Goal: Transaction & Acquisition: Purchase product/service

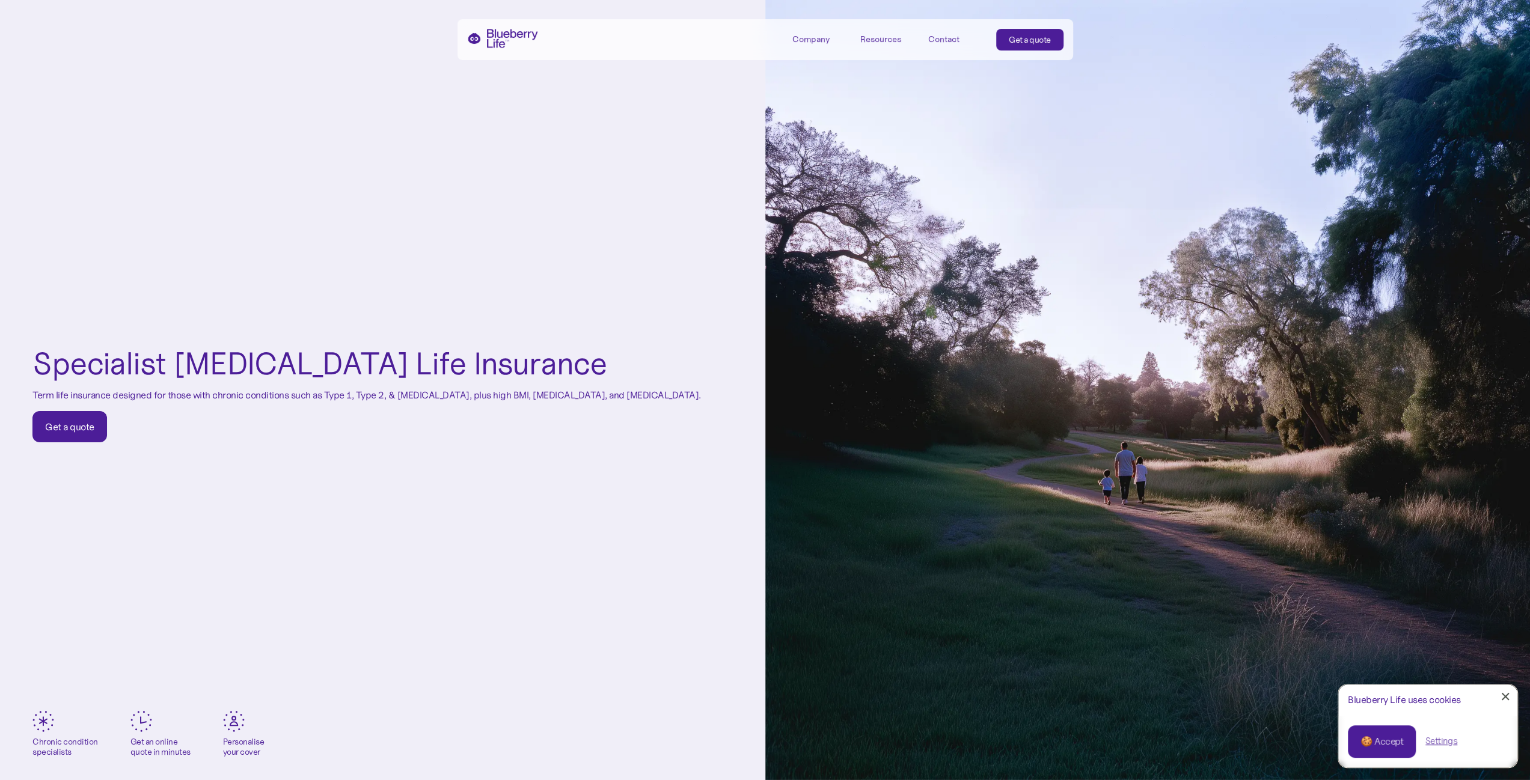
click at [79, 435] on link "Get a quote" at bounding box center [69, 426] width 75 height 31
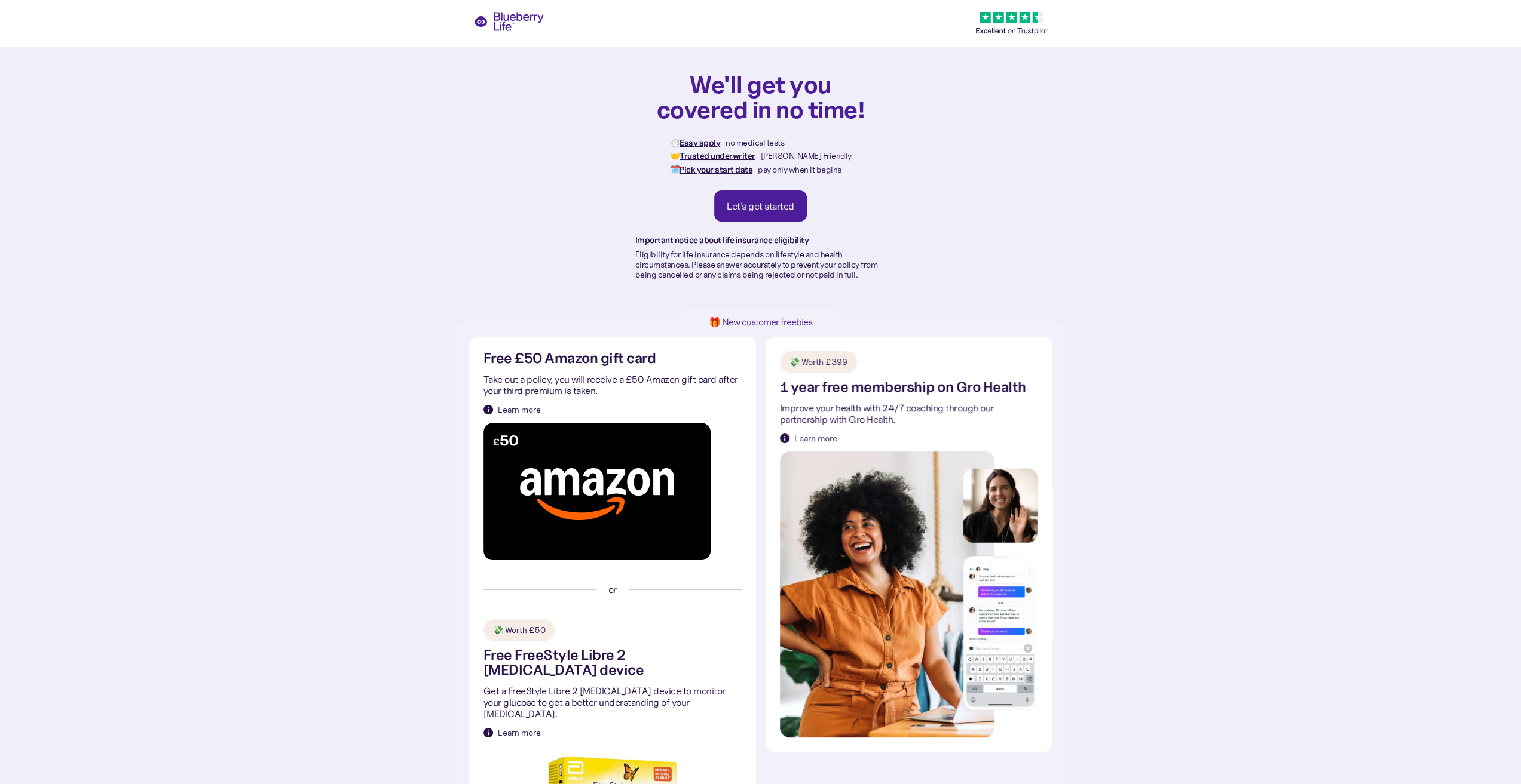
click at [729, 209] on div "Let's get started" at bounding box center [760, 206] width 68 height 12
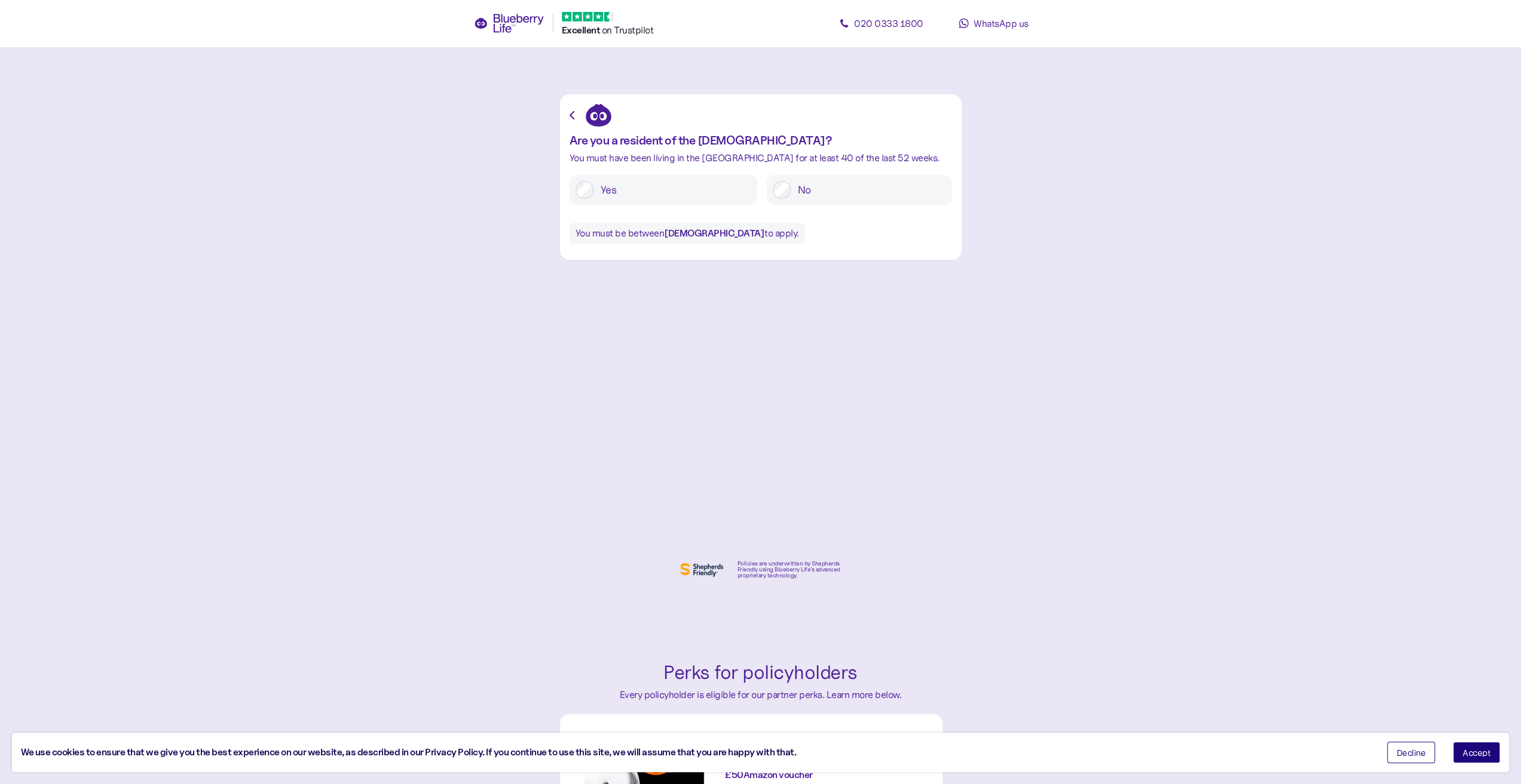
click at [629, 193] on label "Yes" at bounding box center [672, 190] width 158 height 18
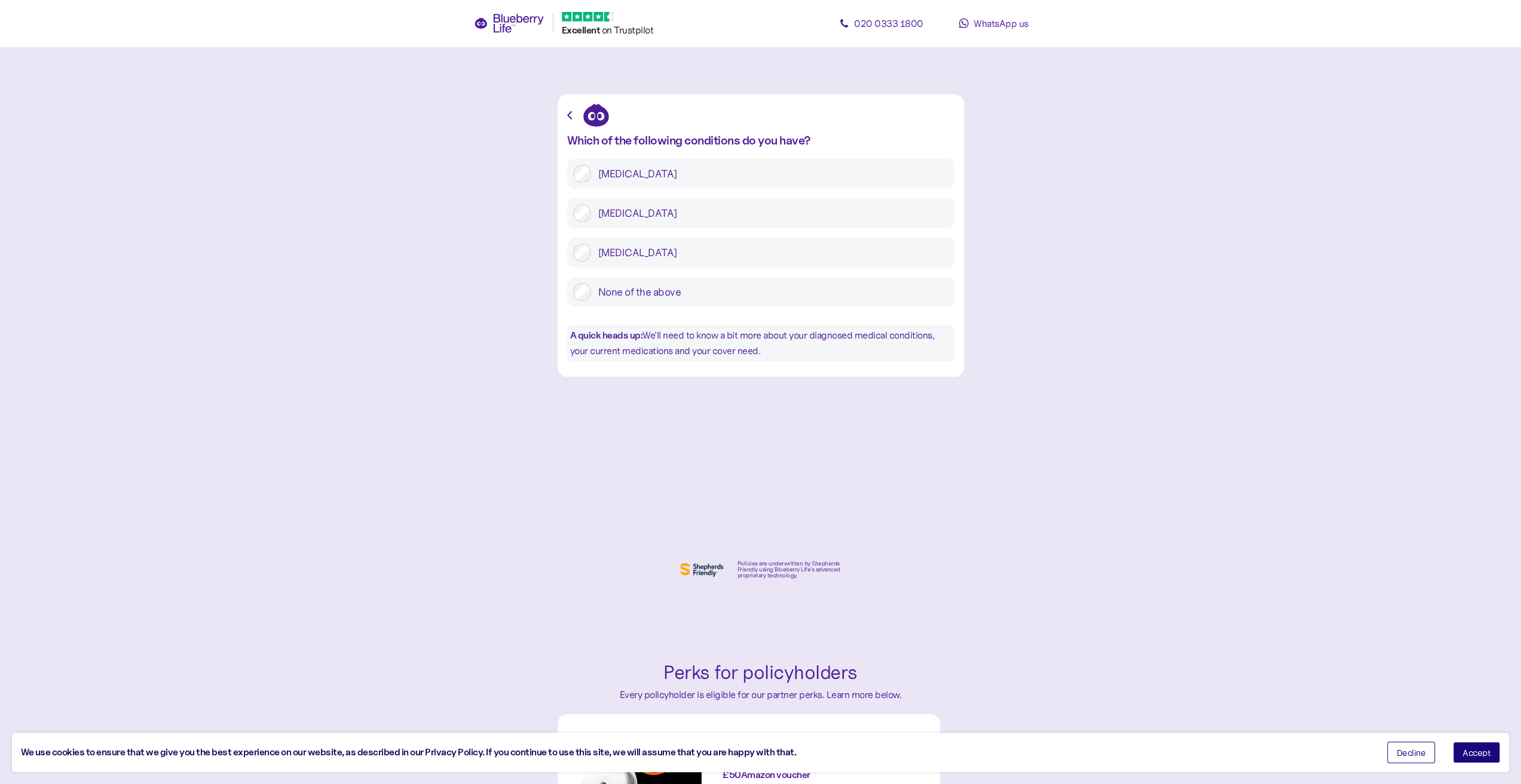
click at [686, 181] on label "Type 1 diabetes" at bounding box center [768, 174] width 357 height 18
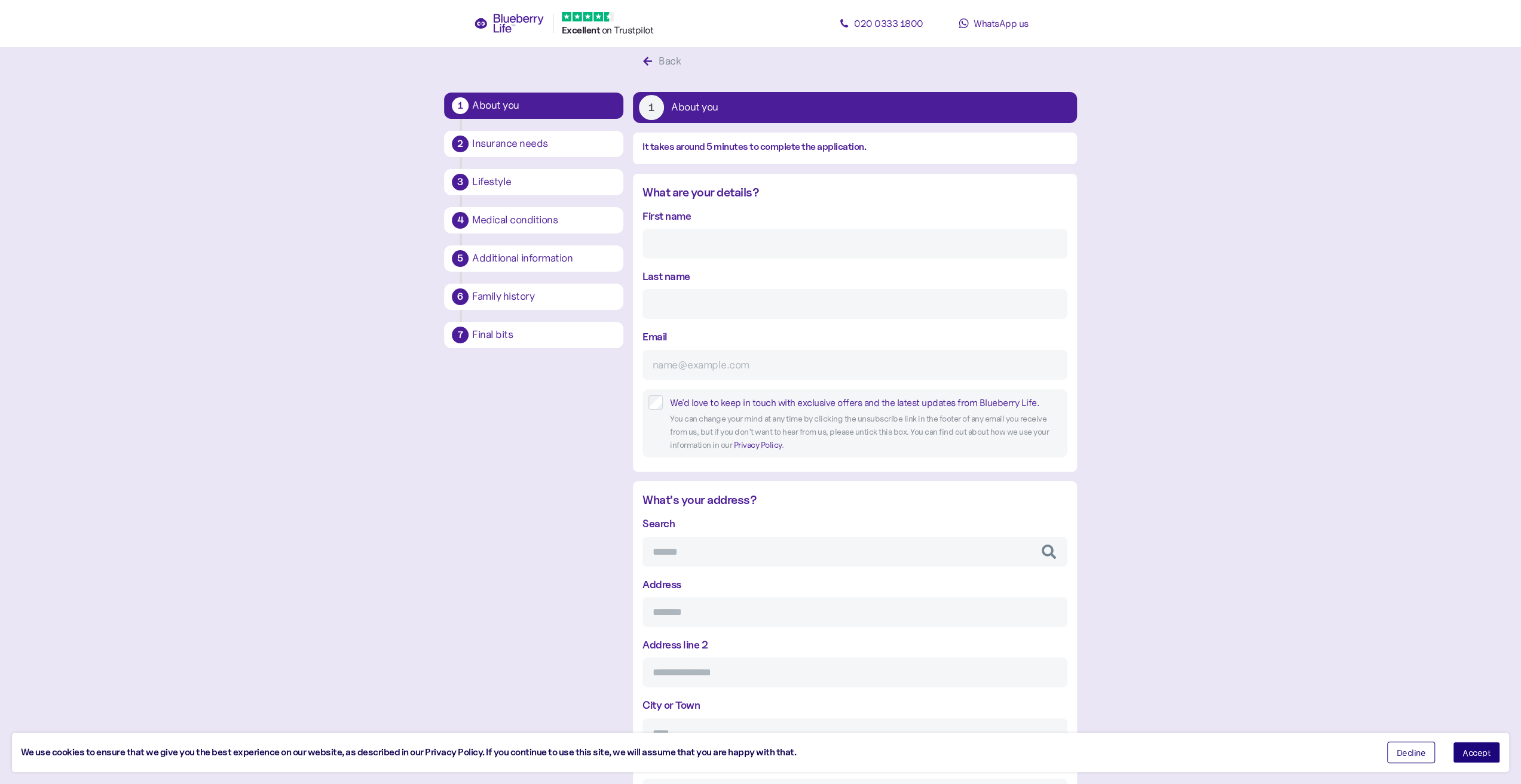
scroll to position [23, 0]
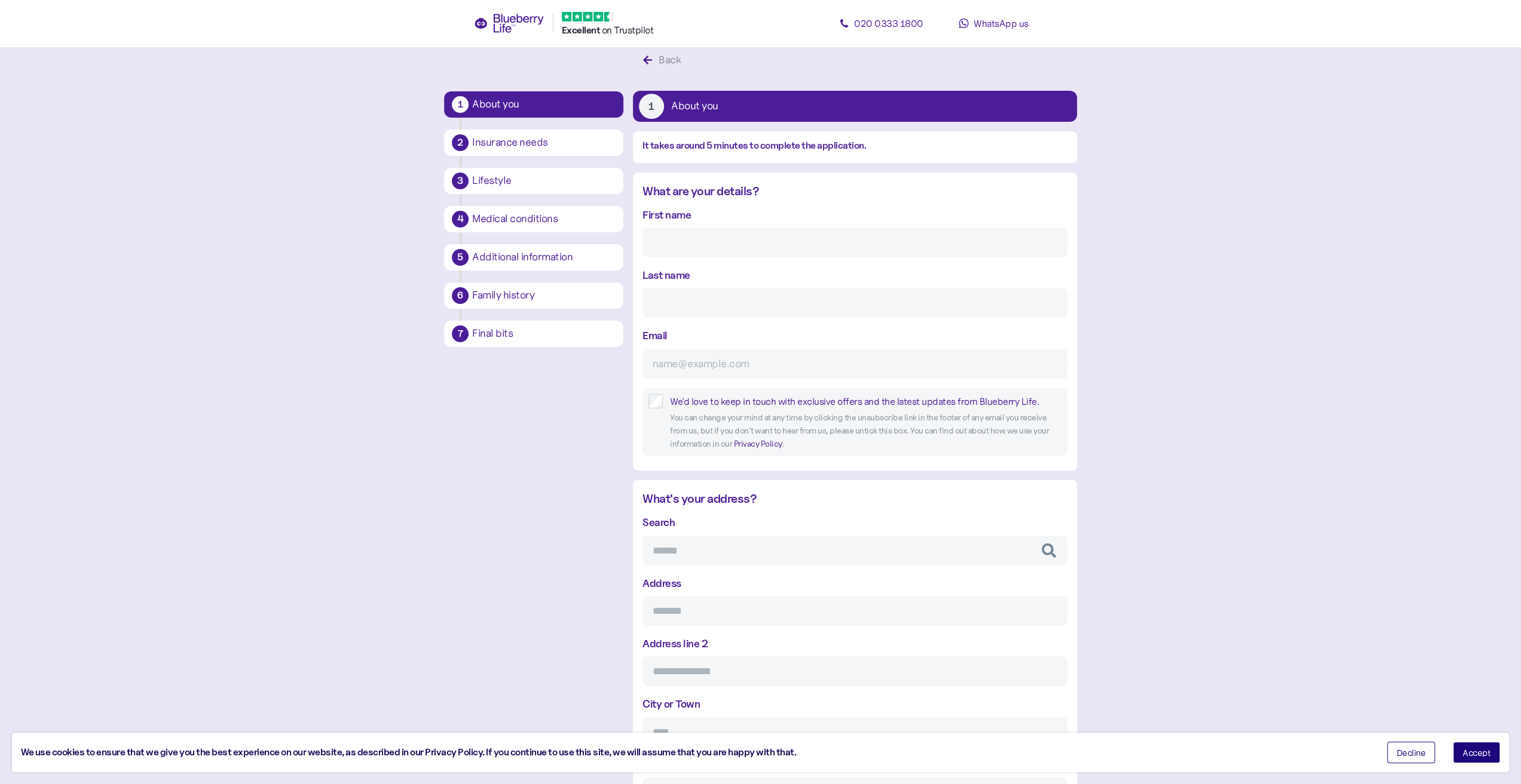
click at [733, 230] on input "First name" at bounding box center [854, 242] width 424 height 30
type input "Patrick"
type input "Lacey"
type input "pat.lace@yahoo.co.uk"
type input "**********"
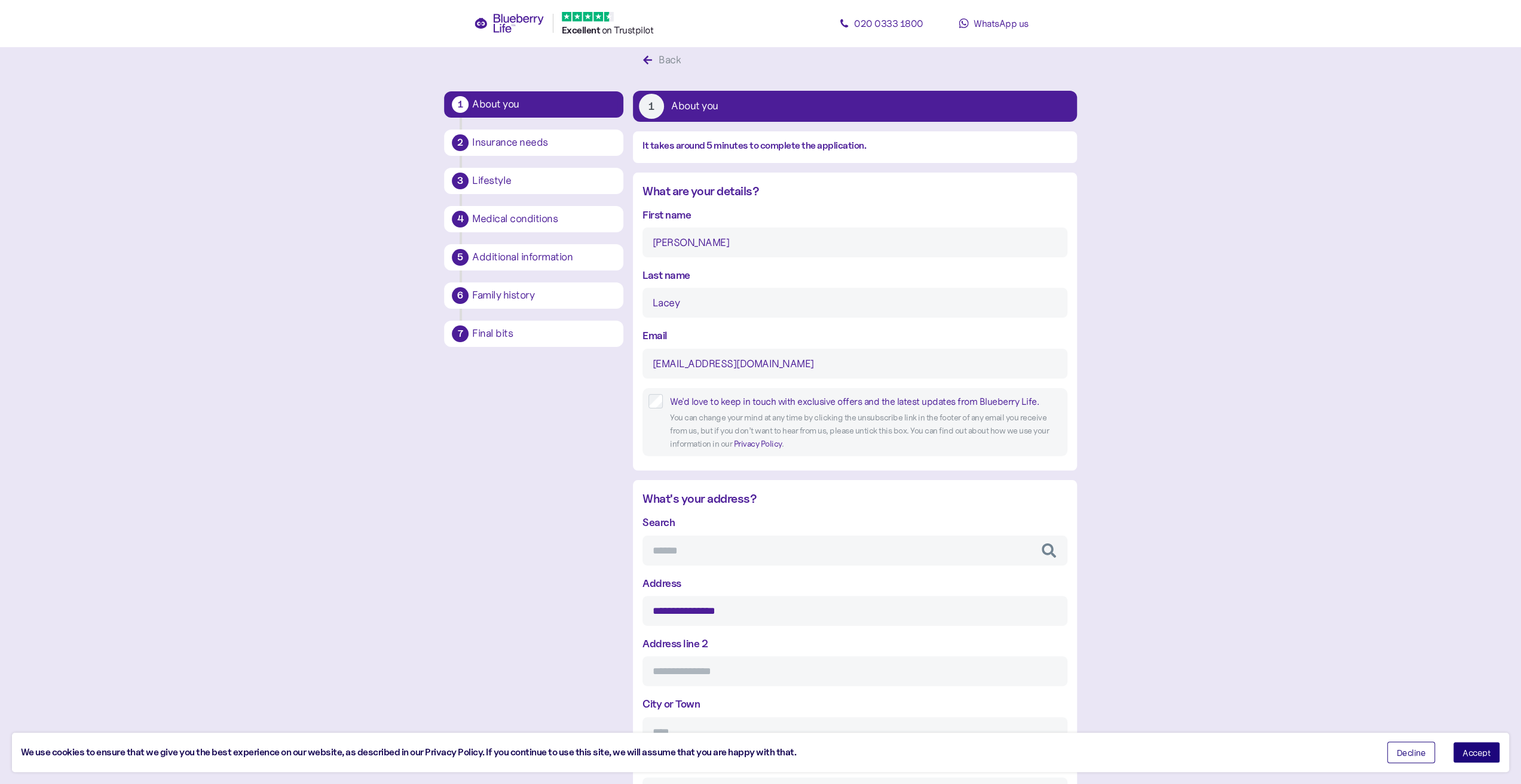
type input "******"
type input "**********"
type input "*******"
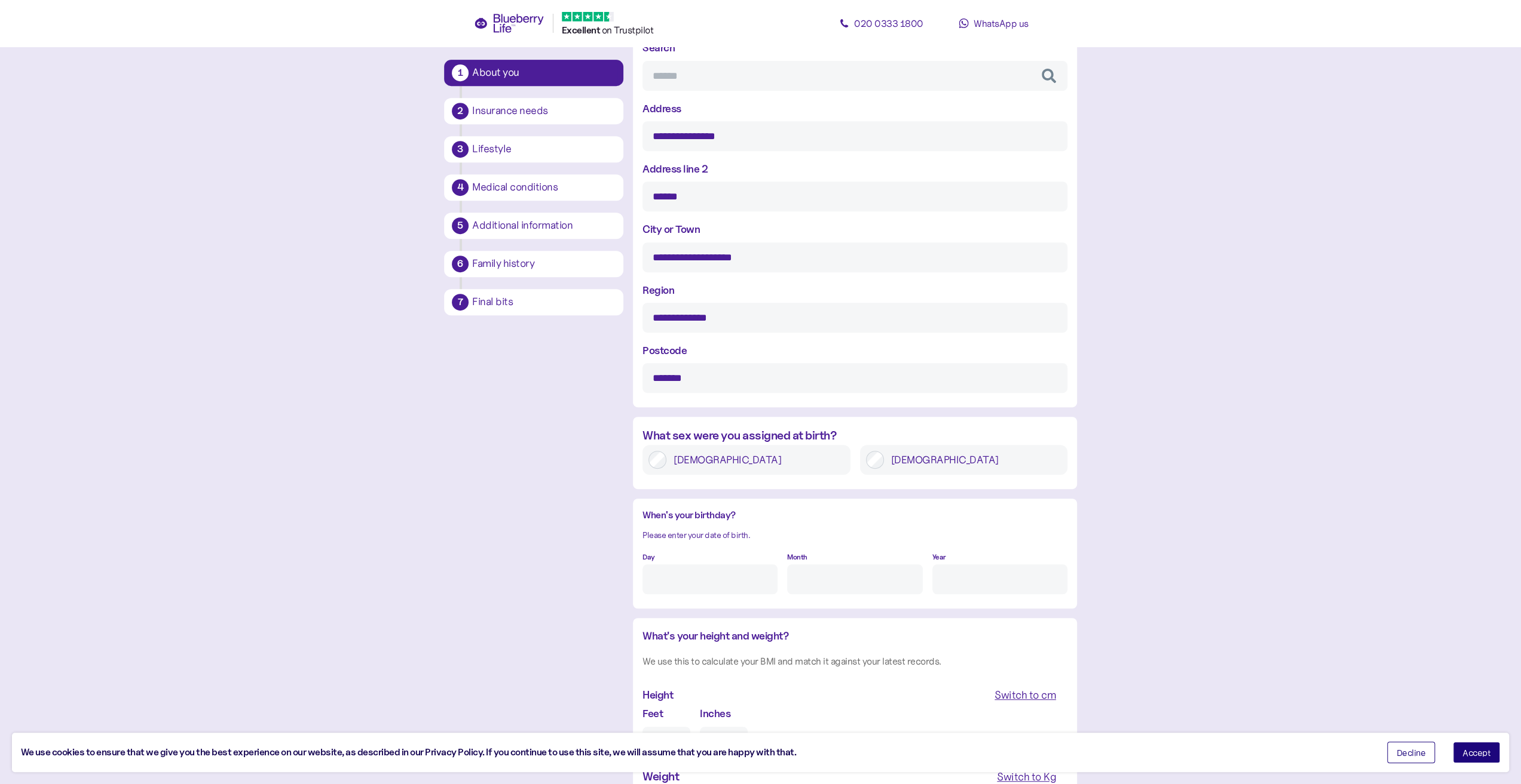
scroll to position [501, 0]
click at [901, 453] on label "Male" at bounding box center [972, 457] width 178 height 18
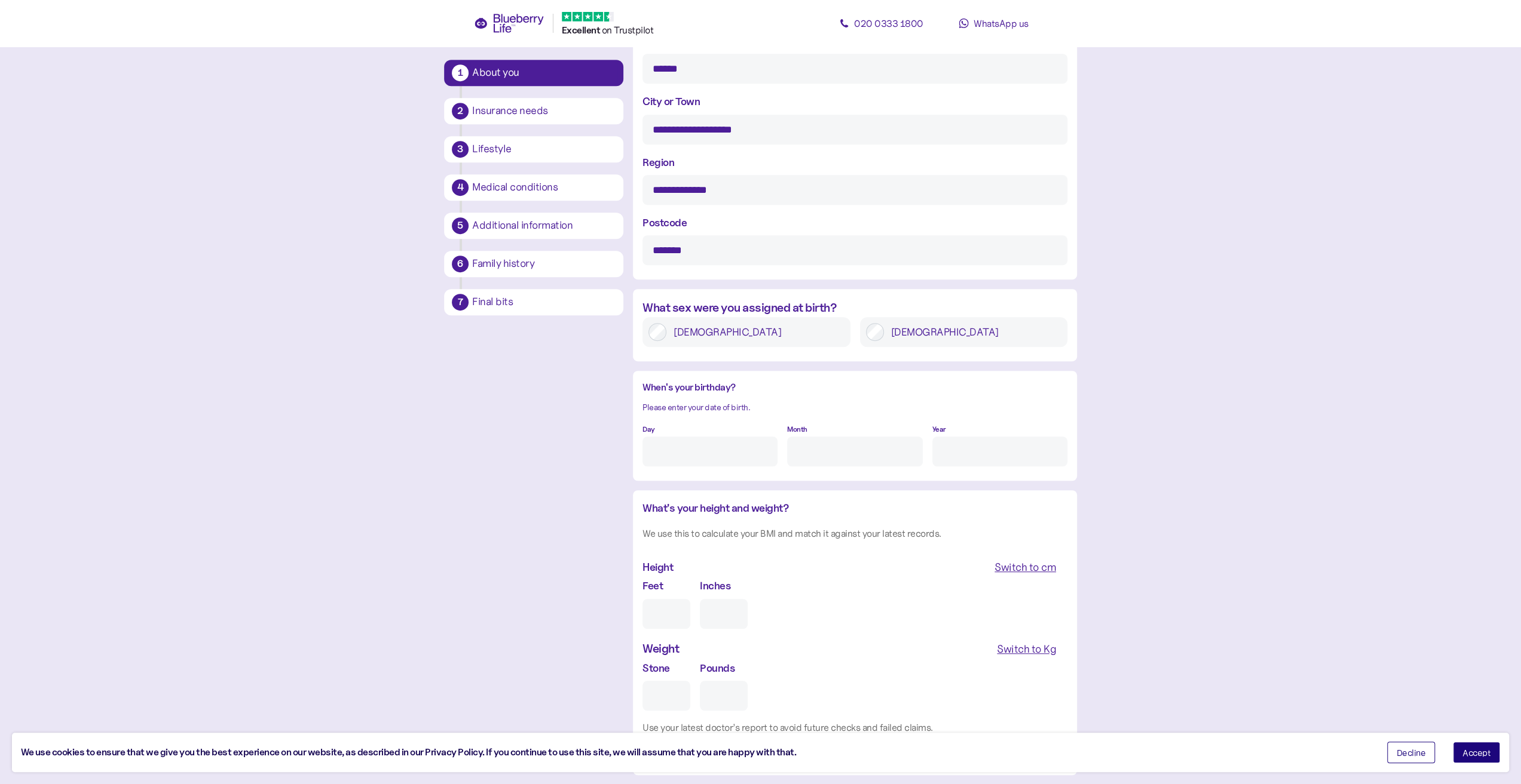
scroll to position [680, 0]
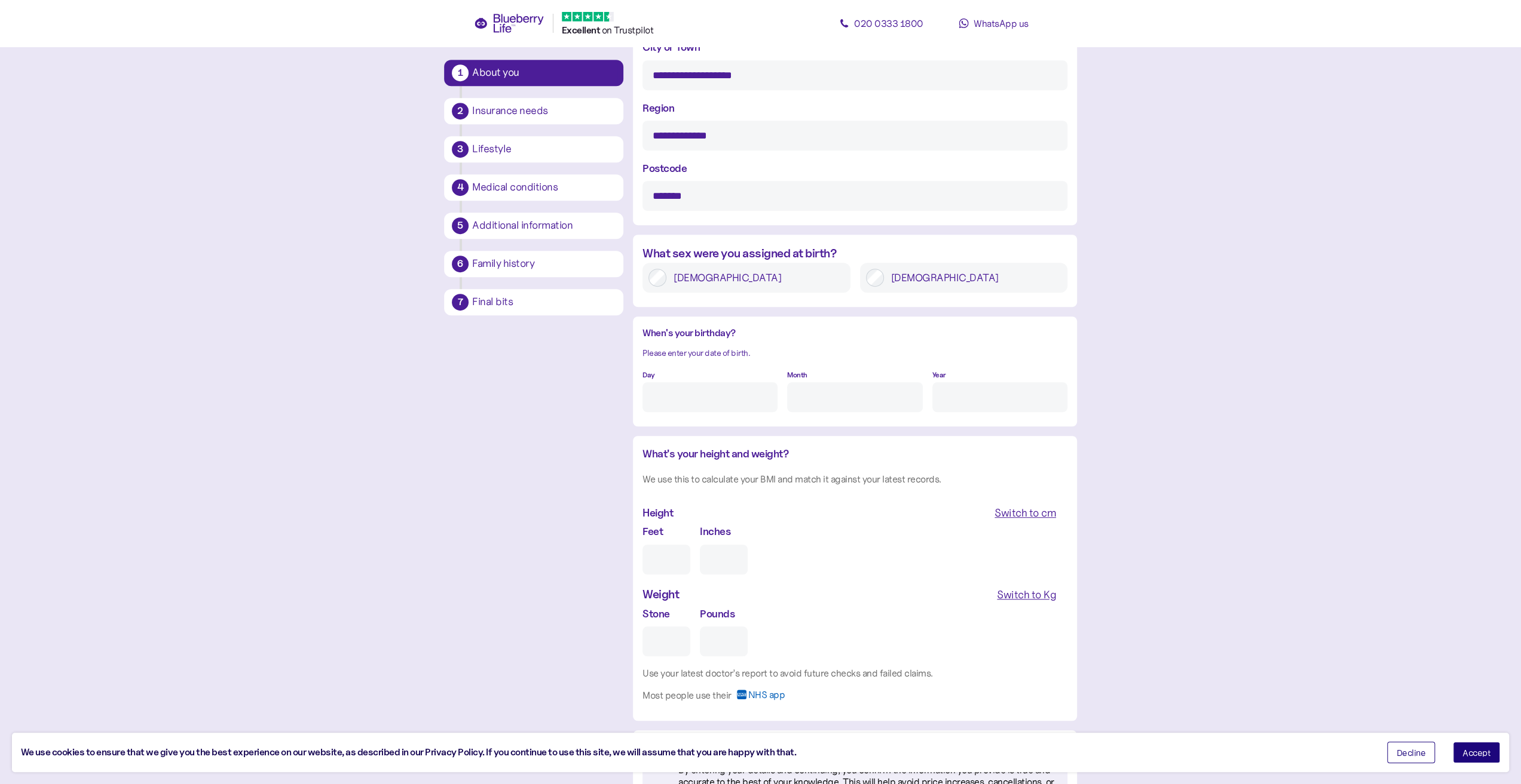
click at [737, 407] on input "Day" at bounding box center [710, 397] width 135 height 30
type input "12"
type input "11"
type input "****"
click at [659, 569] on input "Feet" at bounding box center [666, 559] width 48 height 30
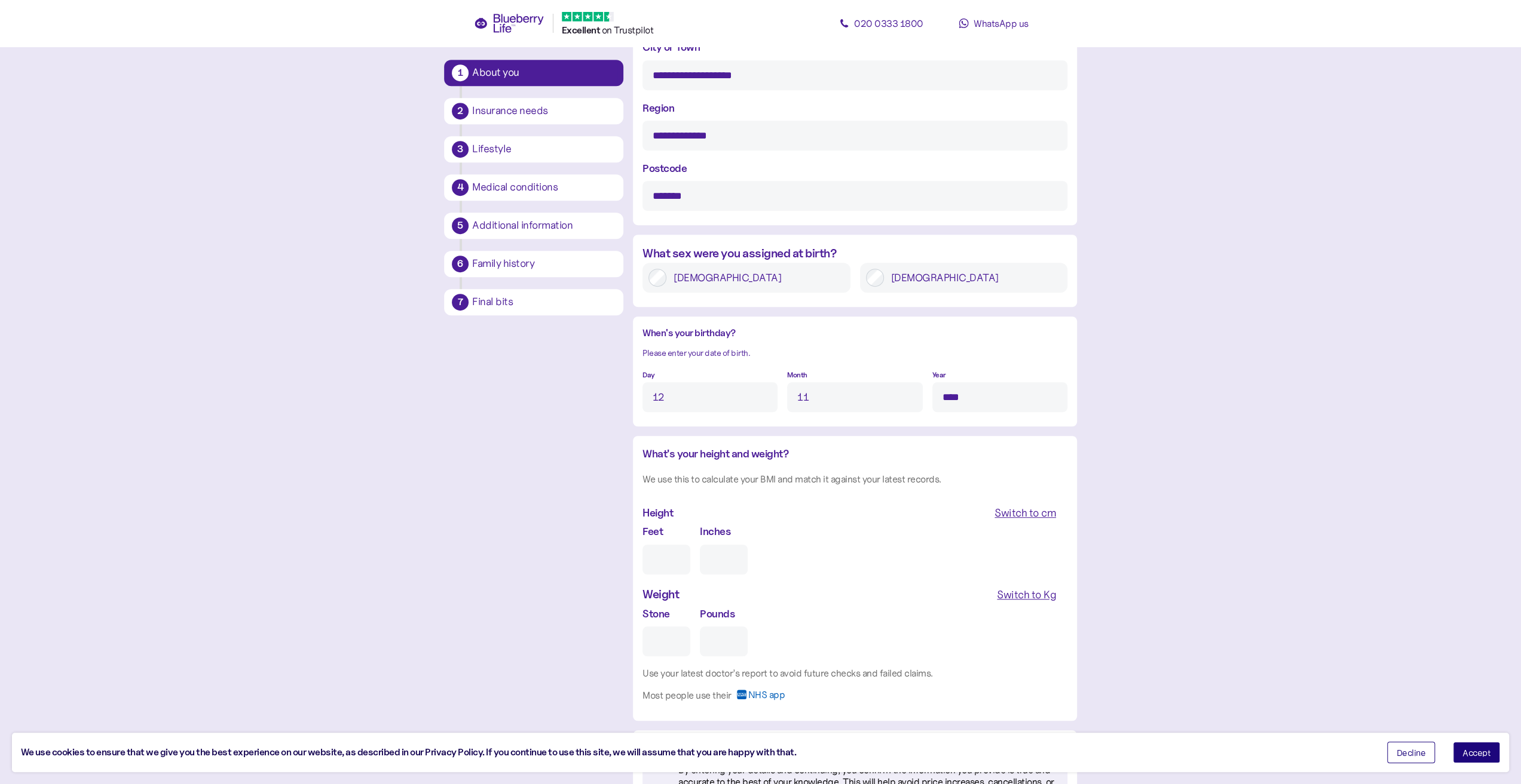
type input "6"
type input "0"
type input "6"
click at [666, 630] on input "Stone" at bounding box center [666, 641] width 48 height 30
type input "1"
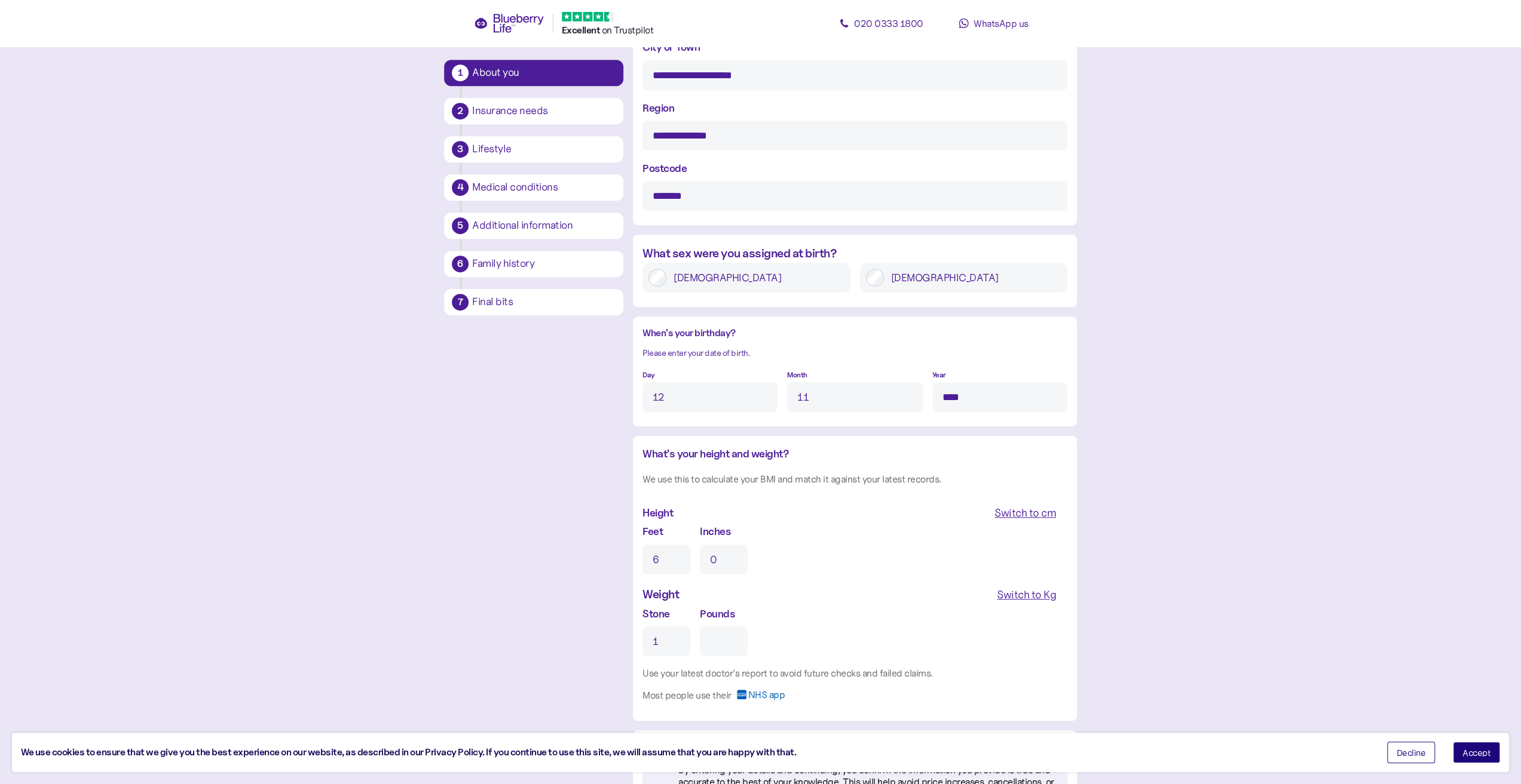
type input "0"
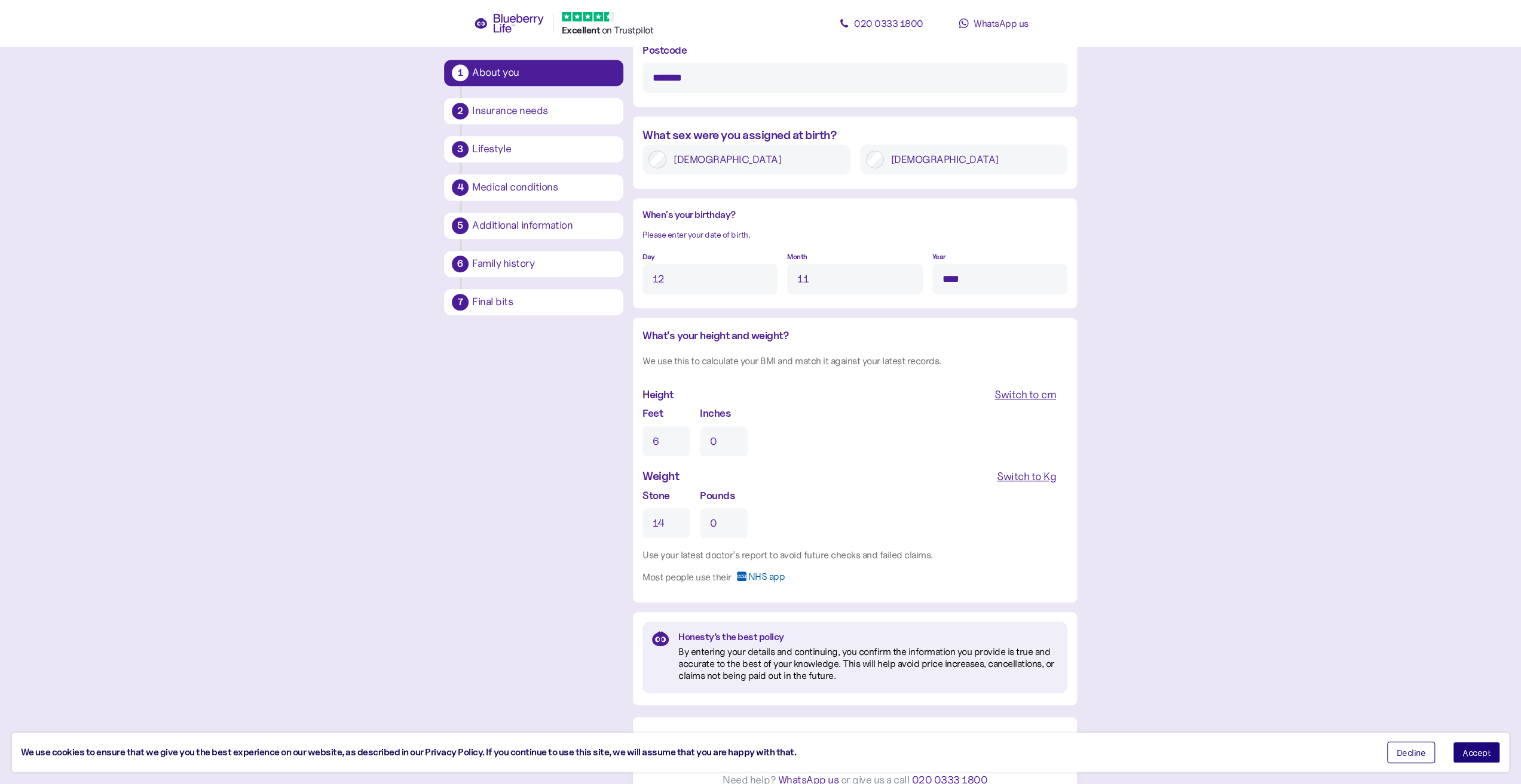
scroll to position [815, 0]
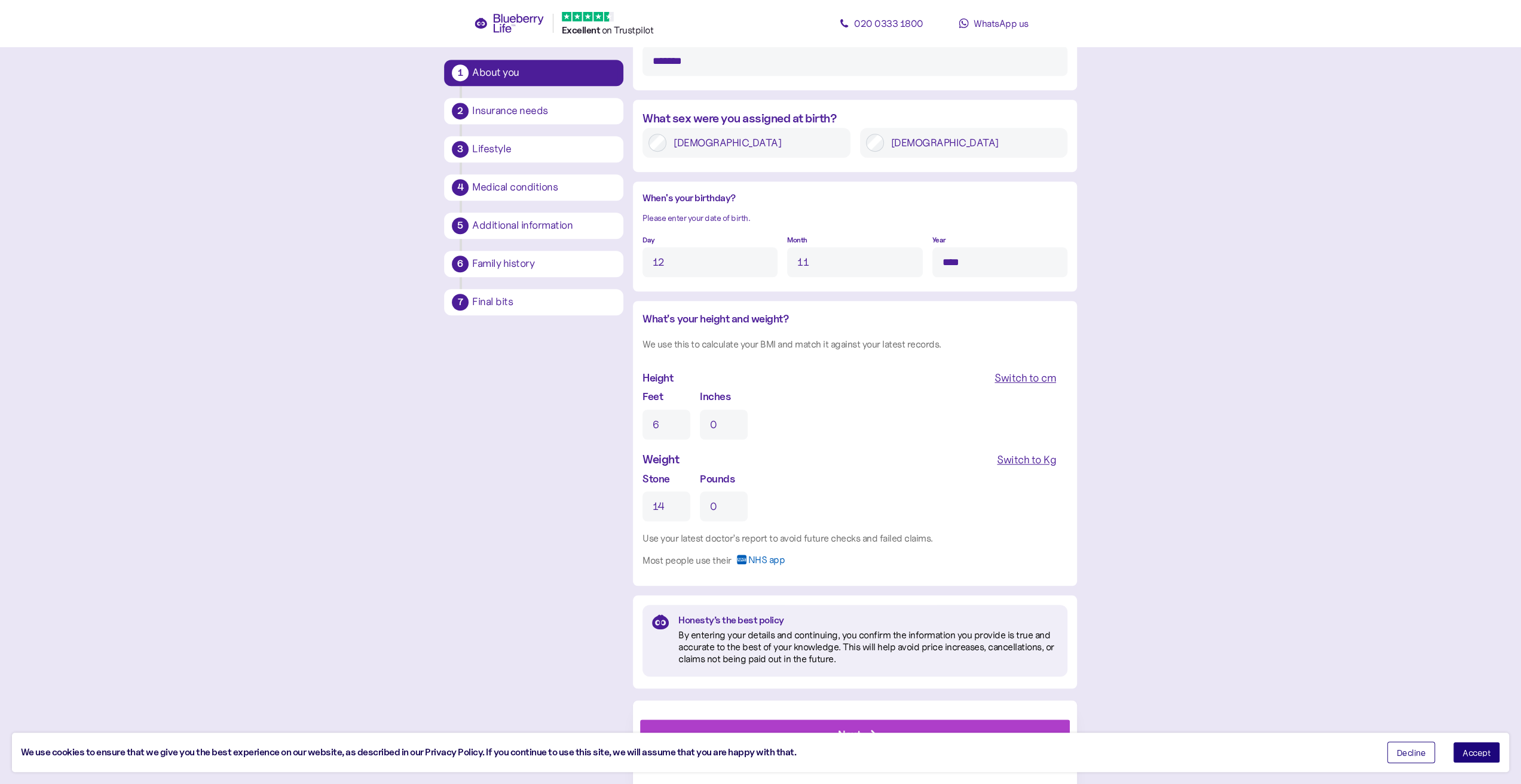
type input "14"
click at [1395, 749] on button "Decline" at bounding box center [1411, 752] width 49 height 22
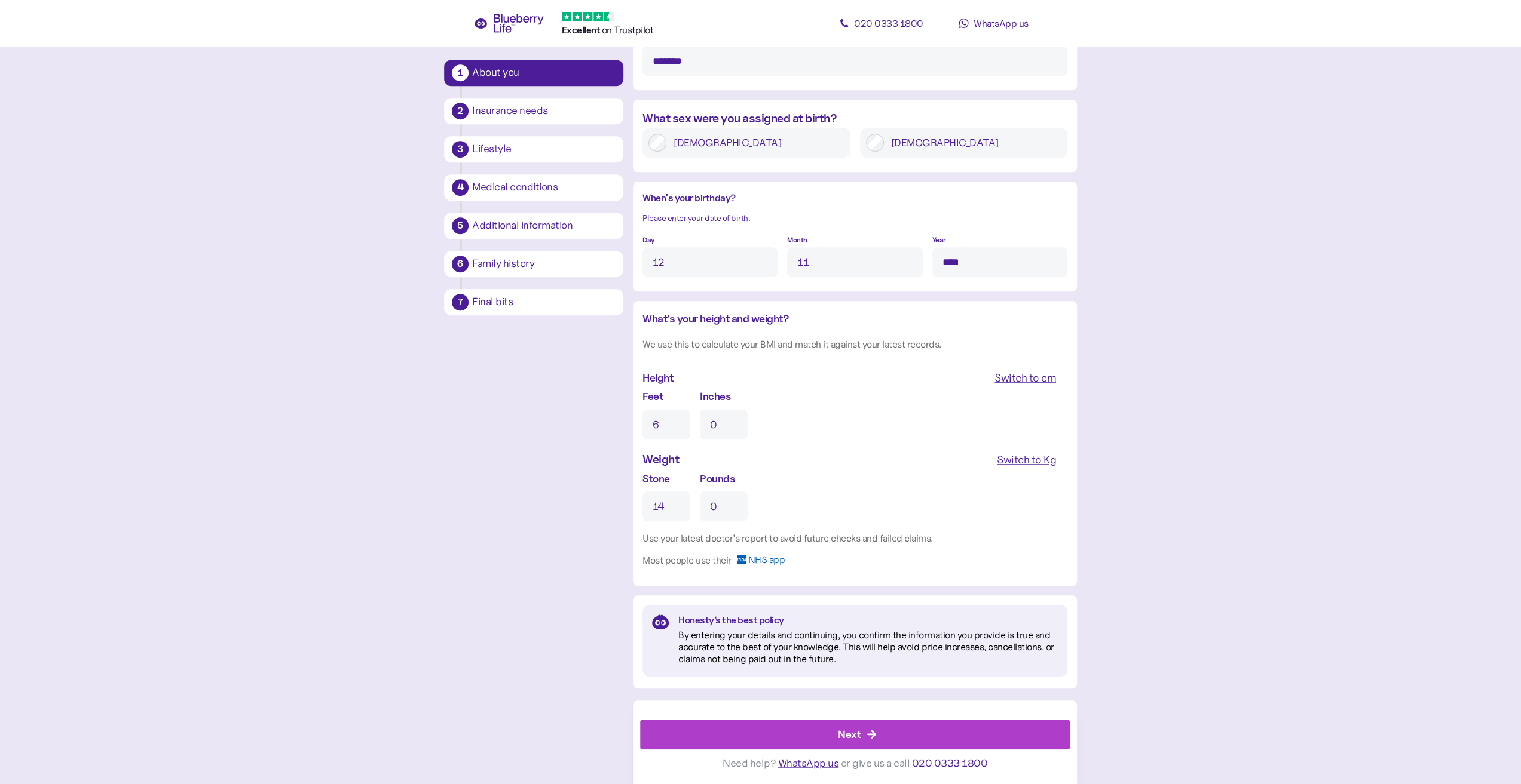
click at [1055, 730] on div "Next" at bounding box center [857, 734] width 403 height 29
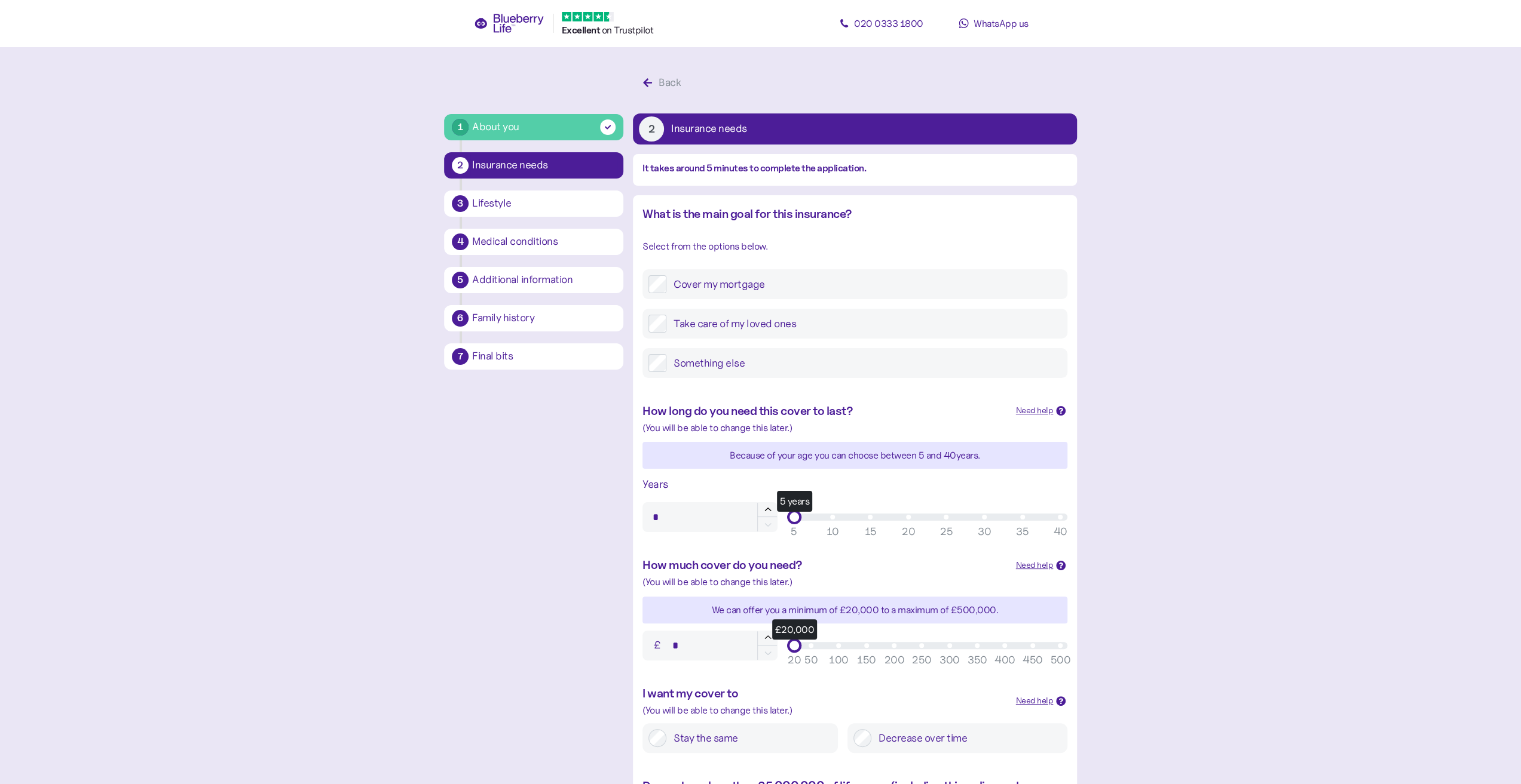
click at [761, 287] on label "Cover my mortgage" at bounding box center [863, 284] width 395 height 18
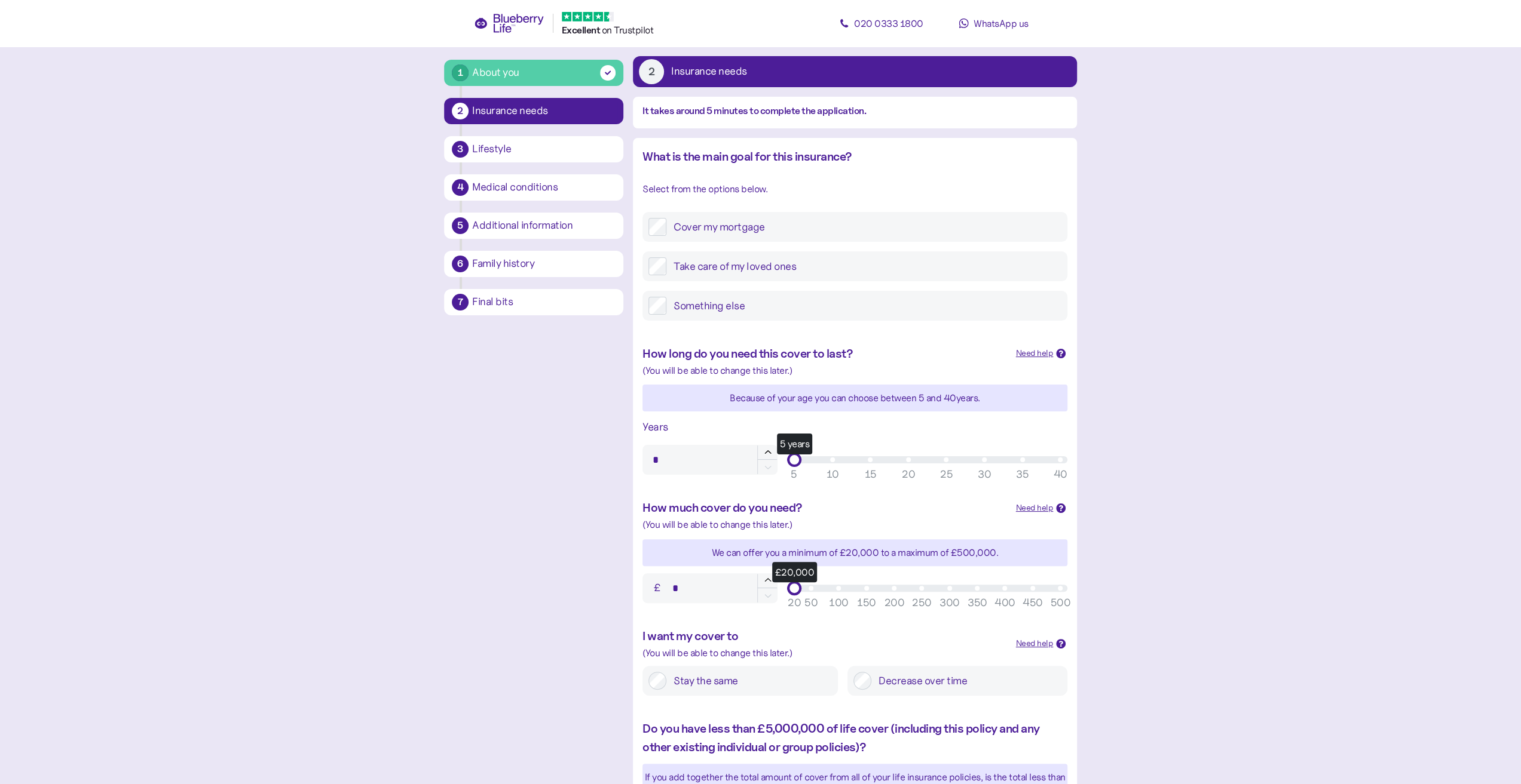
scroll to position [60, 0]
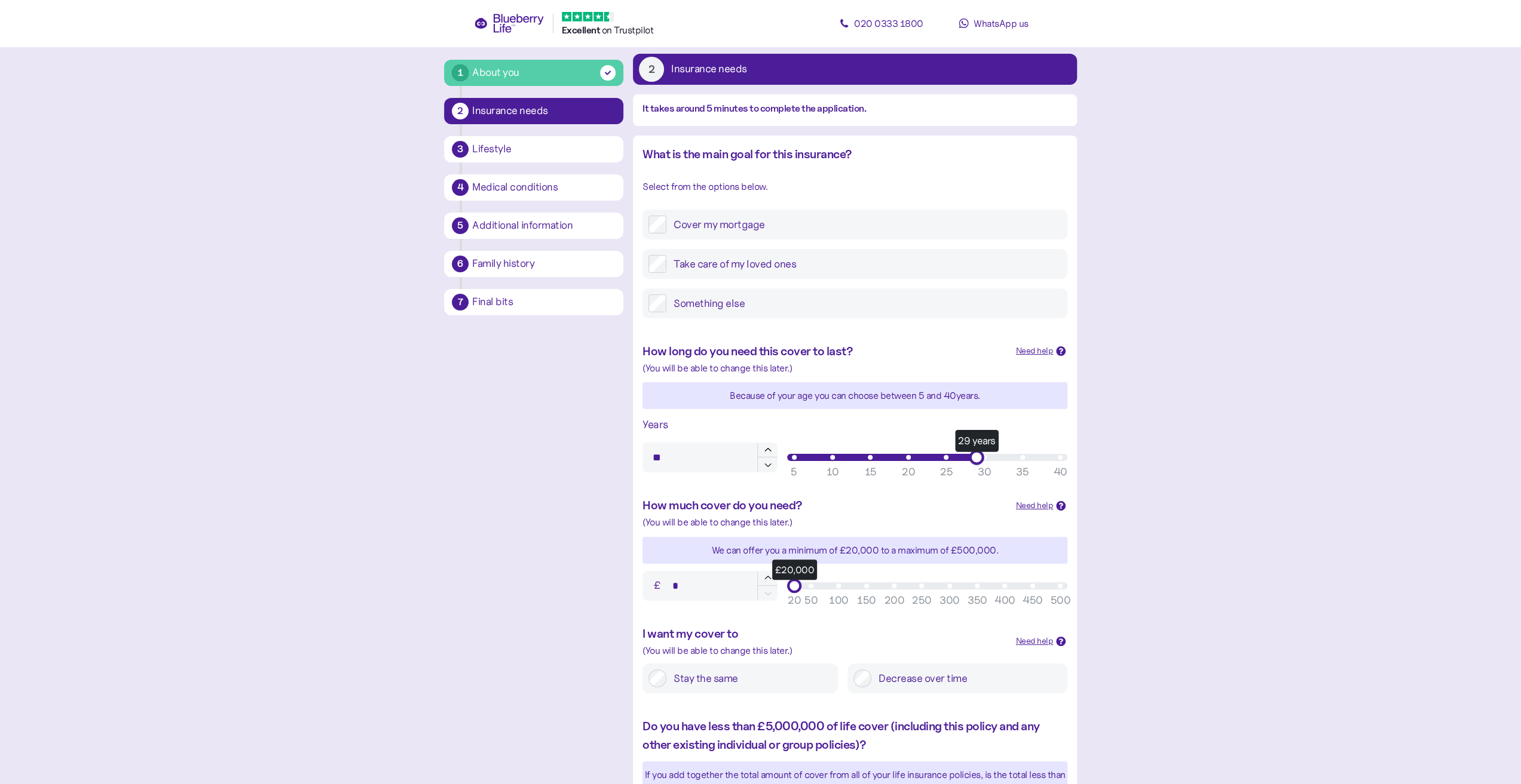
type input "**"
drag, startPoint x: 799, startPoint y: 457, endPoint x: 990, endPoint y: 463, distance: 191.1
click at [990, 463] on div "30 years" at bounding box center [927, 457] width 280 height 14
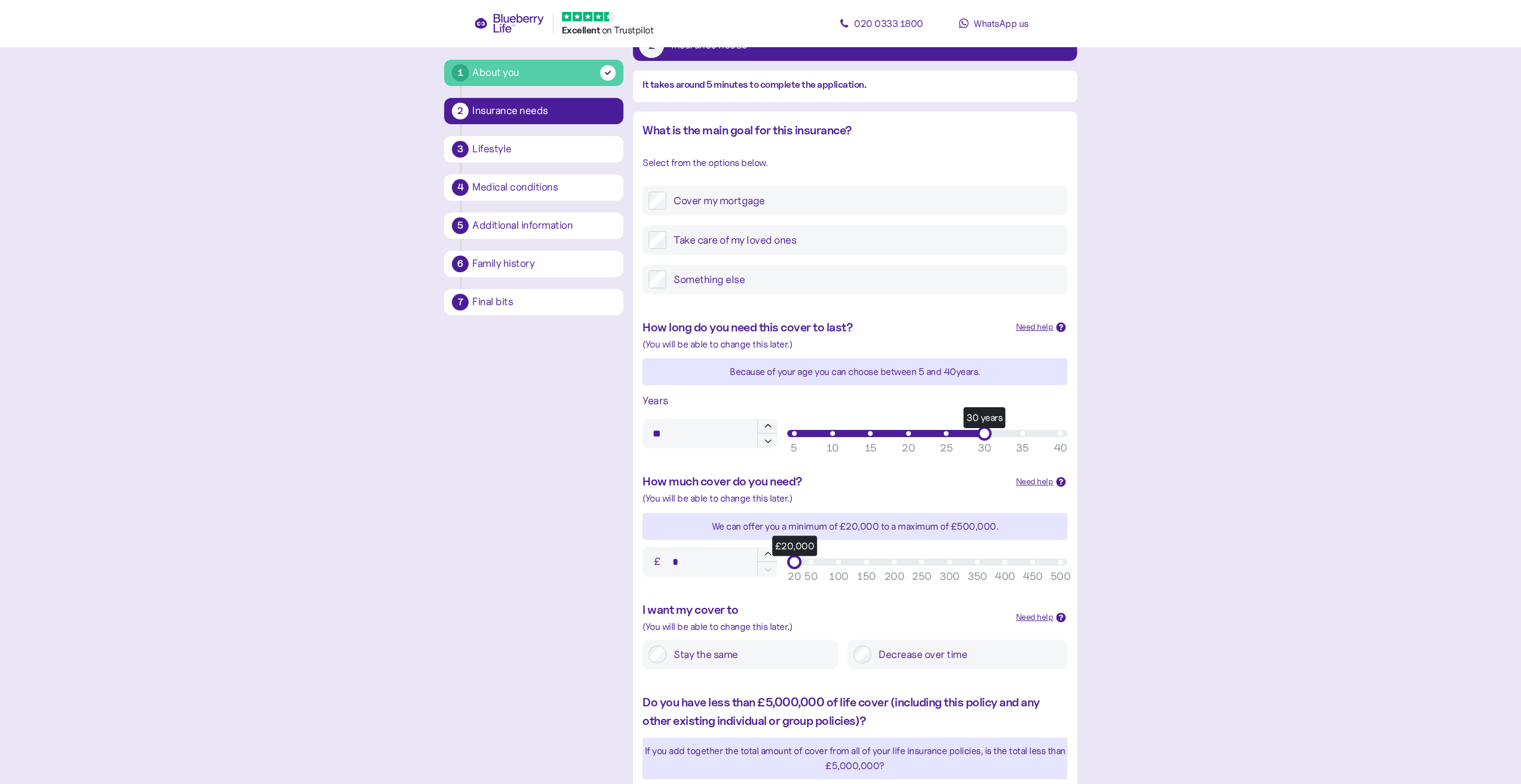
scroll to position [119, 0]
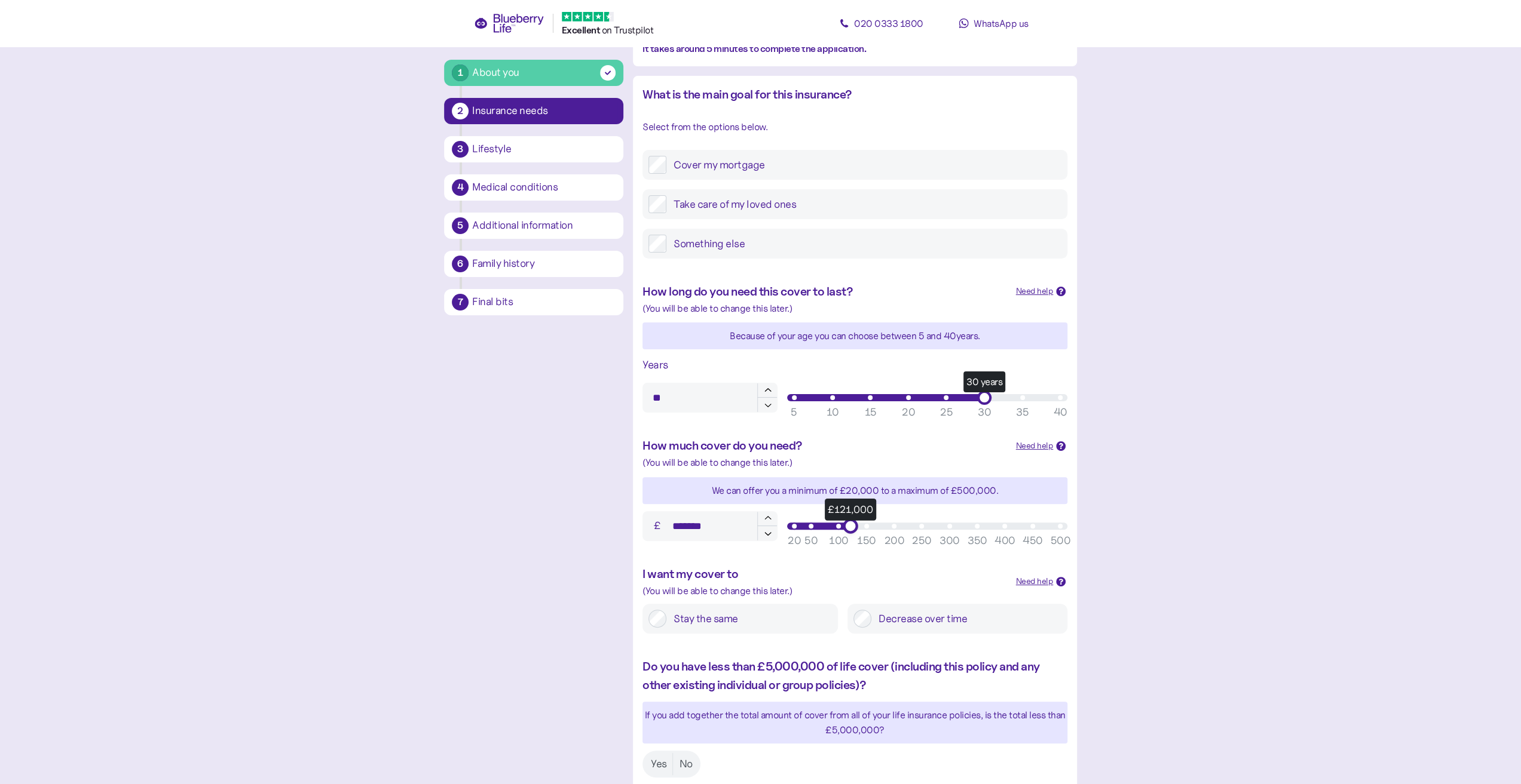
type input "*******"
drag, startPoint x: 797, startPoint y: 526, endPoint x: 845, endPoint y: 528, distance: 48.0
click at [845, 528] on div "£120,000" at bounding box center [849, 526] width 15 height 15
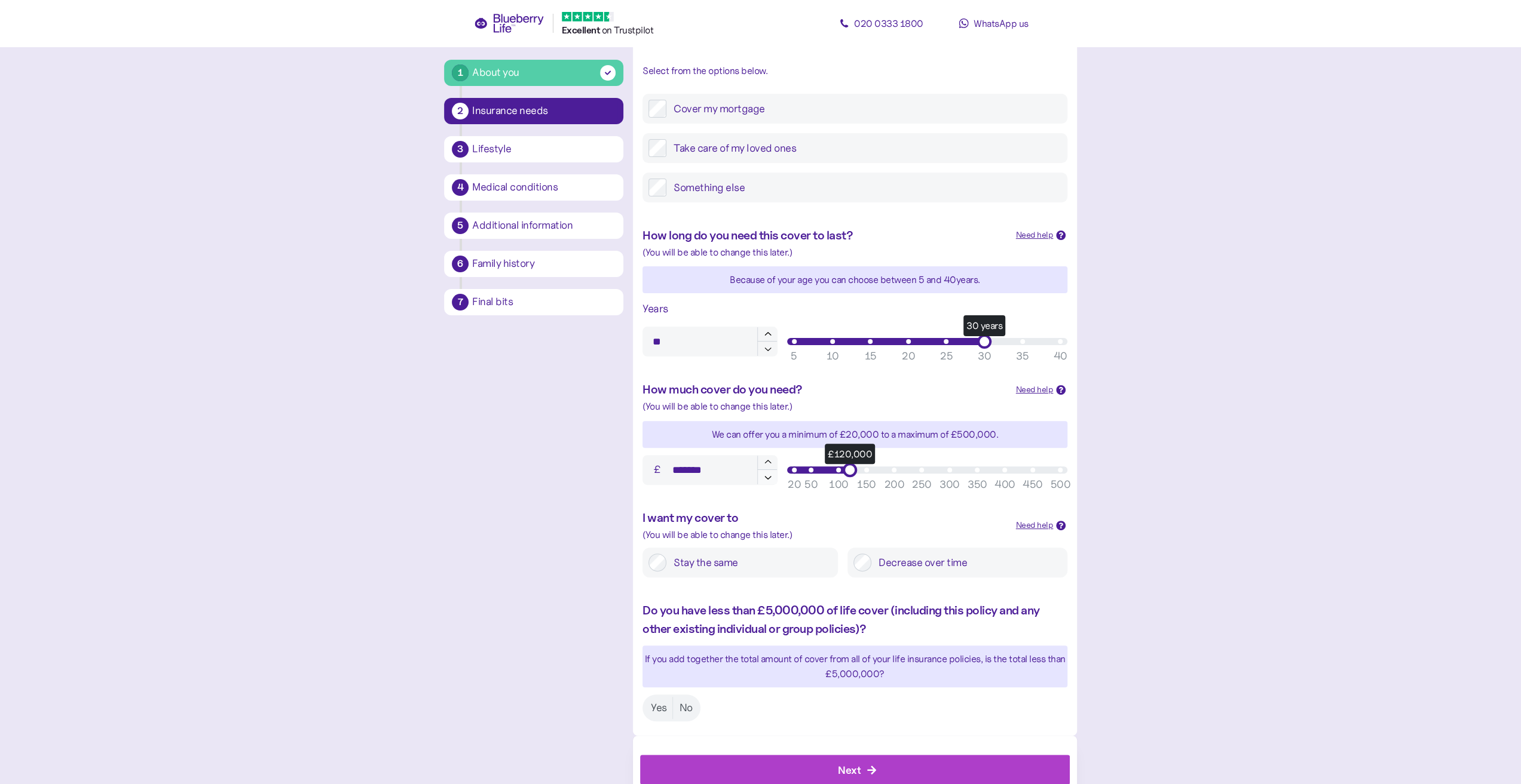
scroll to position [179, 0]
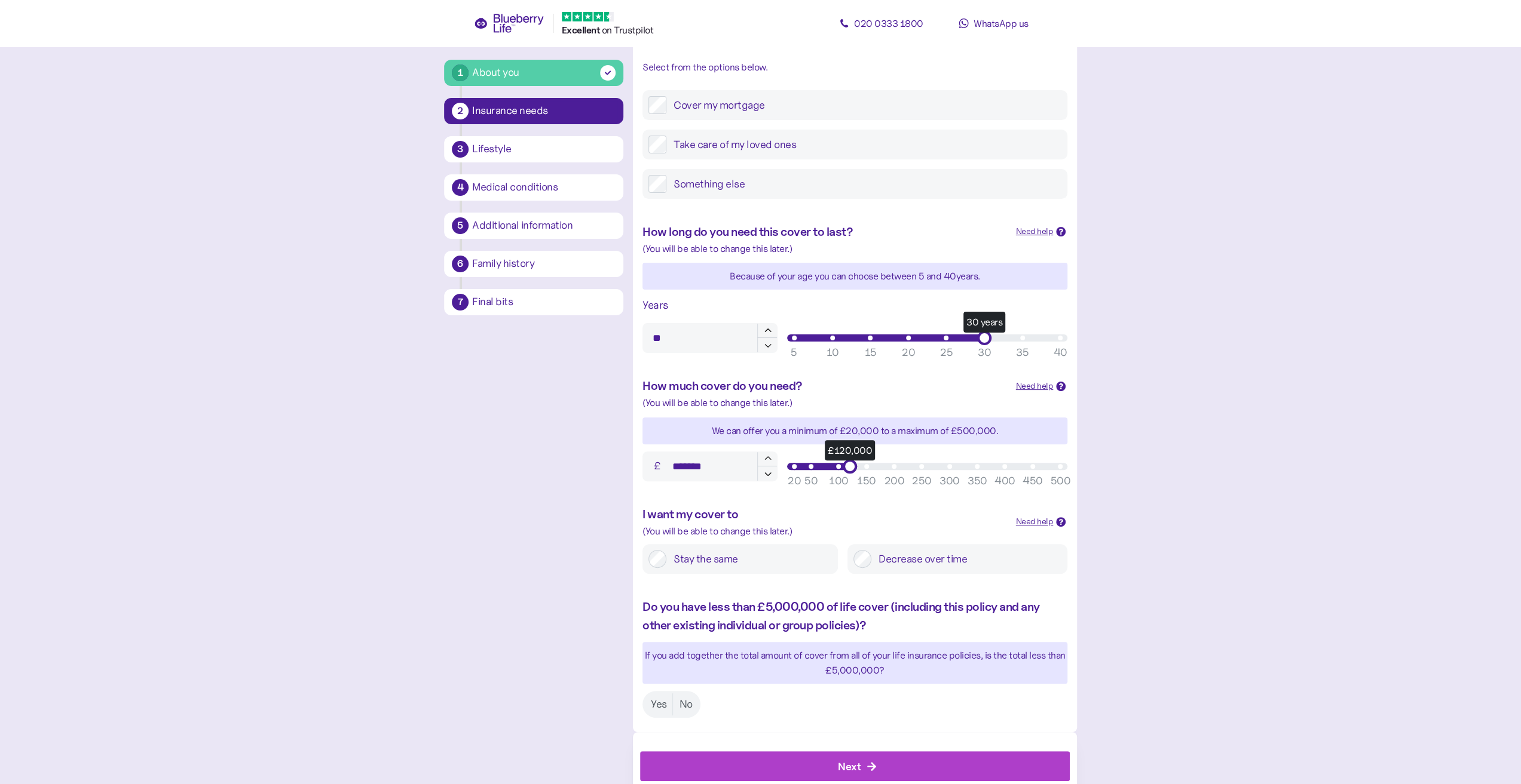
click at [771, 561] on label "Stay the same" at bounding box center [749, 559] width 165 height 18
click at [652, 698] on label "Yes" at bounding box center [658, 705] width 28 height 22
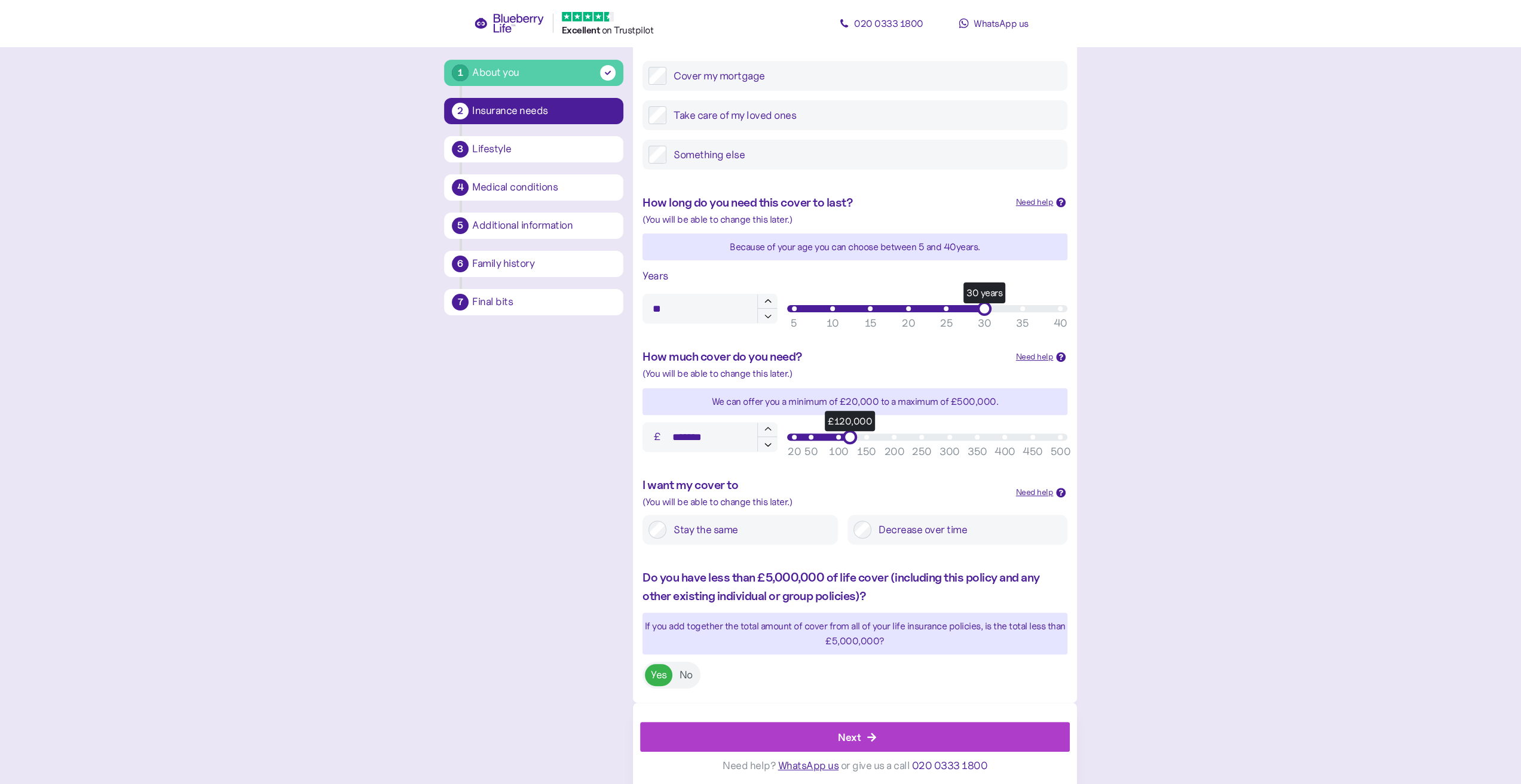
scroll to position [212, 0]
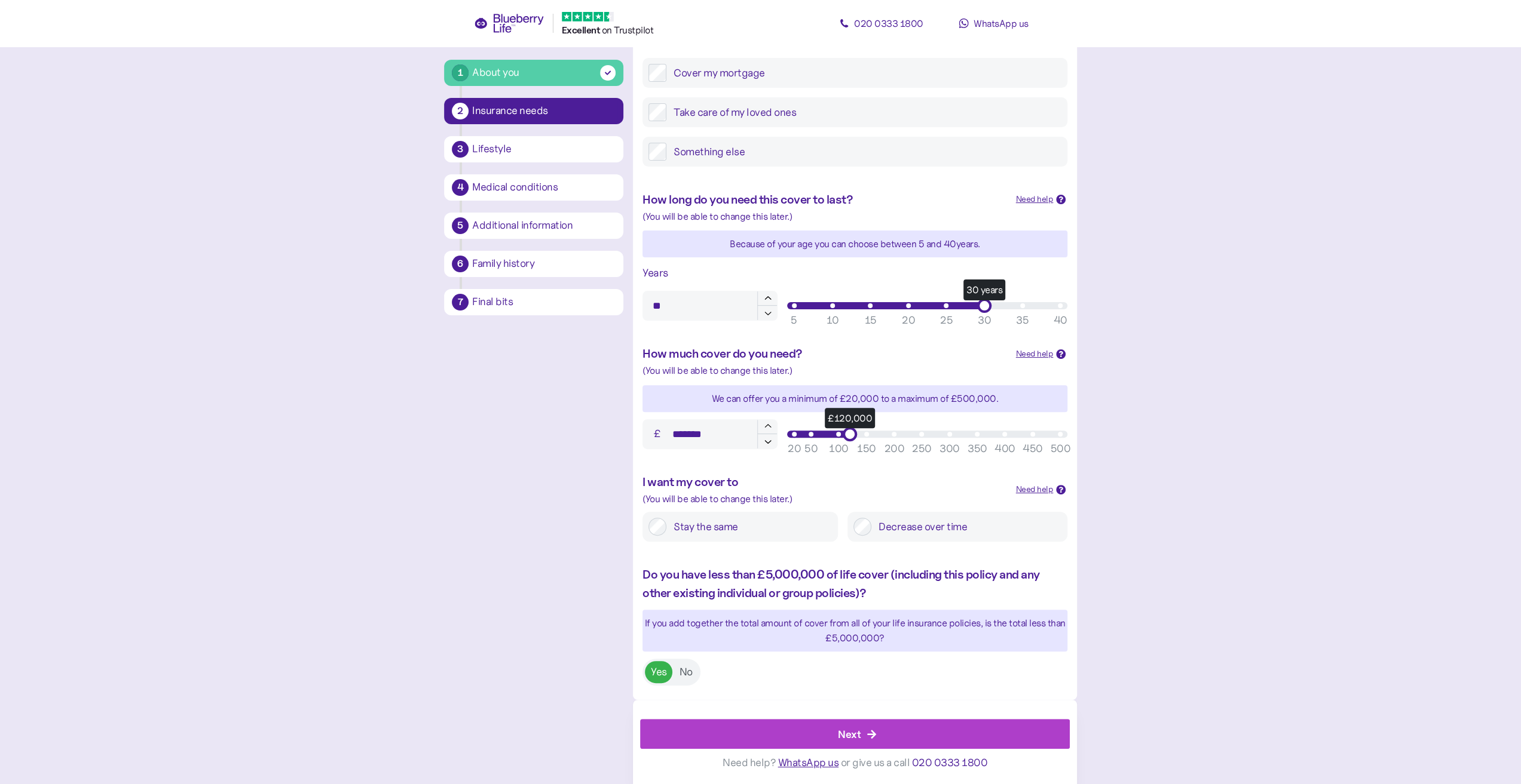
click at [818, 738] on div "Next" at bounding box center [857, 733] width 403 height 29
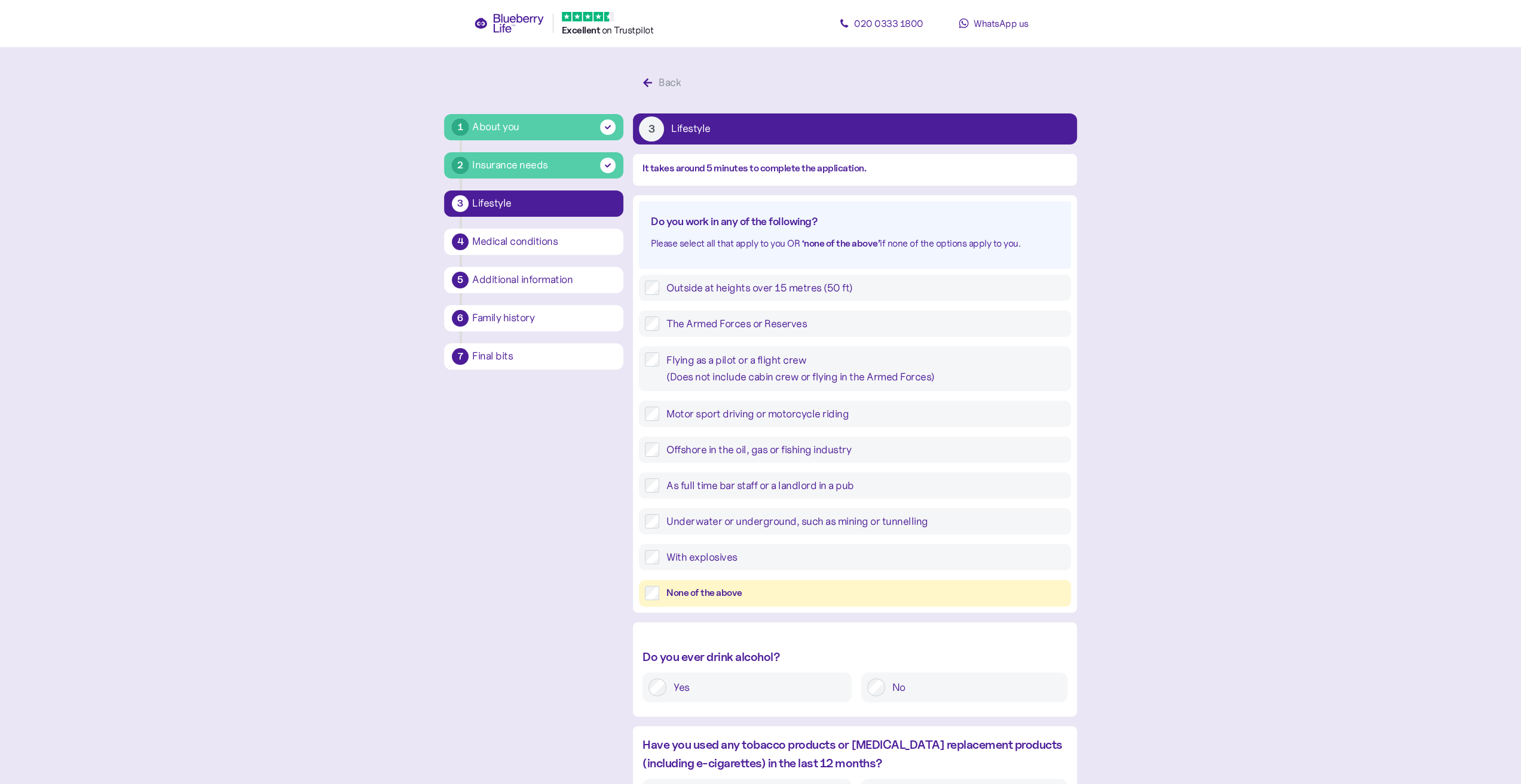
click at [737, 600] on div "None of the above" at bounding box center [865, 593] width 399 height 15
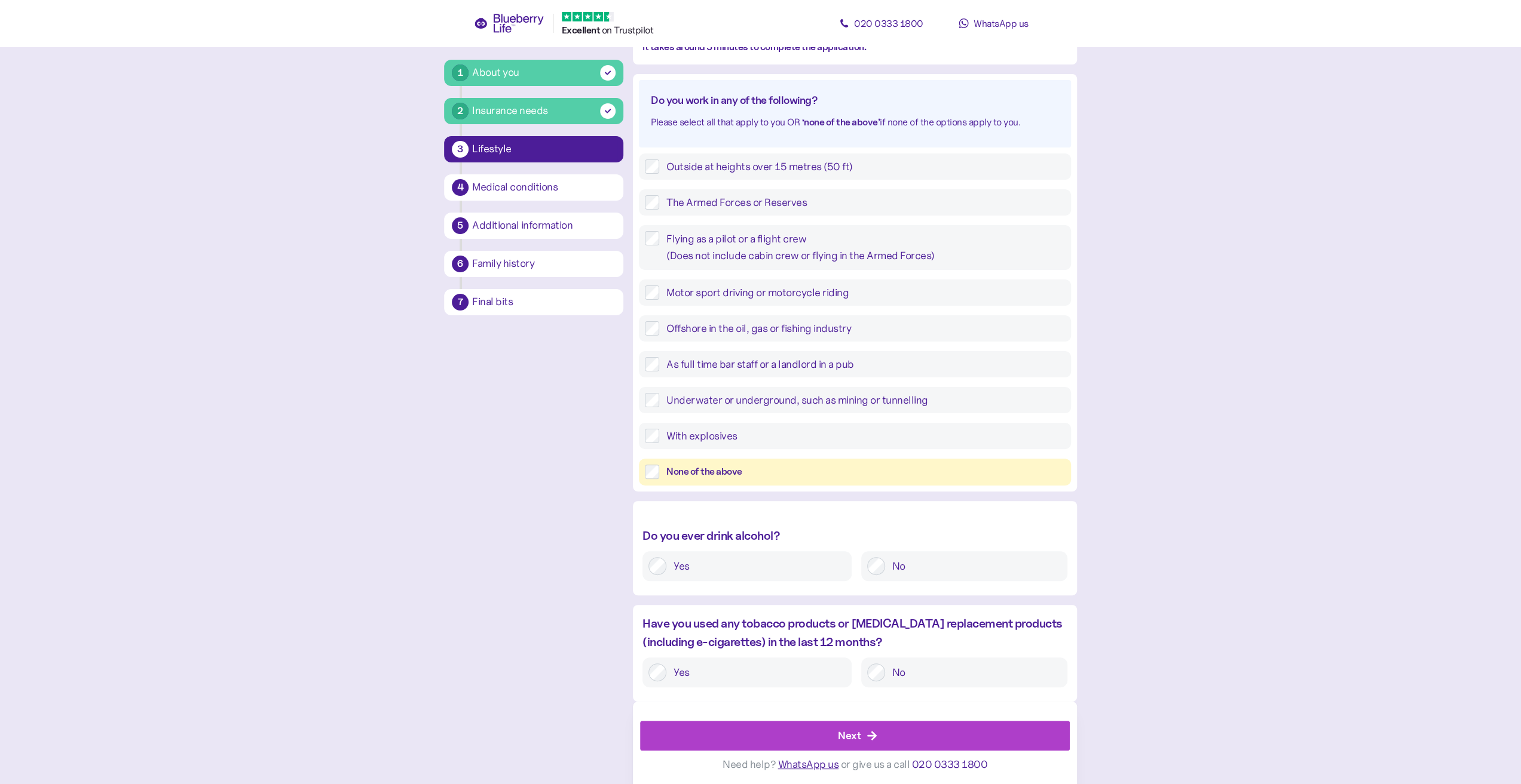
scroll to position [123, 0]
click at [773, 564] on label "Yes" at bounding box center [756, 564] width 179 height 18
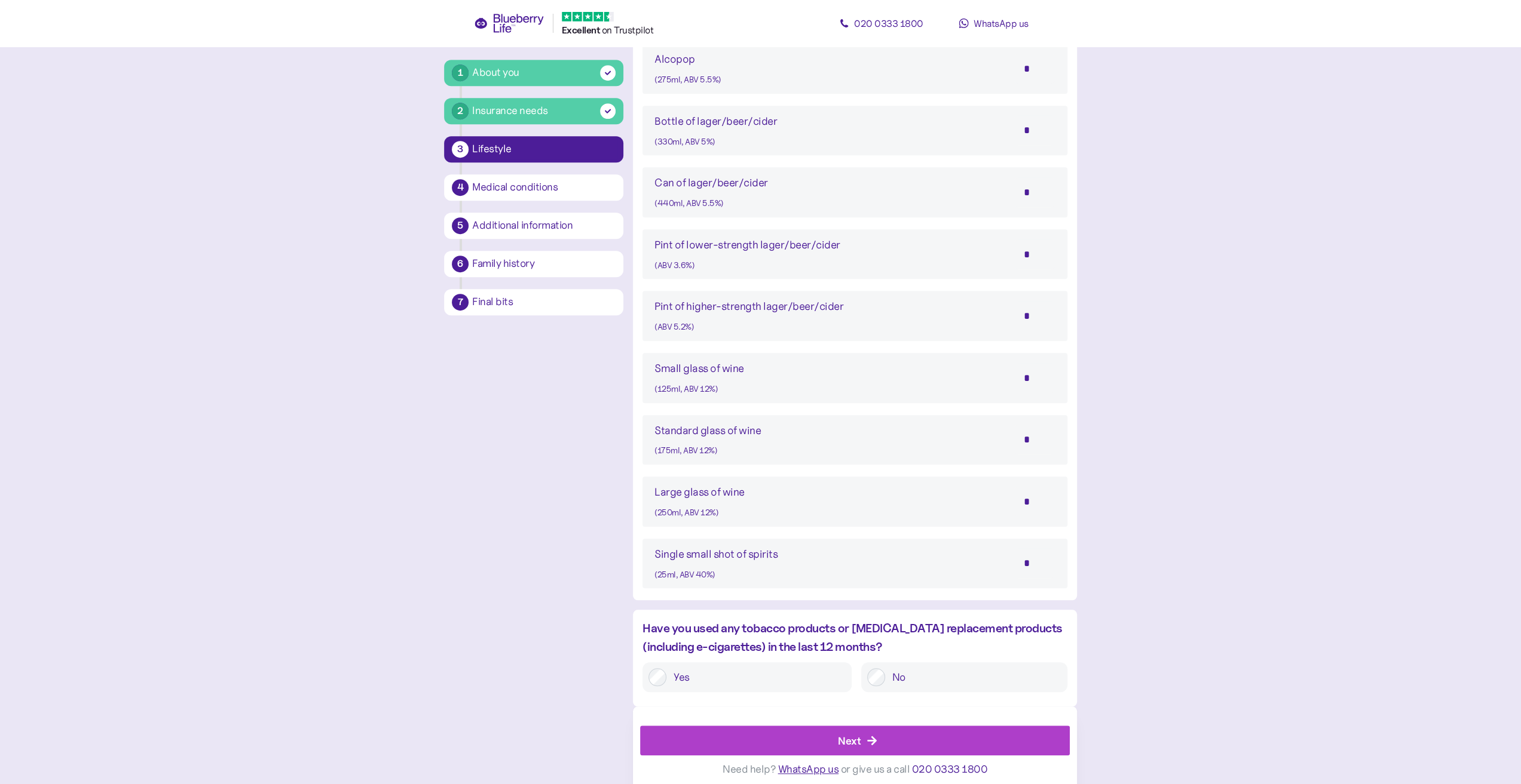
scroll to position [720, 0]
click at [1030, 501] on input "*" at bounding box center [1034, 501] width 42 height 30
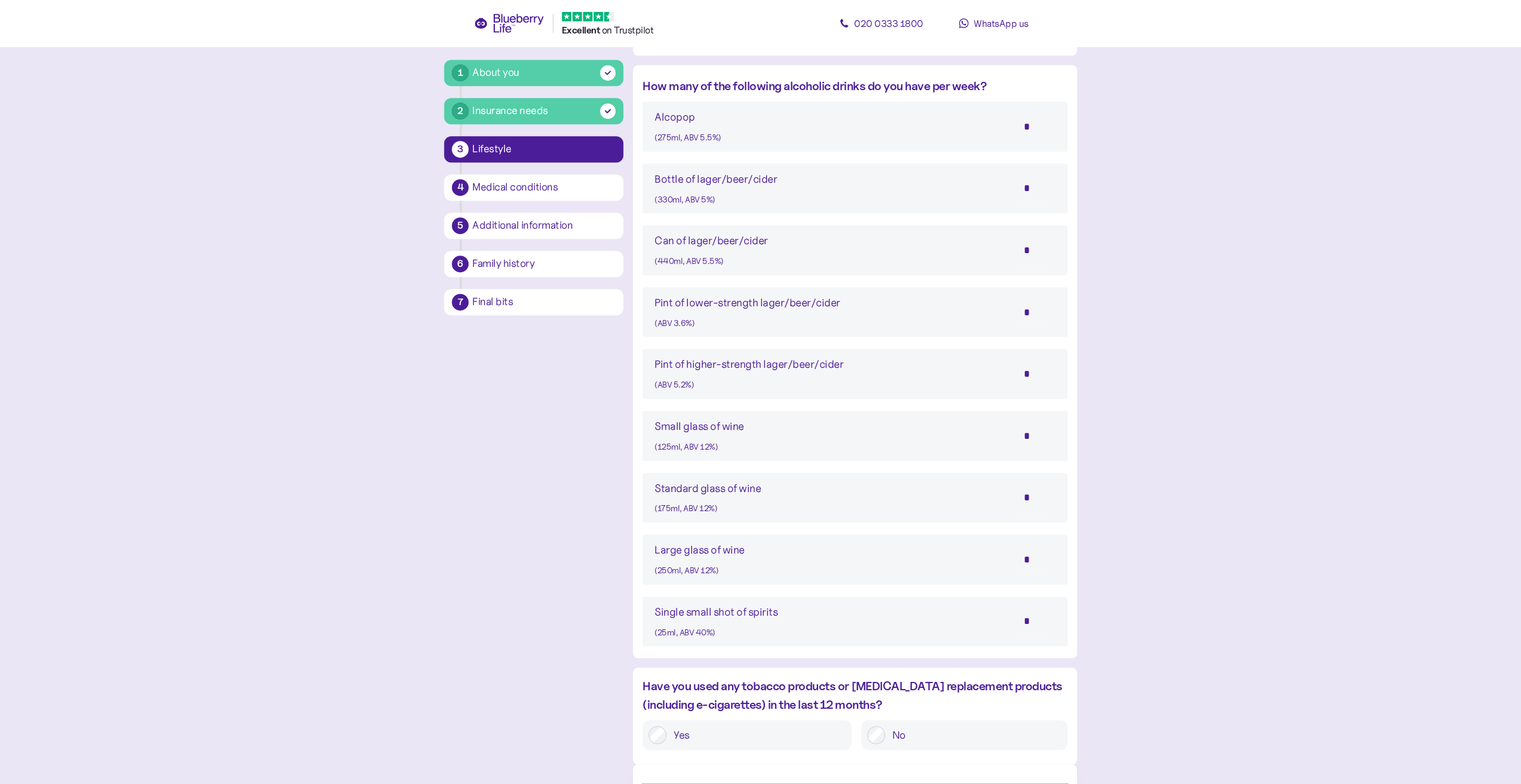
scroll to position [661, 0]
drag, startPoint x: 1032, startPoint y: 248, endPoint x: 1019, endPoint y: 250, distance: 13.2
click at [1019, 250] on input "*" at bounding box center [1034, 250] width 42 height 30
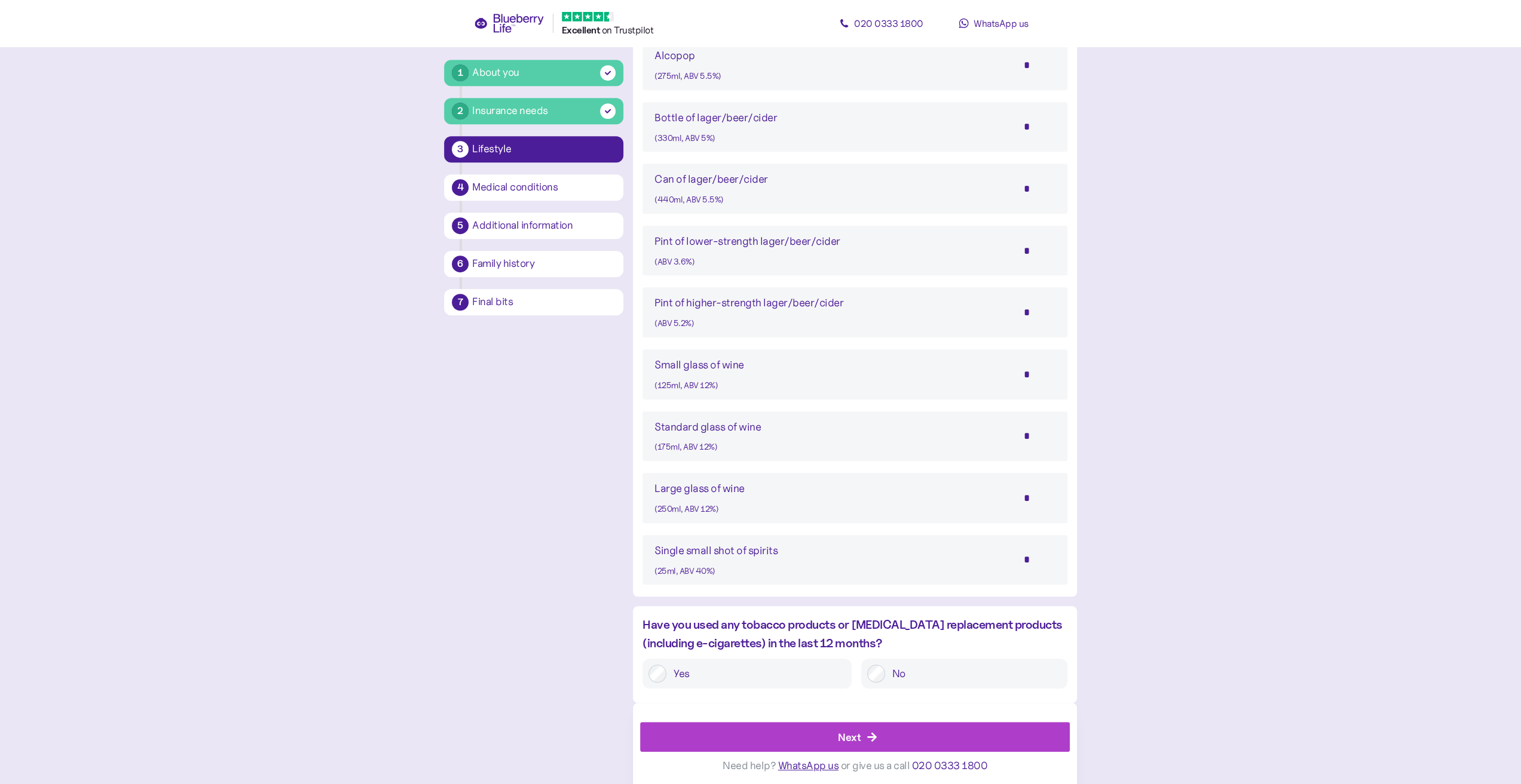
scroll to position [725, 0]
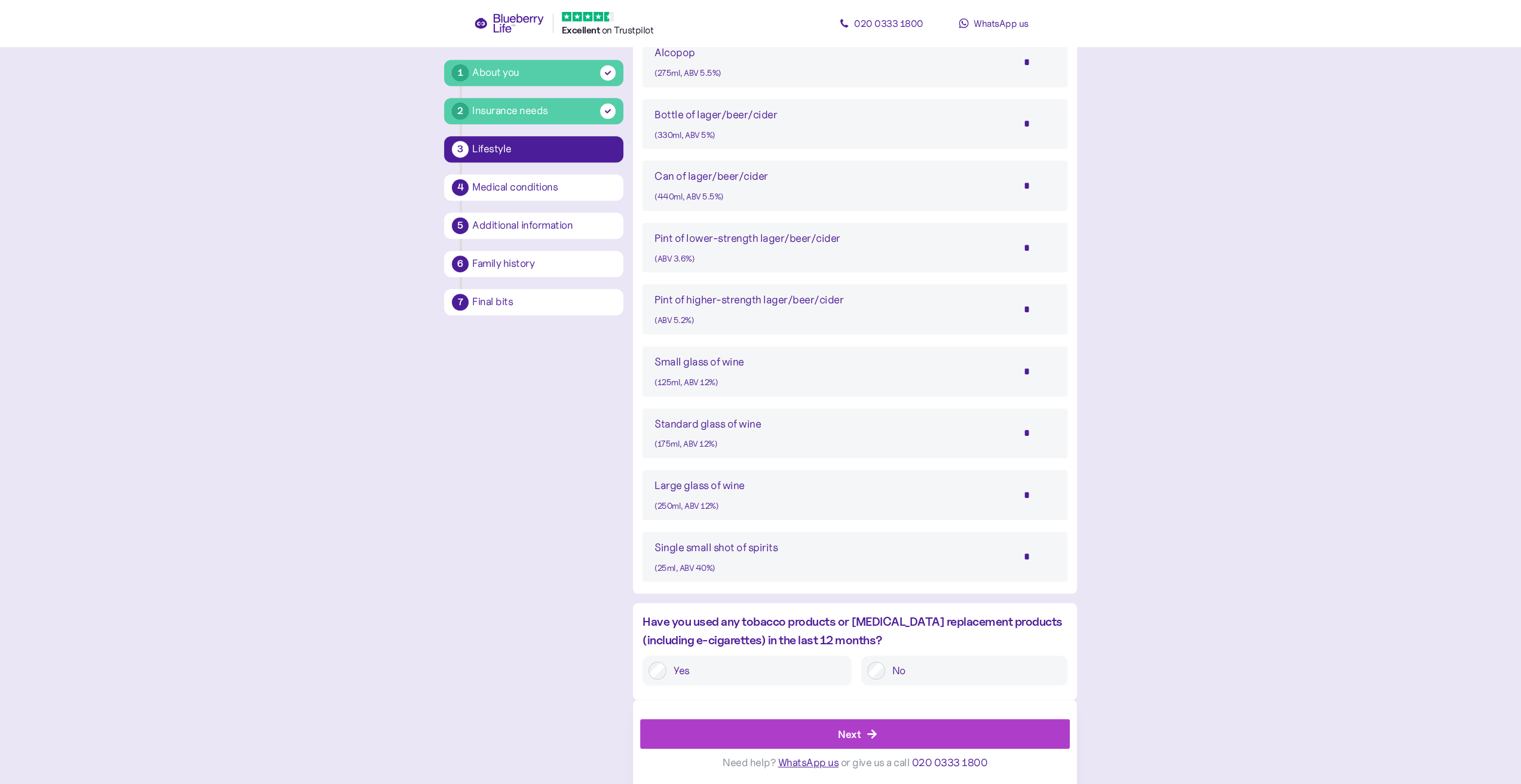
type input "*"
drag, startPoint x: 1031, startPoint y: 550, endPoint x: 1019, endPoint y: 553, distance: 12.4
click at [1019, 553] on input "*" at bounding box center [1034, 556] width 42 height 30
type input "*"
click at [937, 662] on label "No" at bounding box center [972, 671] width 176 height 18
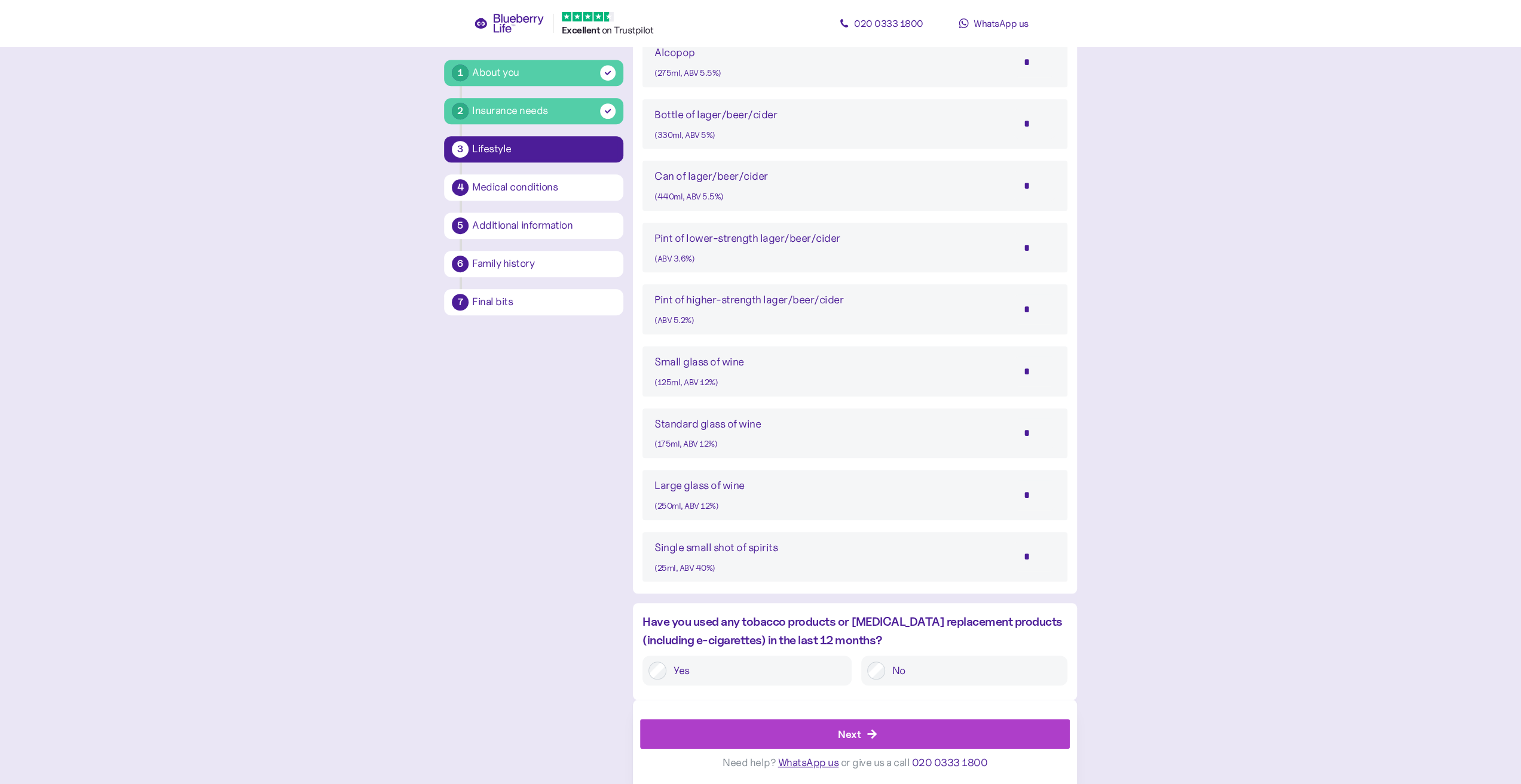
click at [921, 737] on div "Next" at bounding box center [857, 733] width 403 height 29
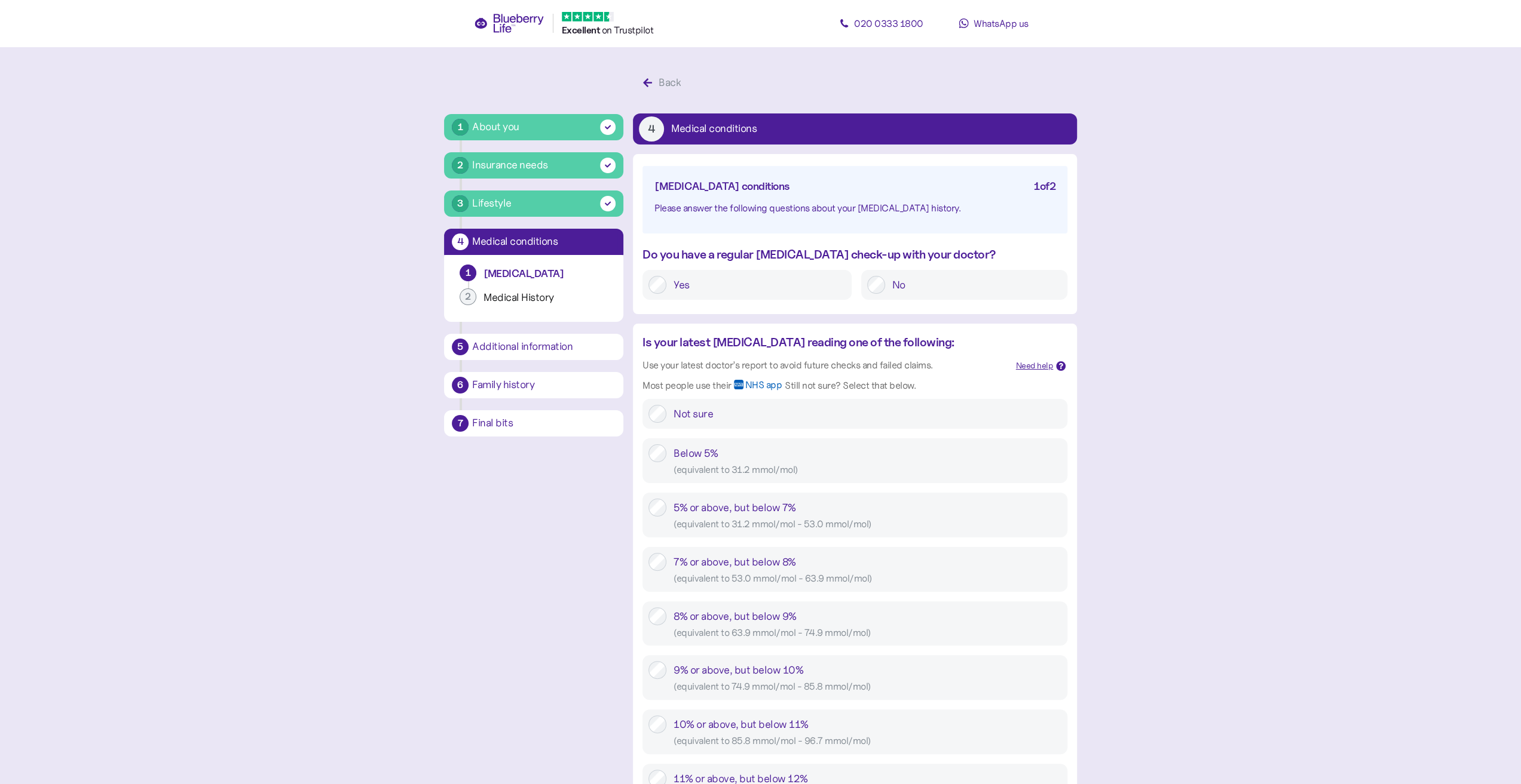
click at [840, 474] on div "( equivalent to 31.2 mmol/mol )" at bounding box center [867, 469] width 388 height 15
click at [809, 510] on div "5% or above, but below 7% ( equivalent to 31.2 mmol/mol - 53.0 mmol/mol )" at bounding box center [867, 515] width 388 height 33
click at [809, 293] on label "Yes" at bounding box center [756, 285] width 179 height 18
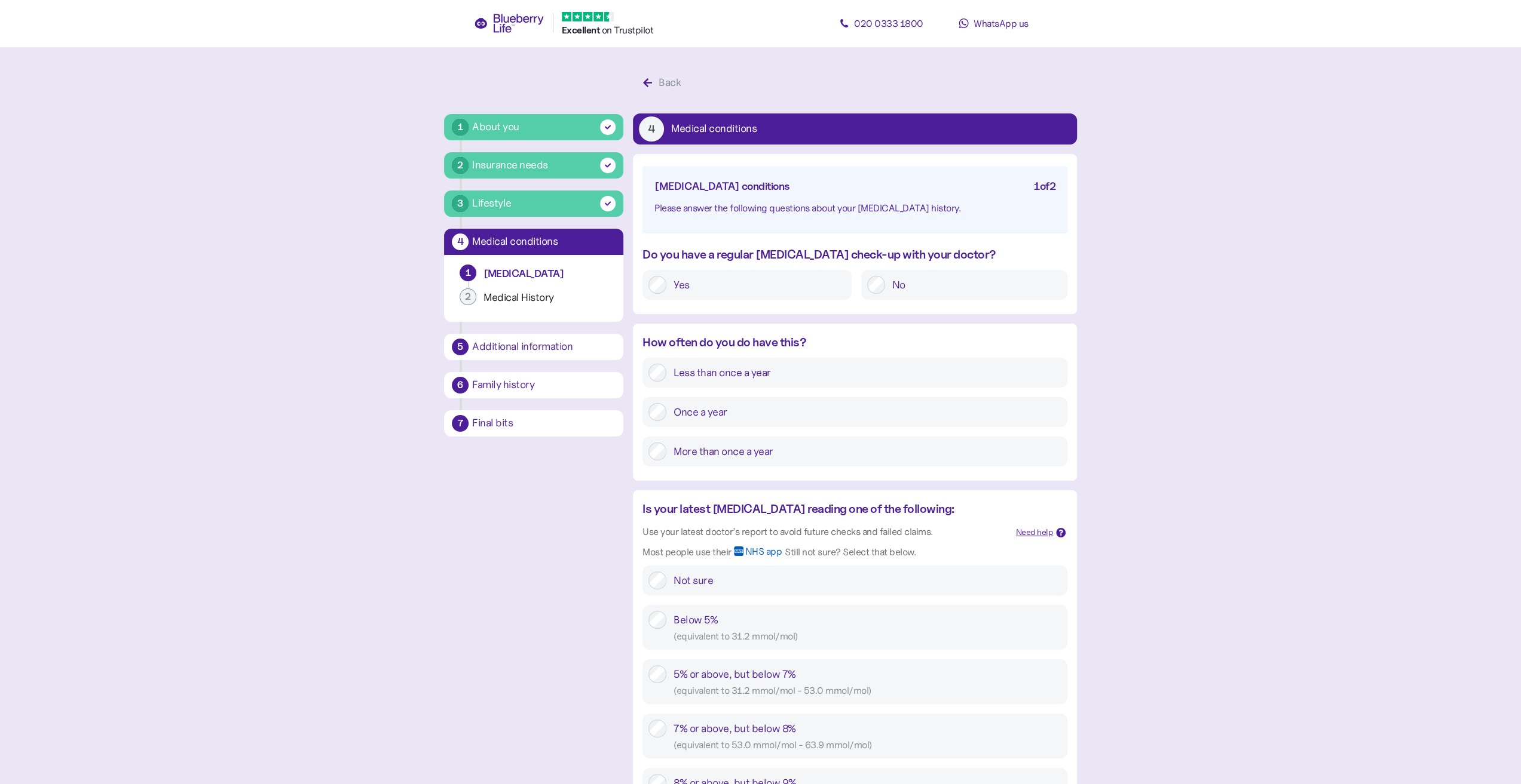
click at [756, 406] on label "Once a year" at bounding box center [863, 412] width 395 height 18
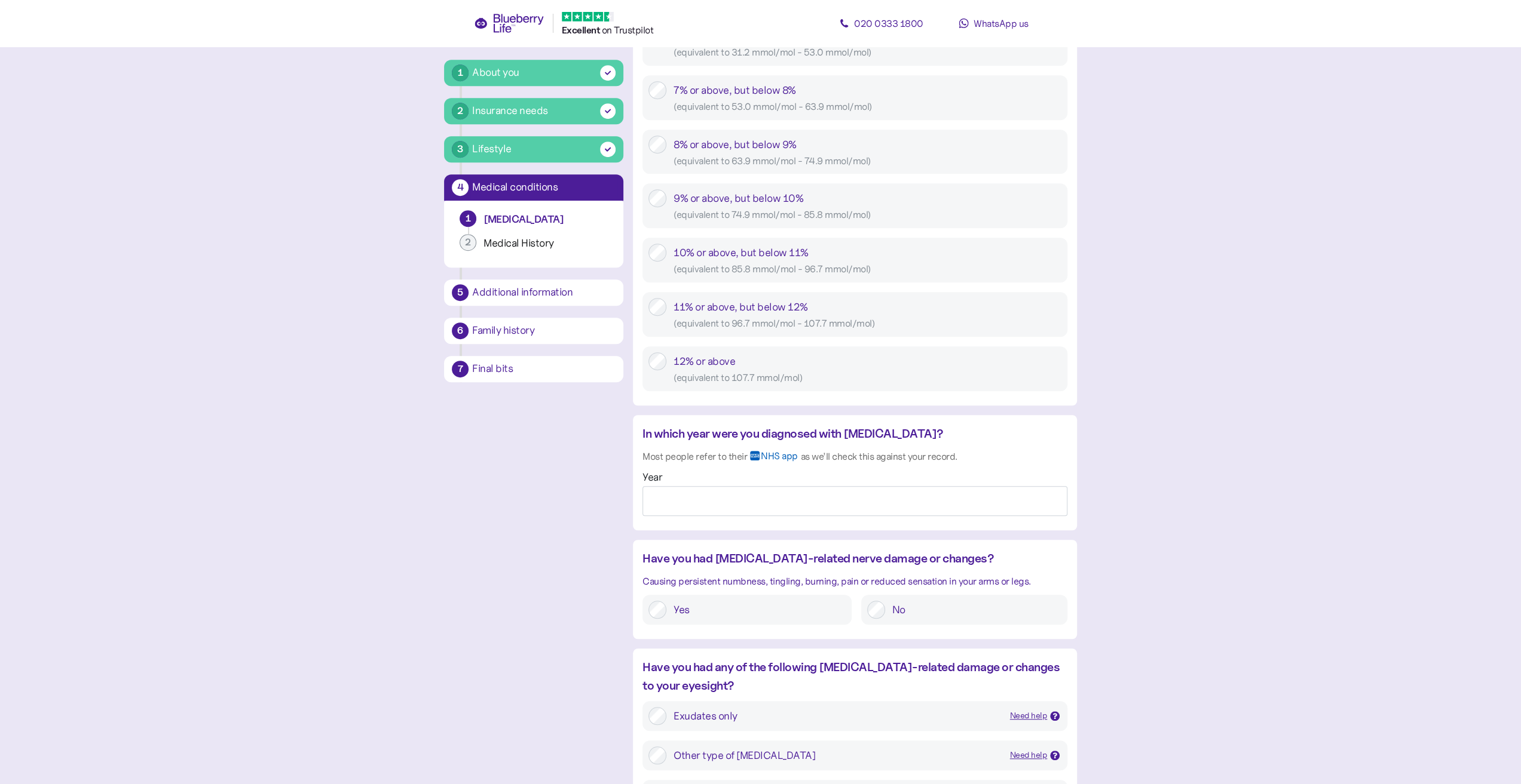
scroll to position [657, 0]
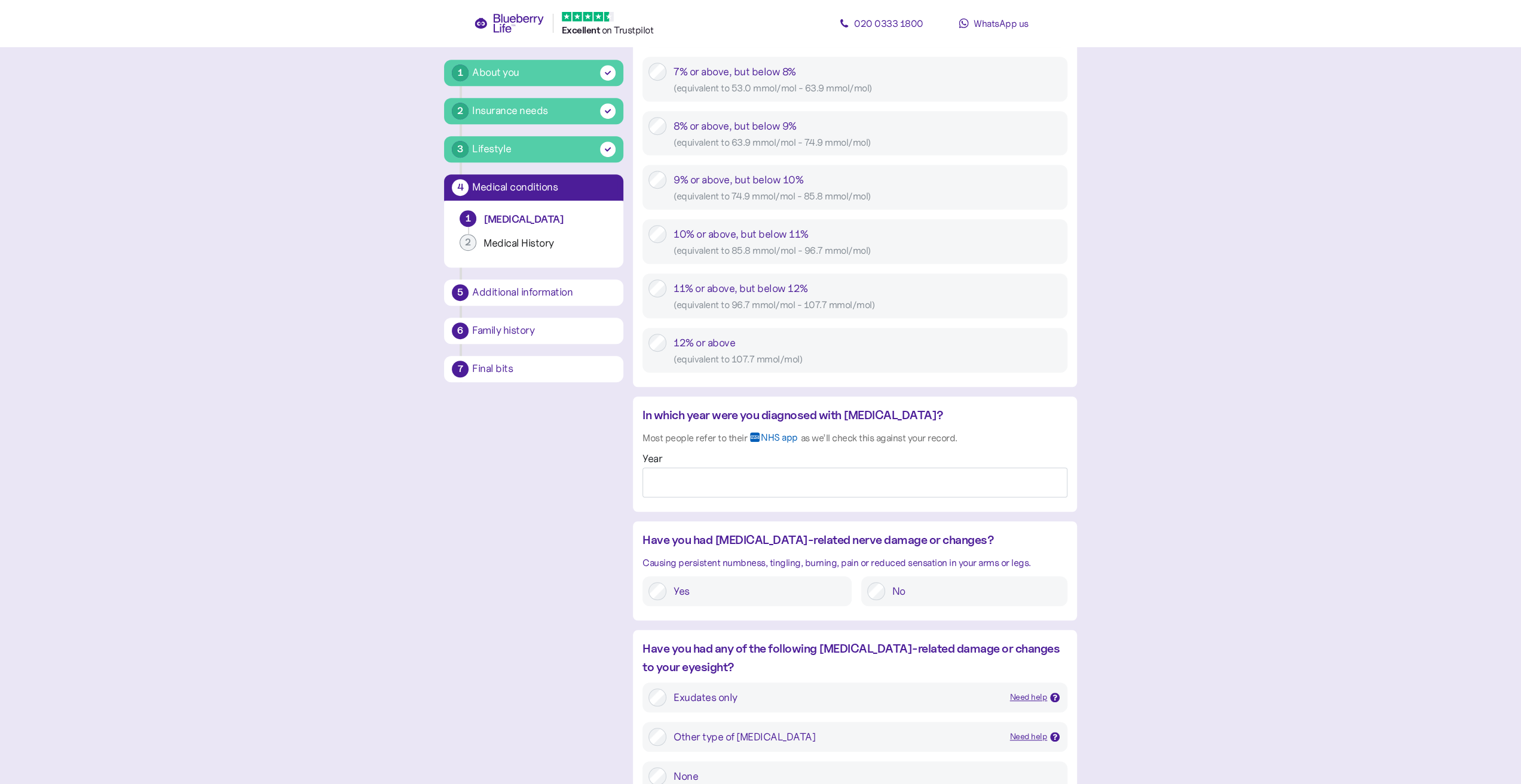
click at [913, 590] on label "No" at bounding box center [972, 591] width 176 height 18
click at [930, 490] on input "Year" at bounding box center [854, 483] width 424 height 30
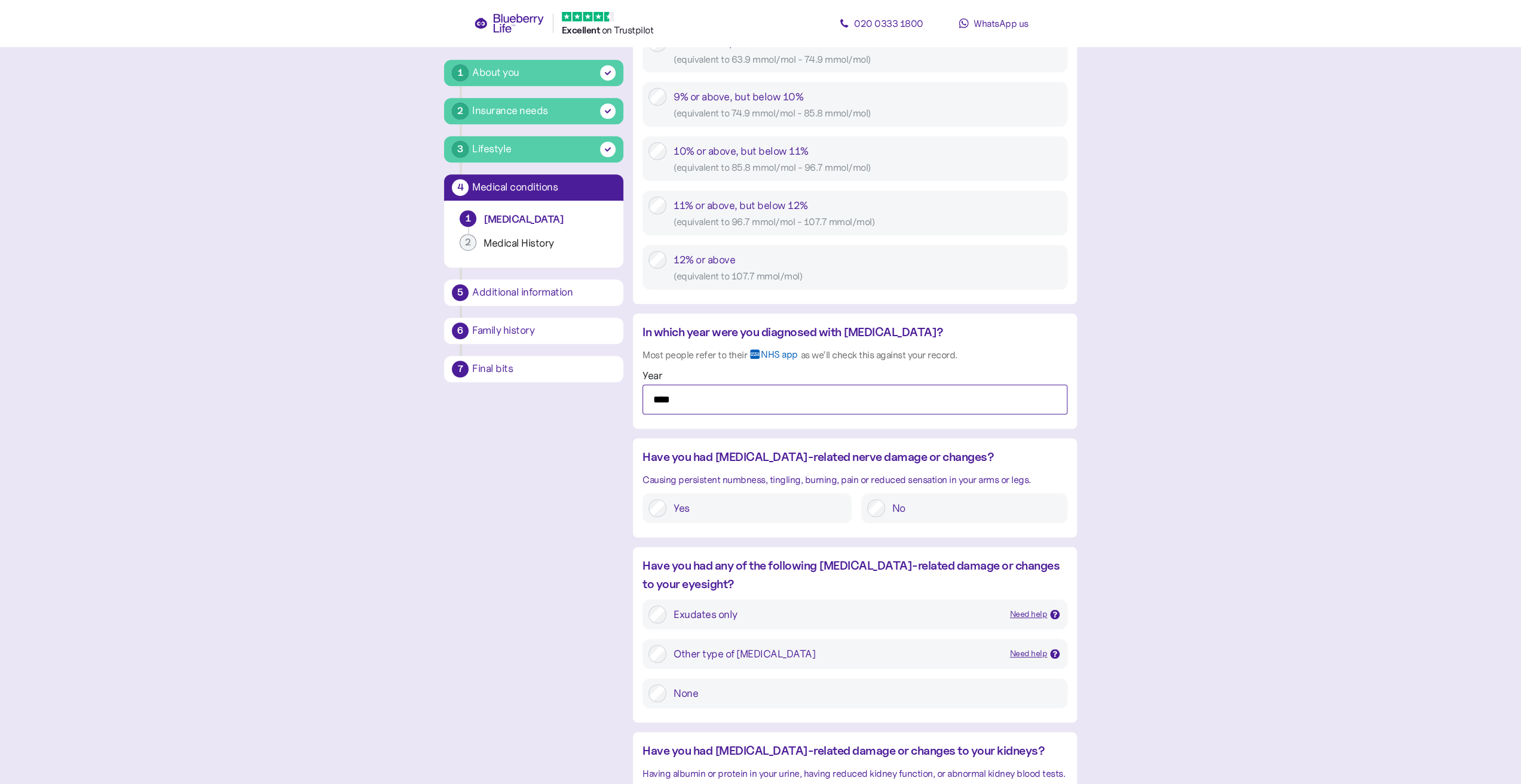
scroll to position [776, 0]
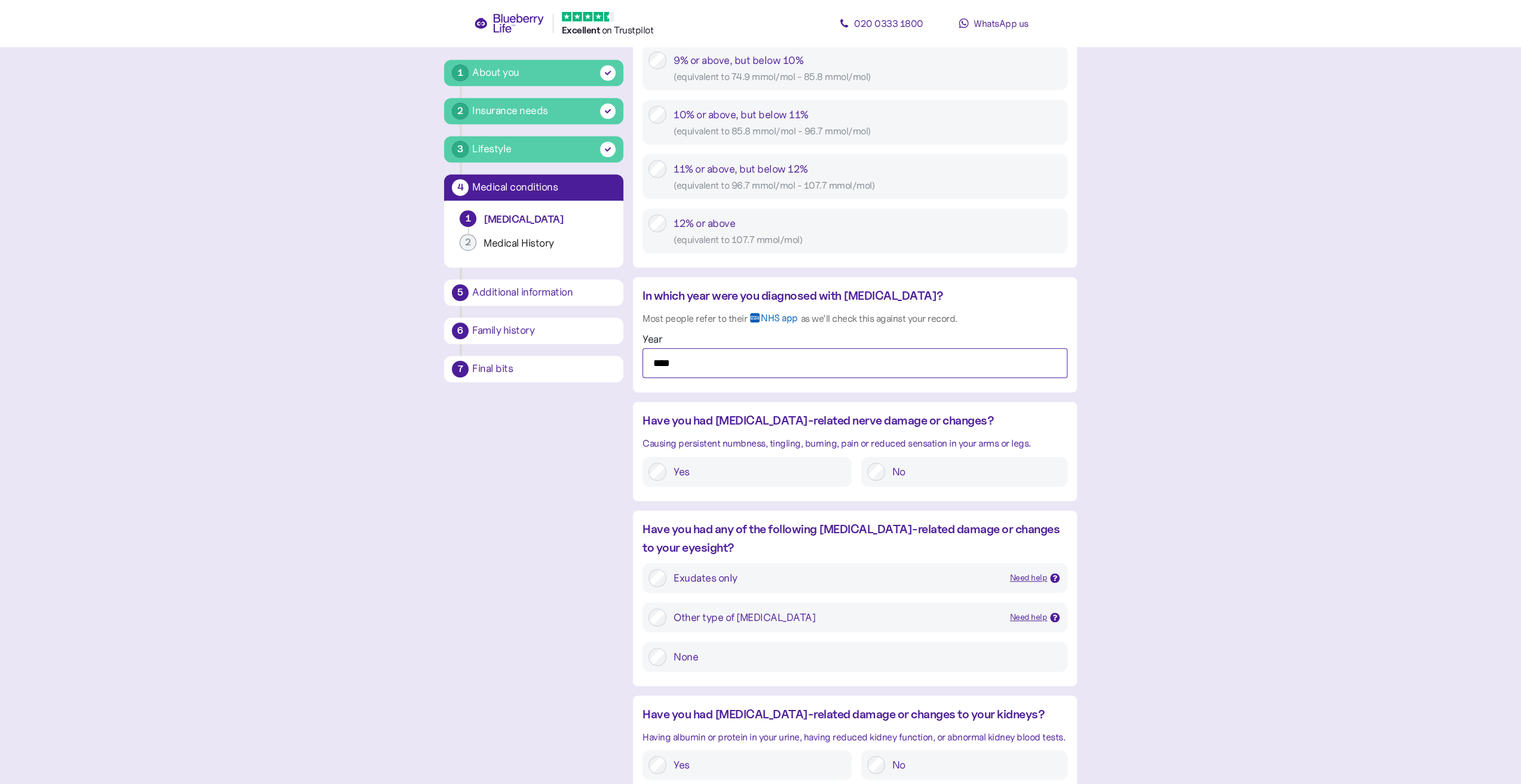
type input "****"
click at [1054, 578] on icon at bounding box center [1055, 578] width 6 height 6
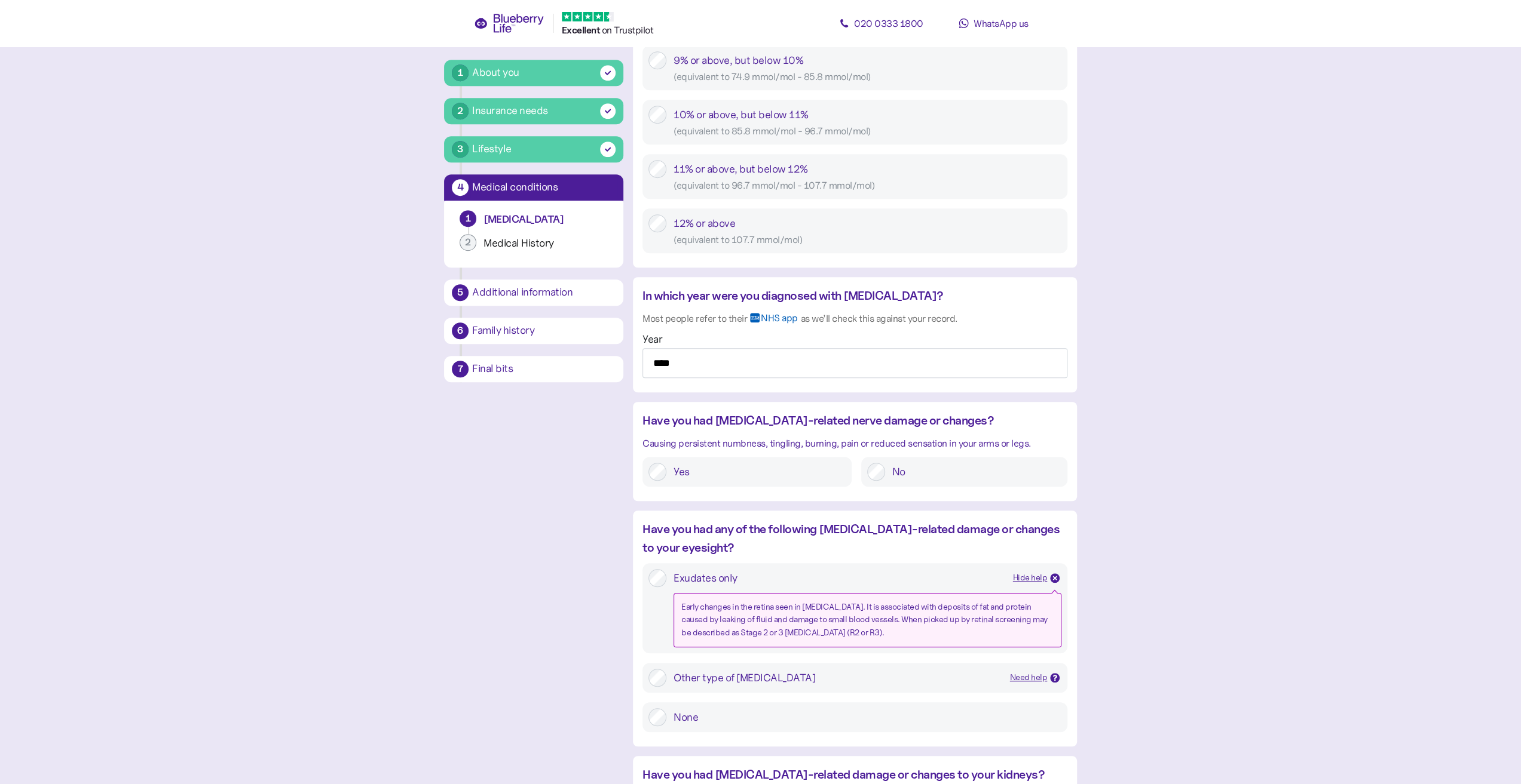
click at [790, 711] on label "None" at bounding box center [863, 717] width 395 height 18
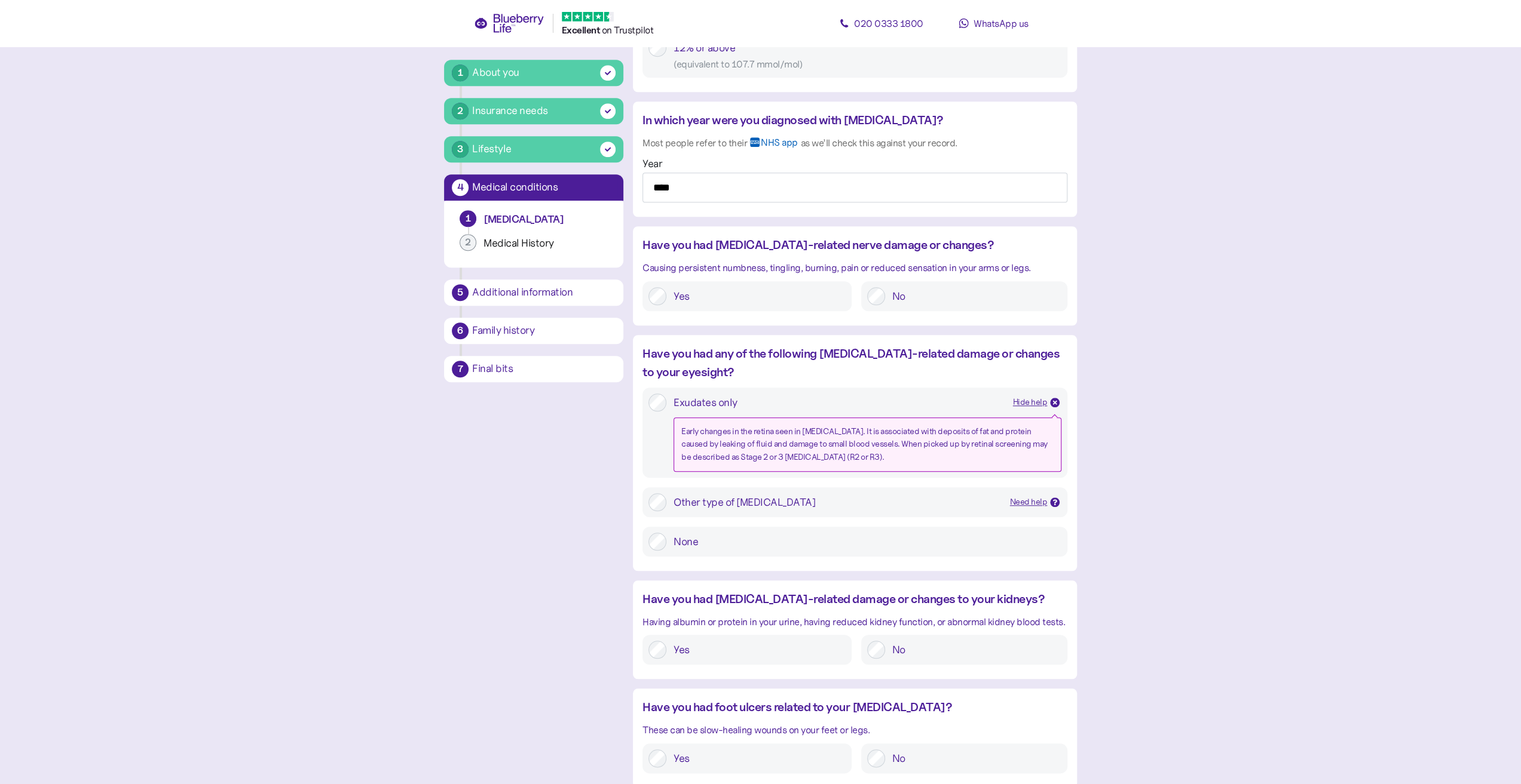
scroll to position [956, 0]
click at [899, 647] on label "No" at bounding box center [972, 646] width 176 height 18
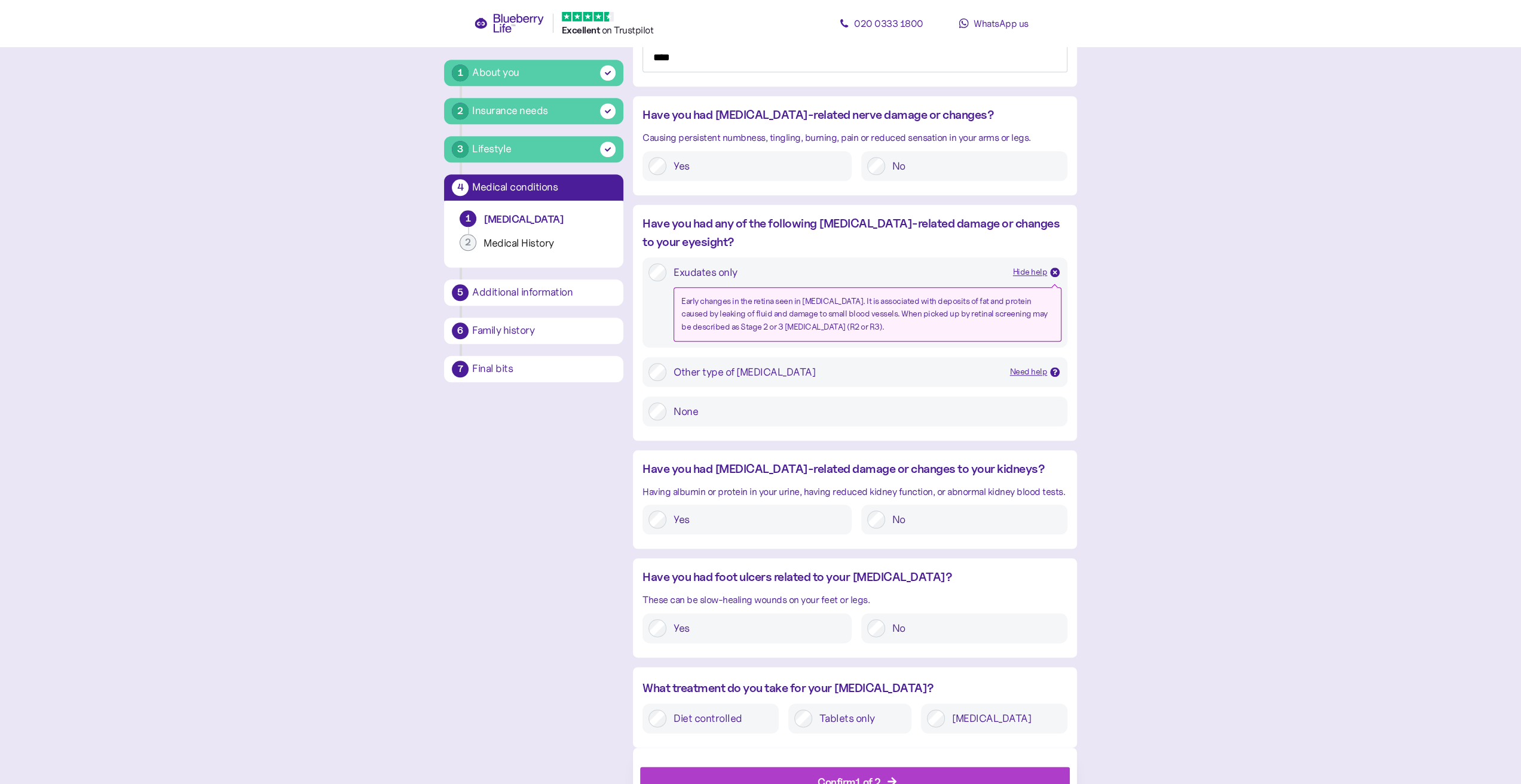
scroll to position [1129, 0]
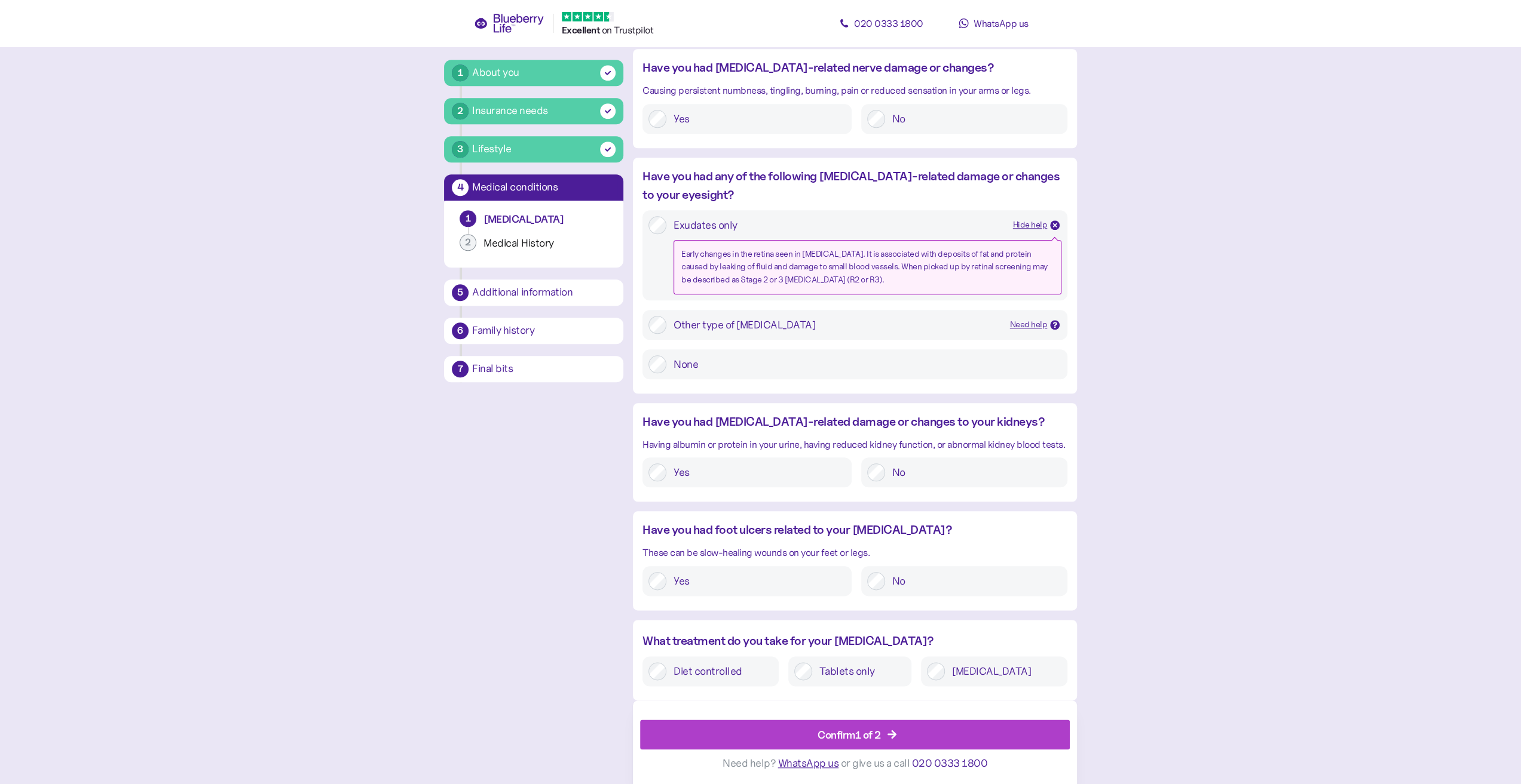
click at [900, 586] on label "No" at bounding box center [972, 581] width 176 height 18
click at [921, 731] on div "Confirm 1 of 2" at bounding box center [857, 733] width 403 height 29
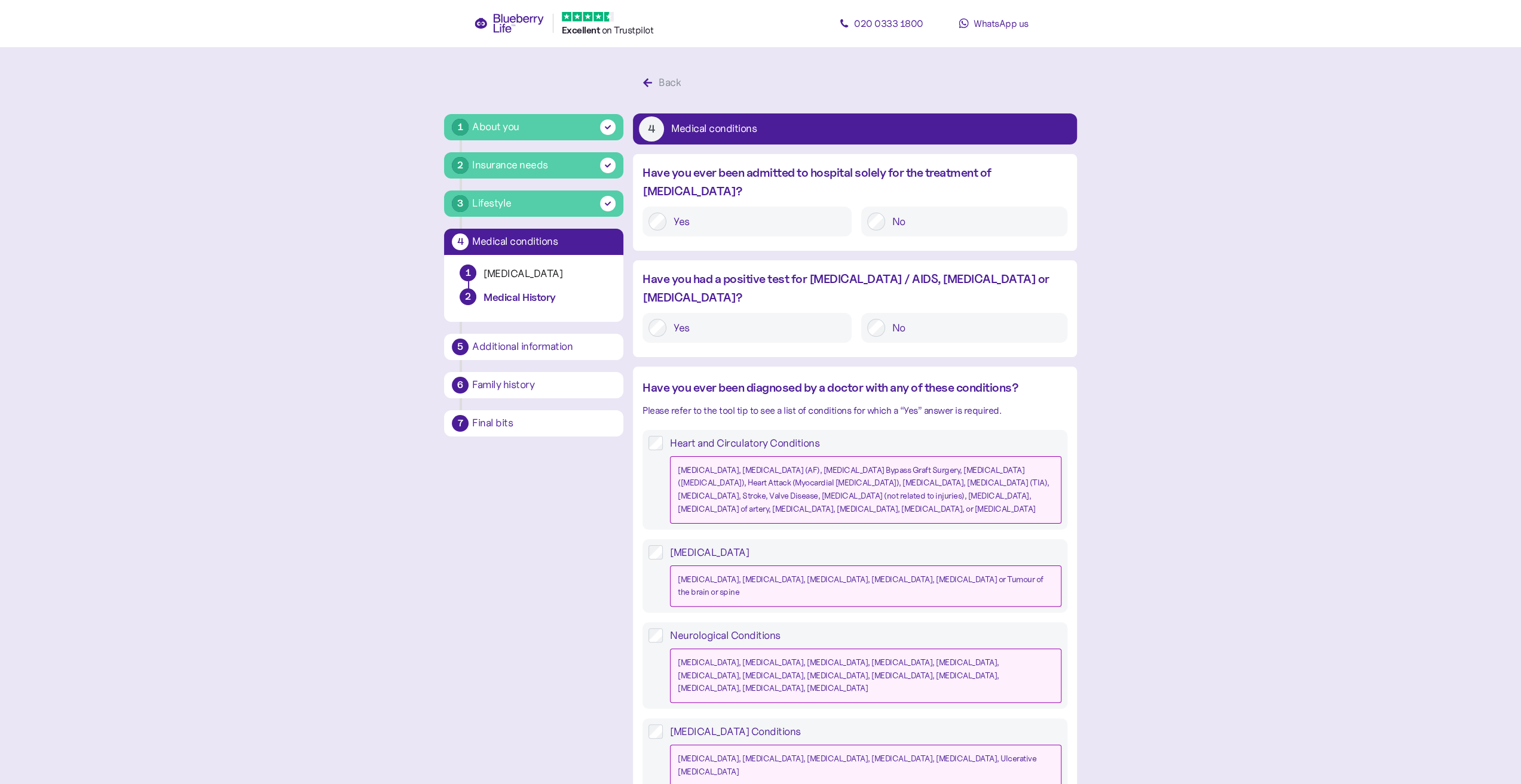
click at [929, 213] on label "No" at bounding box center [972, 222] width 176 height 18
click at [911, 319] on label "No" at bounding box center [972, 328] width 176 height 18
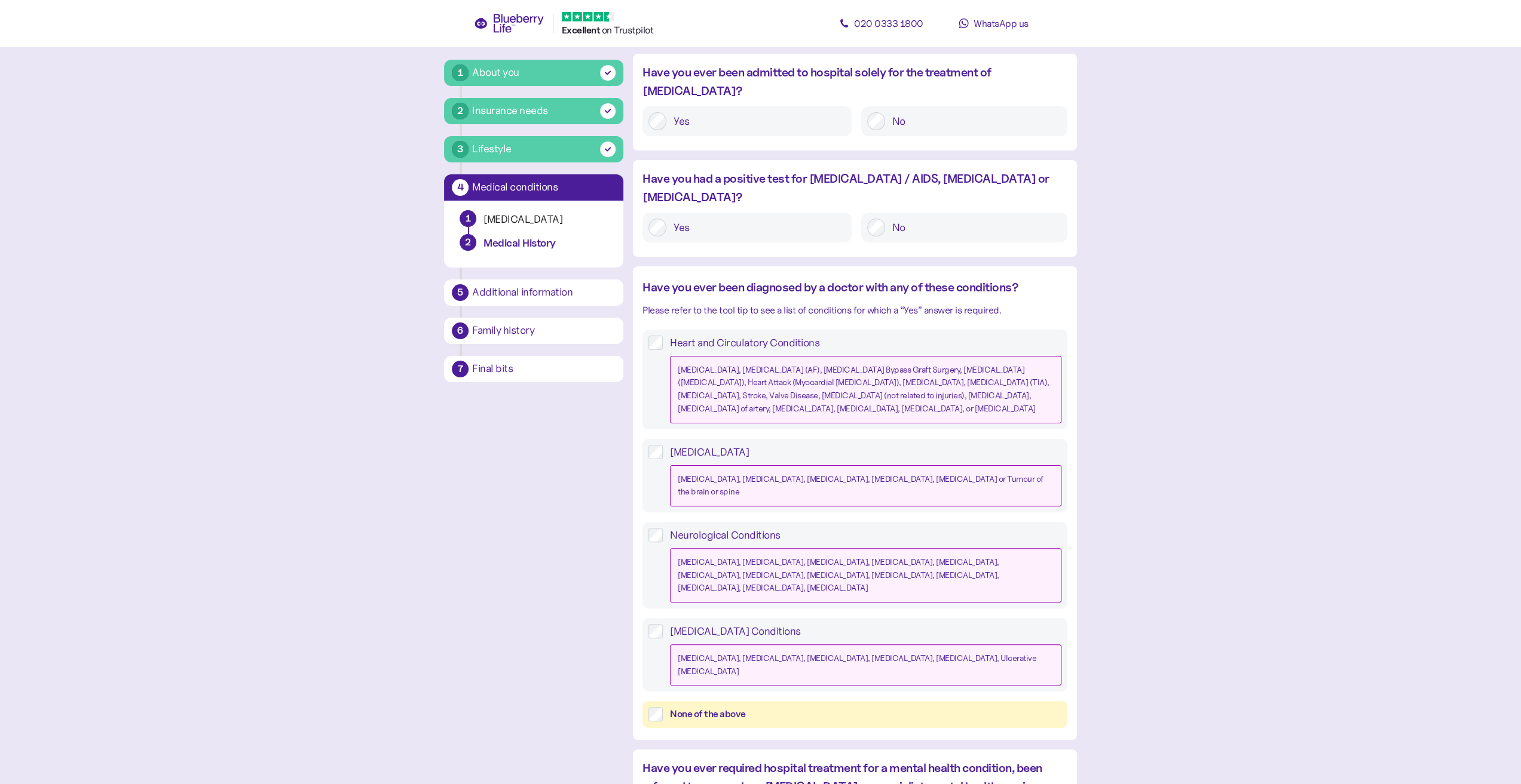
scroll to position [119, 0]
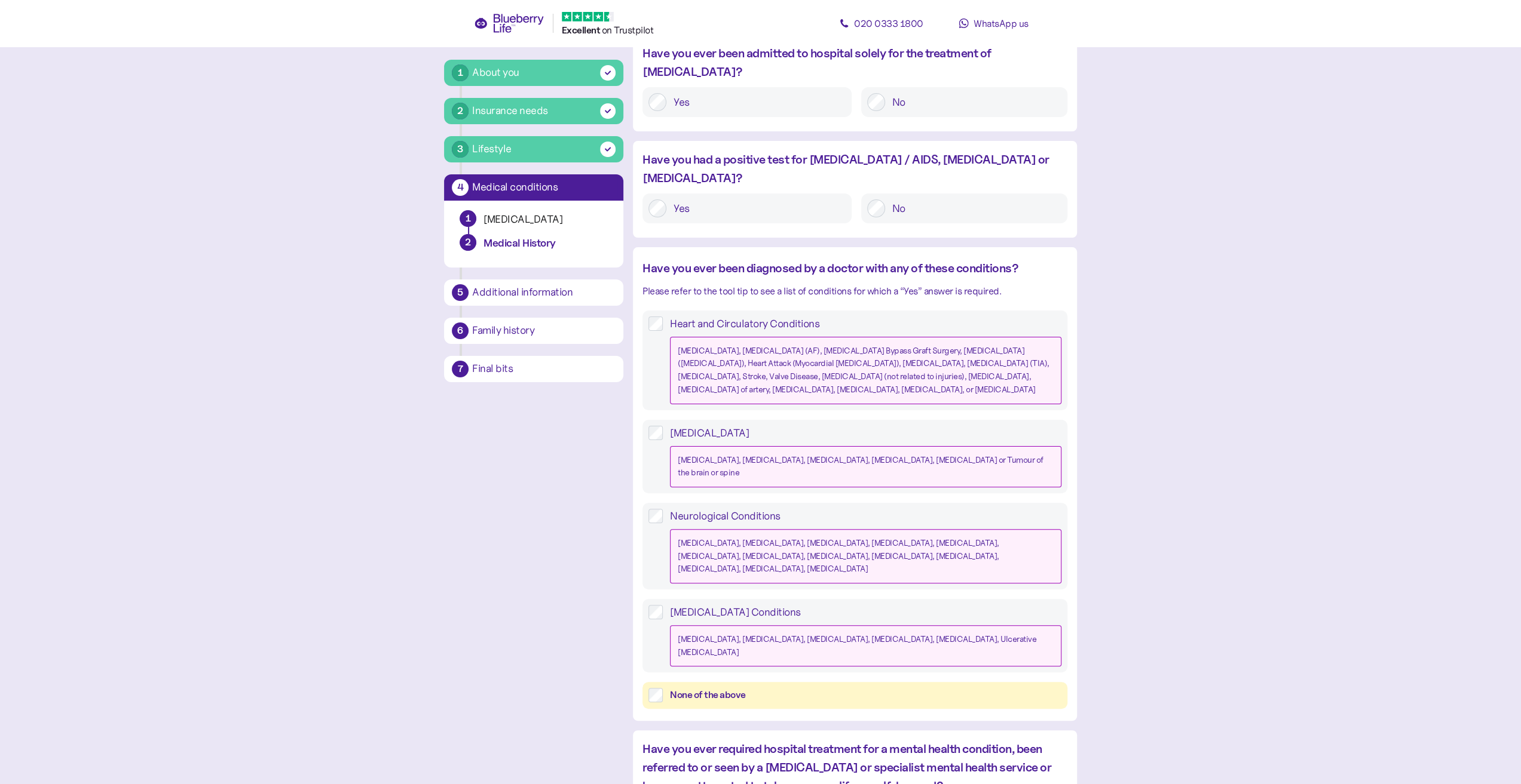
click at [779, 688] on div "None of the above" at bounding box center [866, 695] width 392 height 15
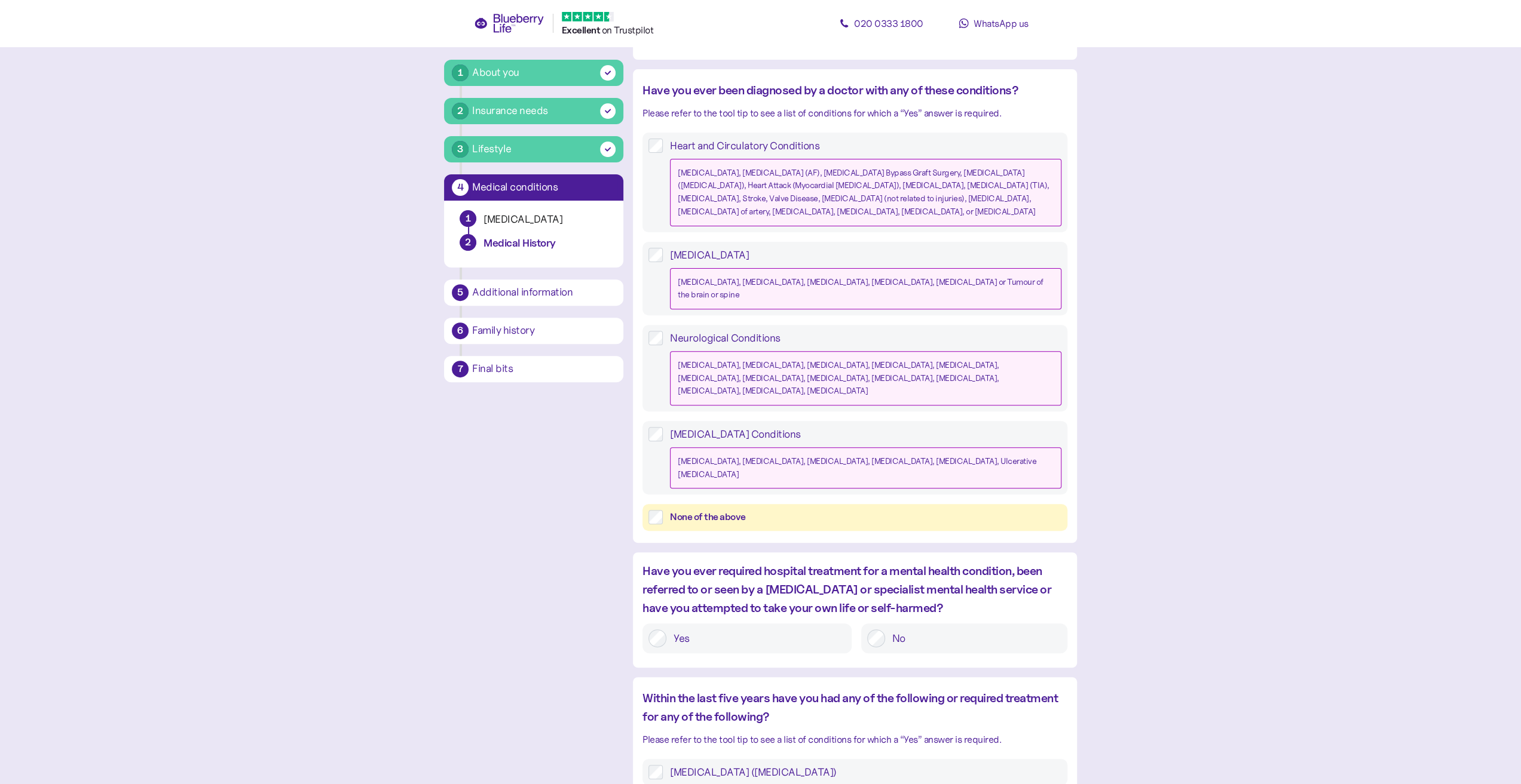
scroll to position [298, 0]
click at [907, 628] on label "No" at bounding box center [972, 637] width 176 height 18
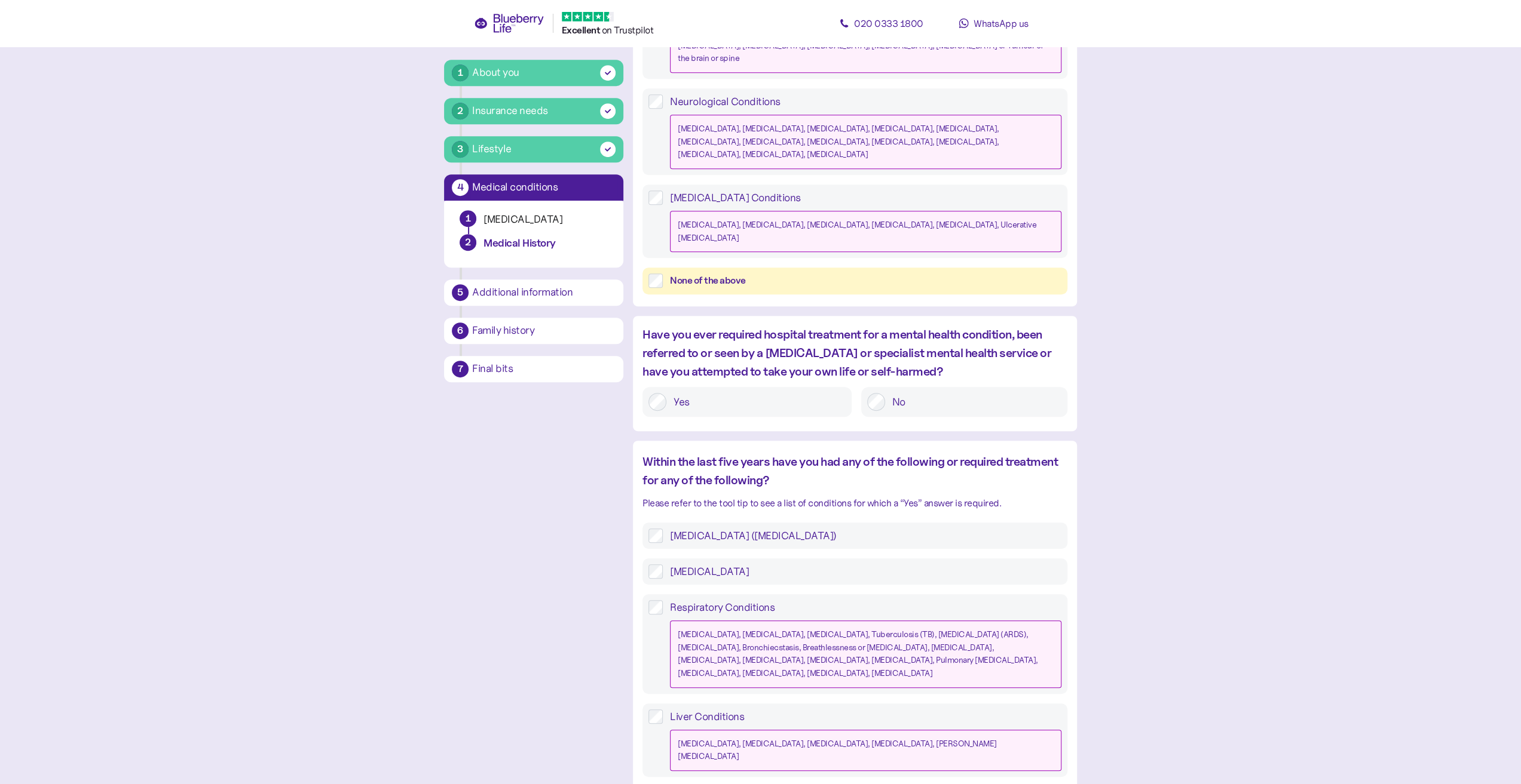
scroll to position [538, 0]
click at [728, 554] on div "High Cholesterol" at bounding box center [854, 567] width 424 height 26
click at [728, 560] on label "High Cholesterol" at bounding box center [861, 567] width 399 height 14
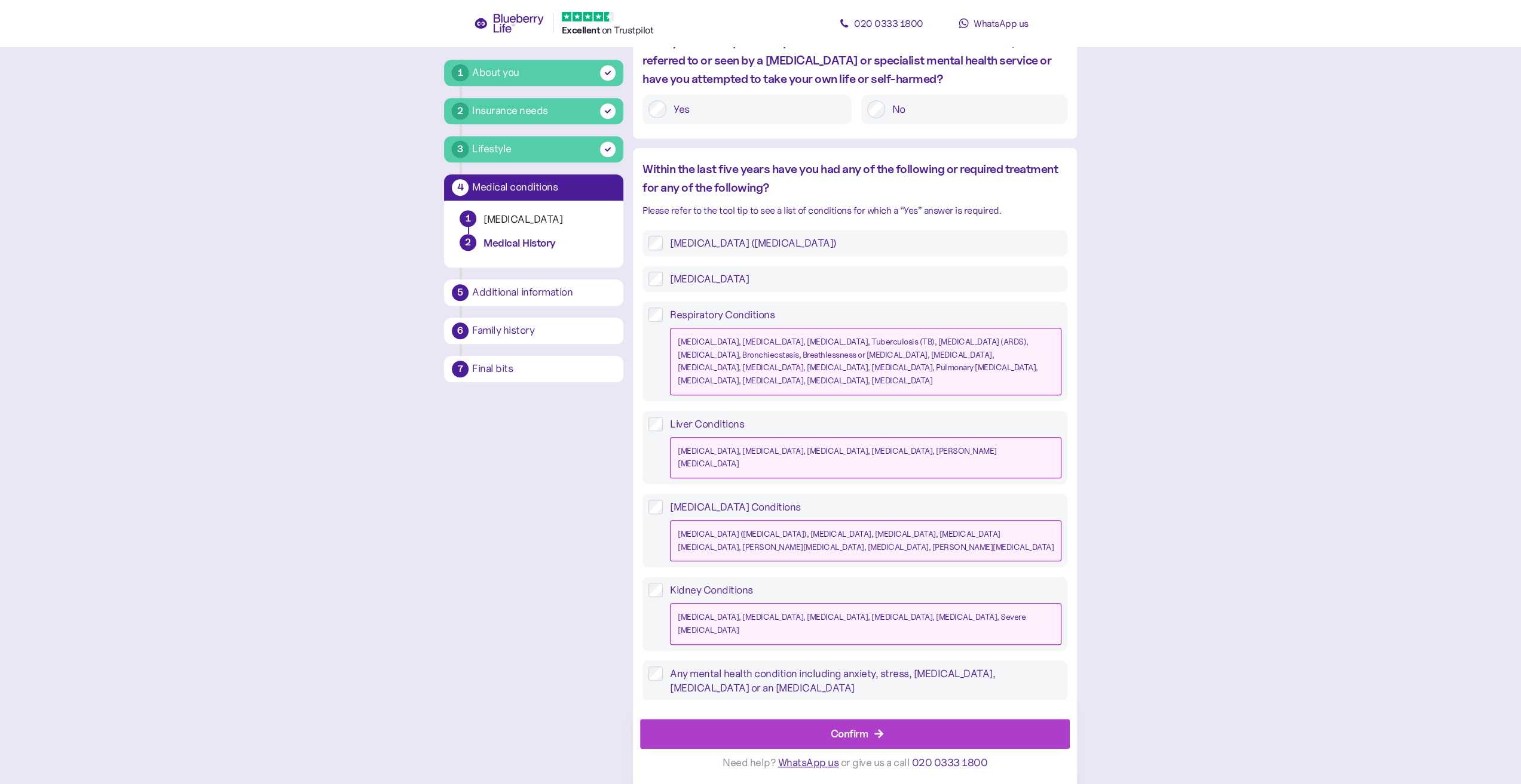
scroll to position [833, 0]
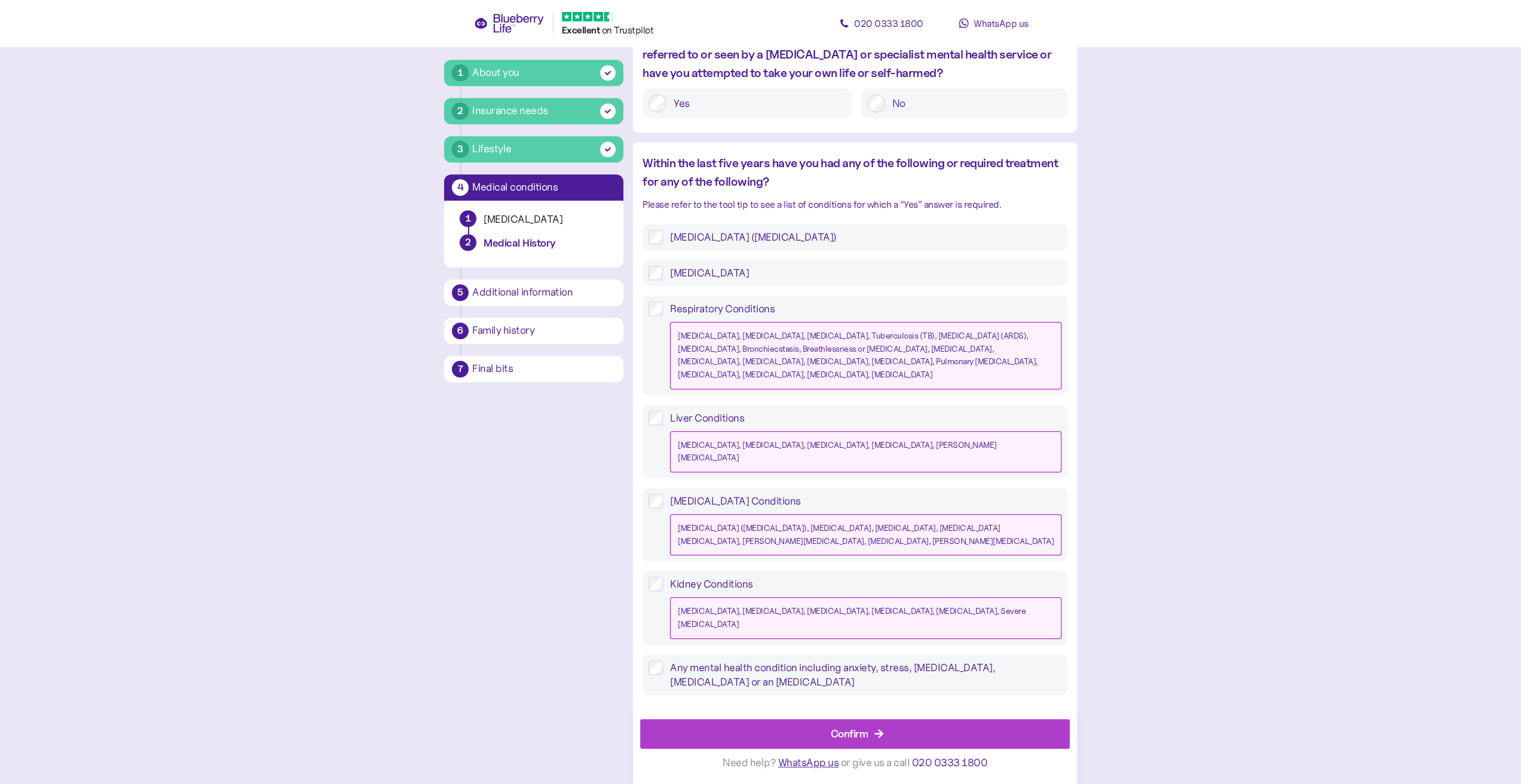
click at [830, 661] on label "Any mental health condition including anxiety, stress, depression, insomnia or …" at bounding box center [861, 675] width 399 height 29
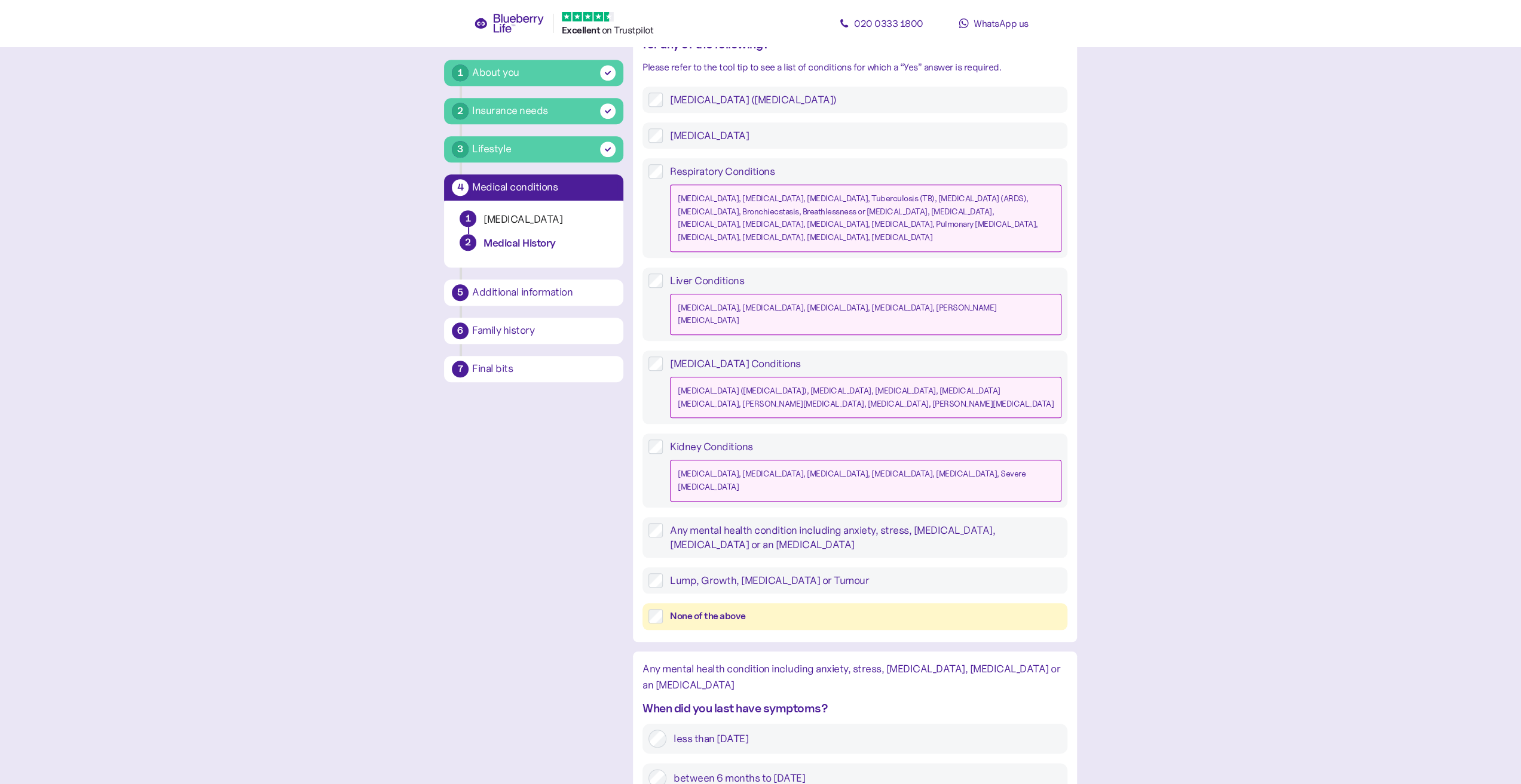
scroll to position [1012, 0]
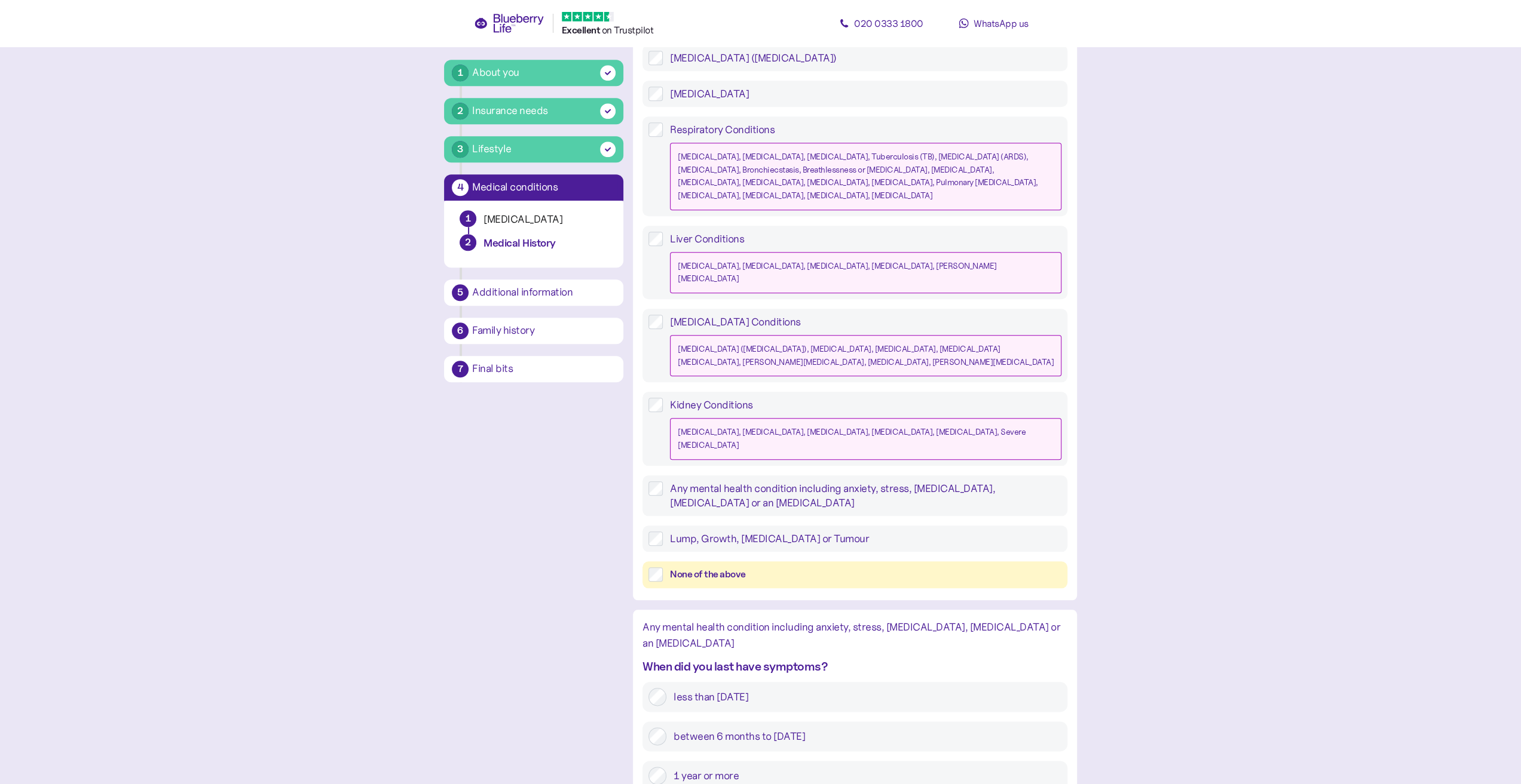
click at [803, 767] on label "1 year or more" at bounding box center [863, 776] width 395 height 18
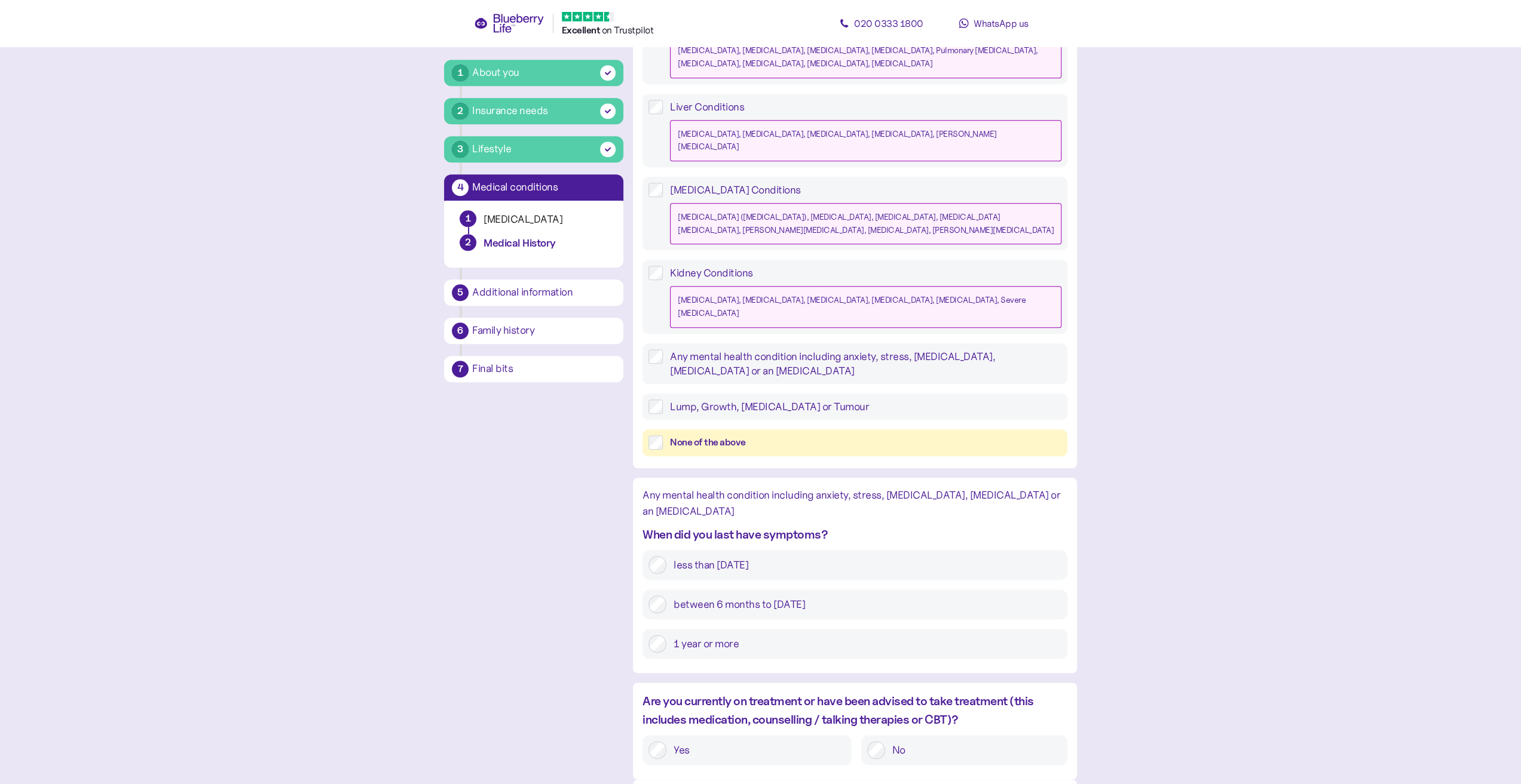
scroll to position [1144, 0]
click at [900, 740] on label "No" at bounding box center [972, 749] width 176 height 18
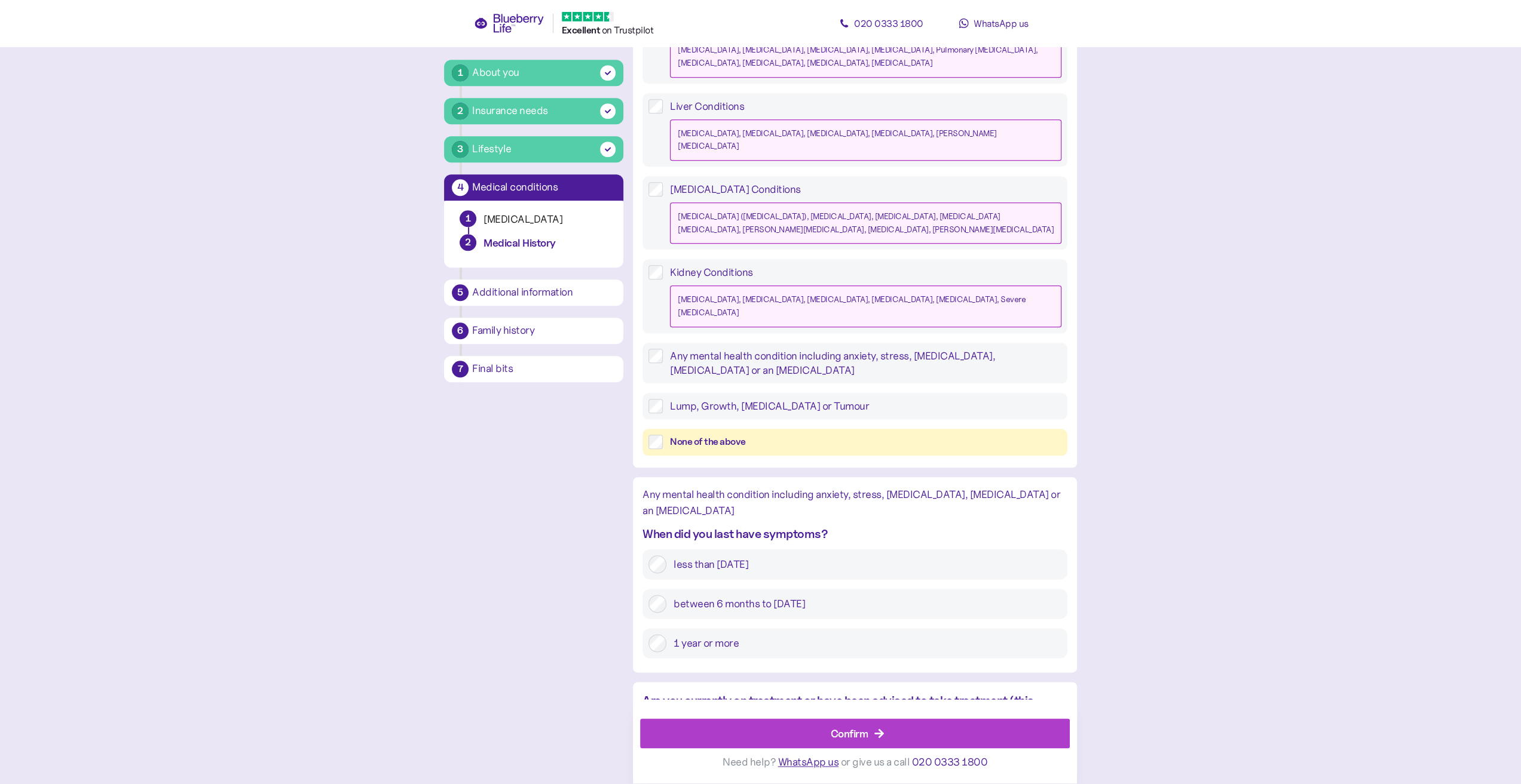
click at [933, 726] on div "Confirm" at bounding box center [857, 733] width 403 height 29
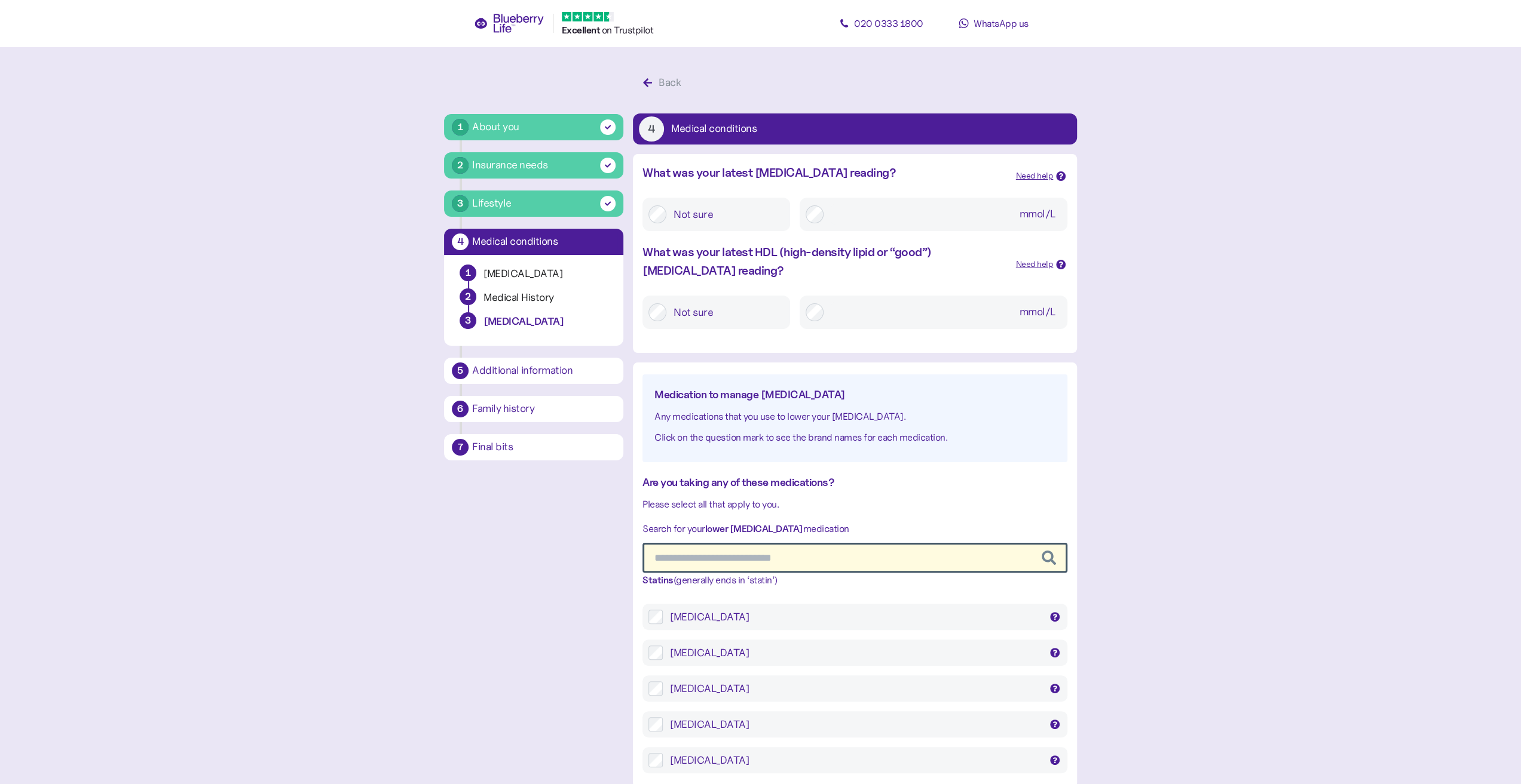
click at [739, 217] on label "Not sure" at bounding box center [725, 215] width 117 height 22
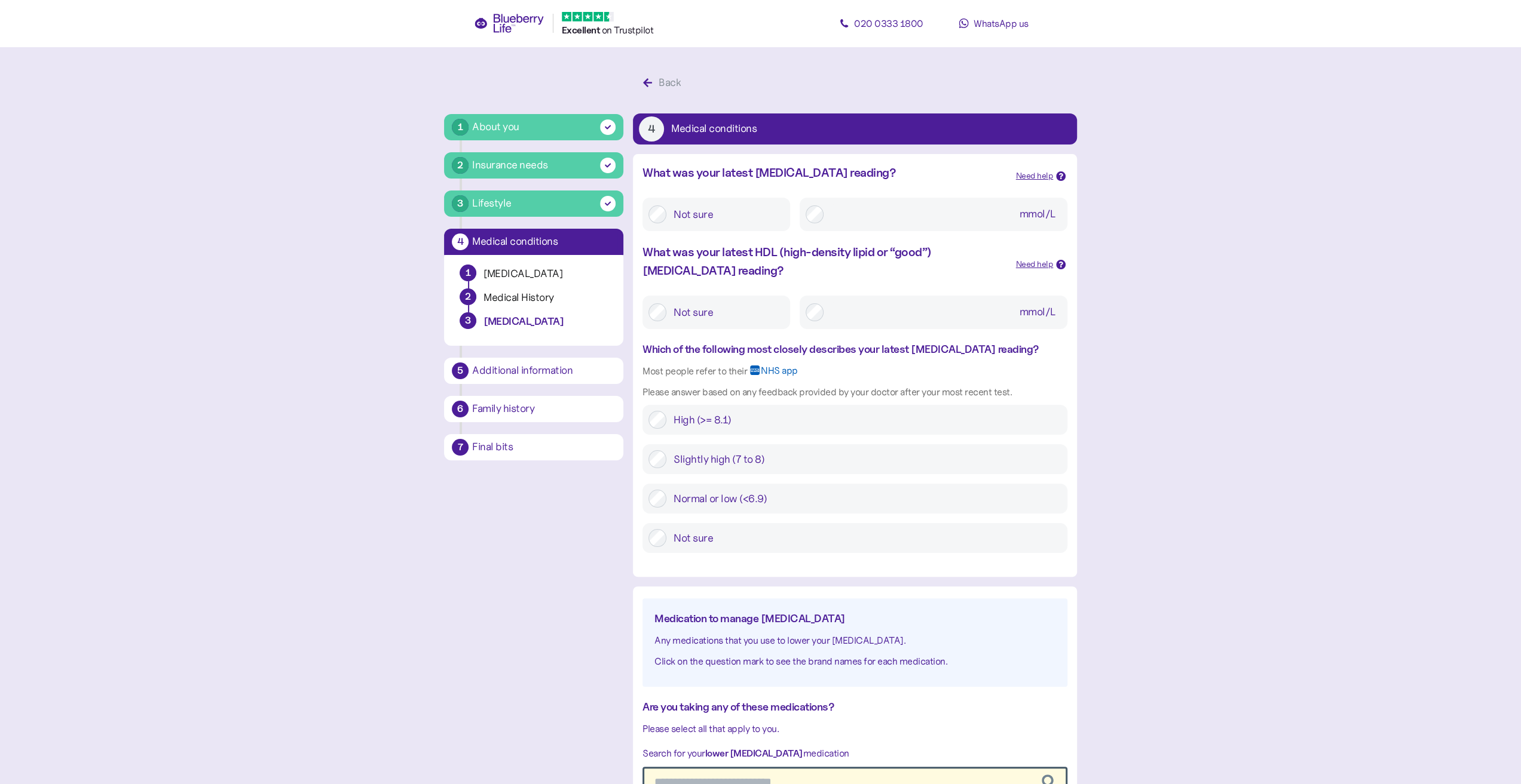
click at [729, 312] on label "Not sure" at bounding box center [725, 312] width 117 height 22
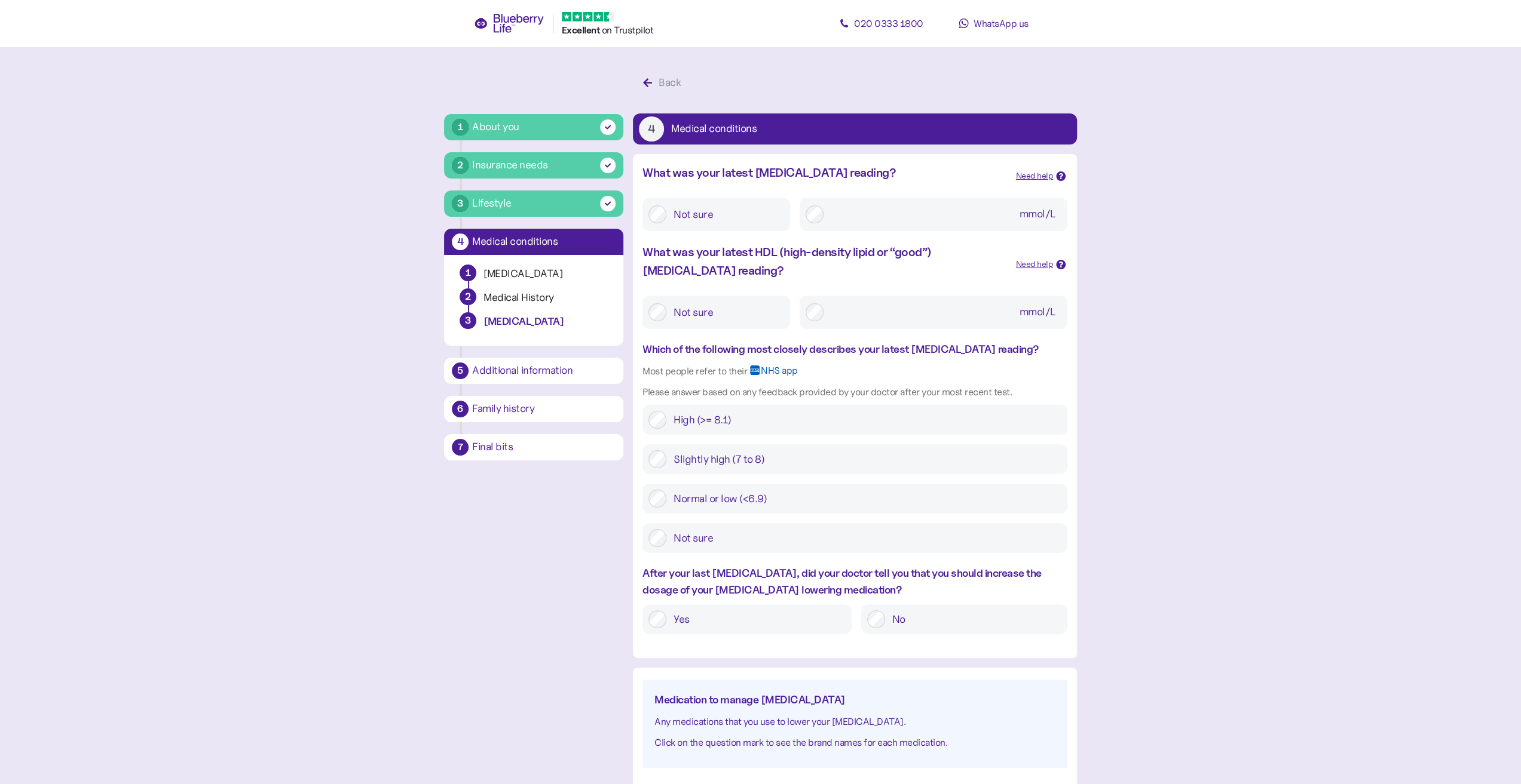
click at [912, 620] on label "No" at bounding box center [972, 619] width 176 height 18
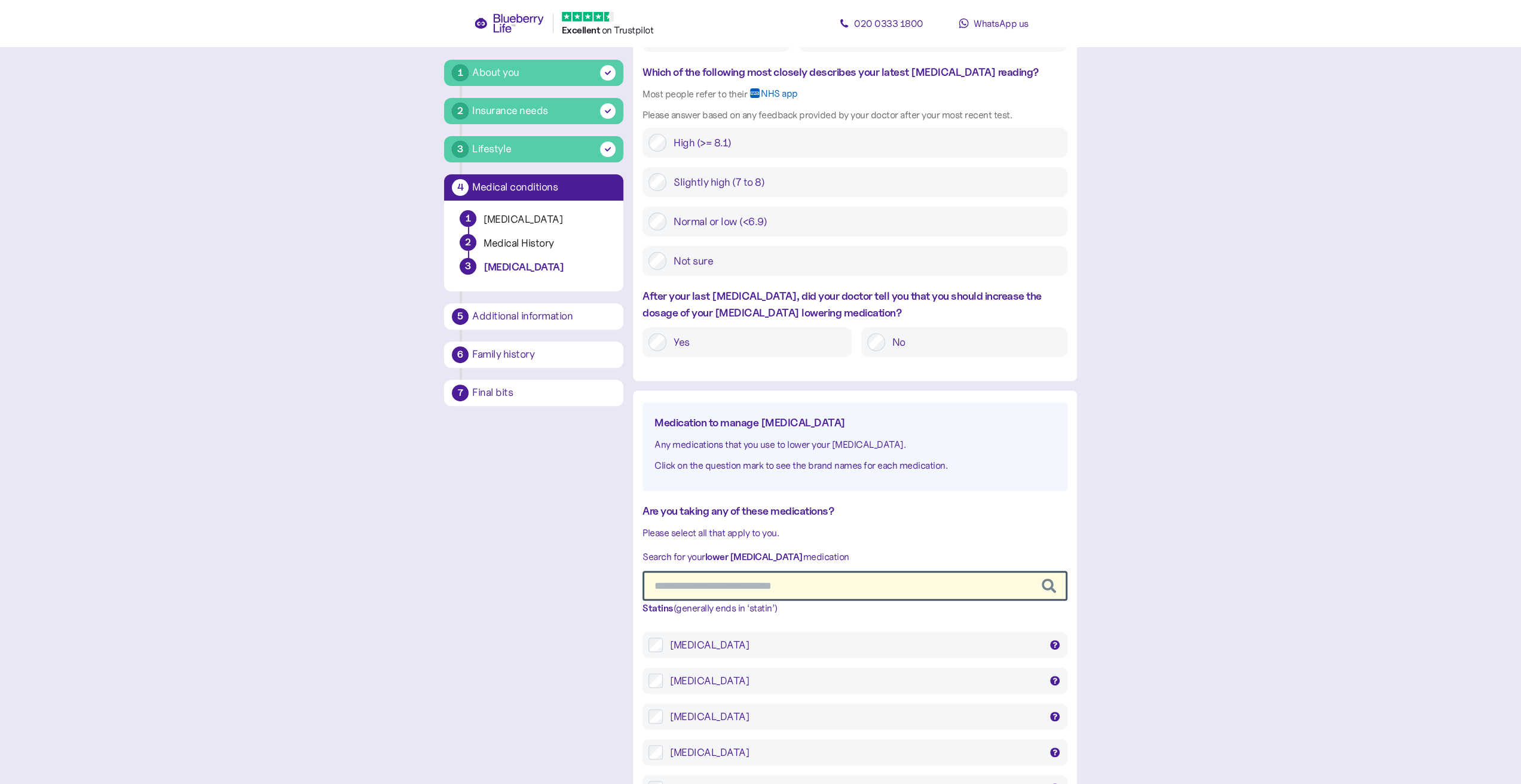
scroll to position [298, 0]
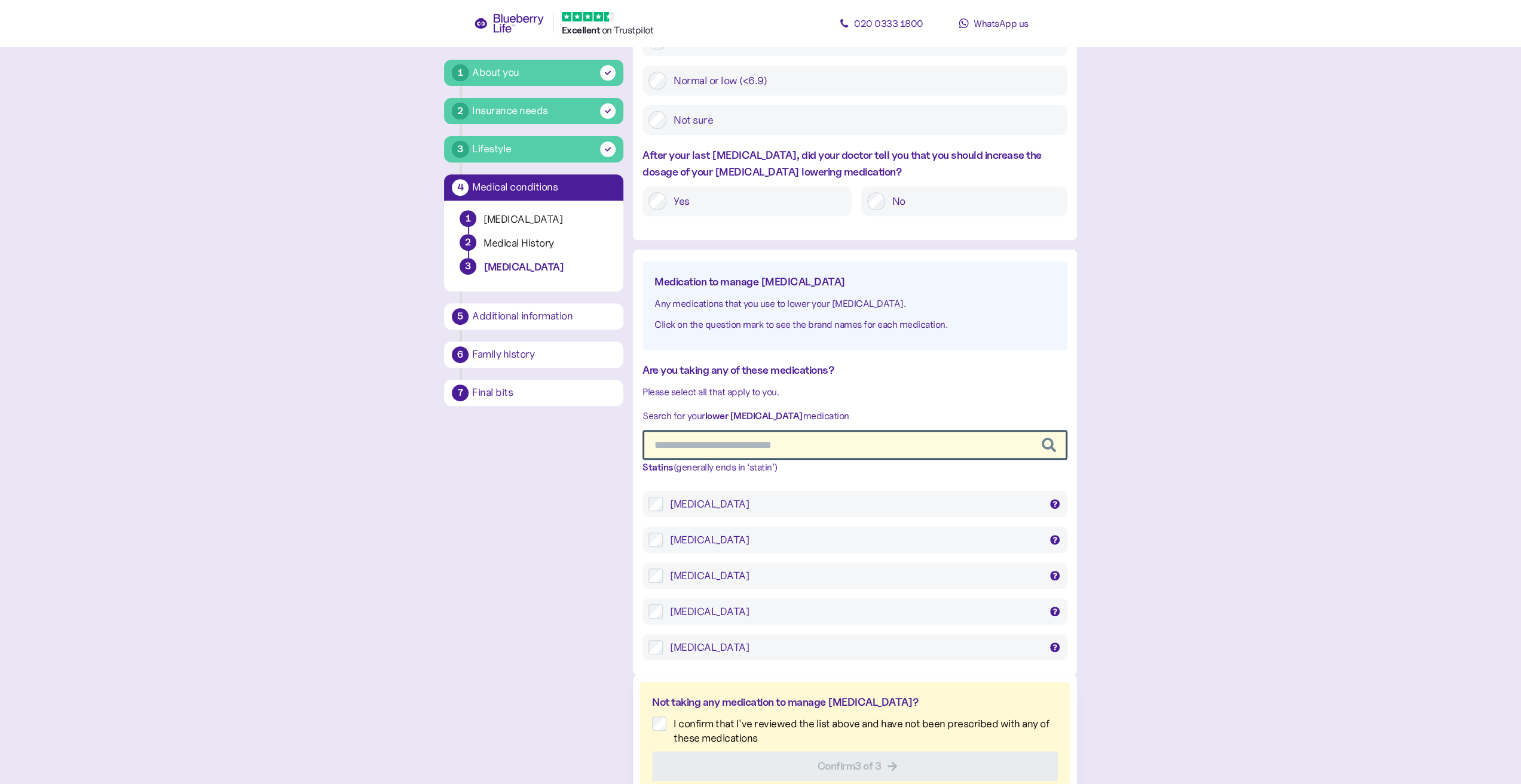
click at [744, 504] on div "Atorvastatin" at bounding box center [855, 504] width 371 height 14
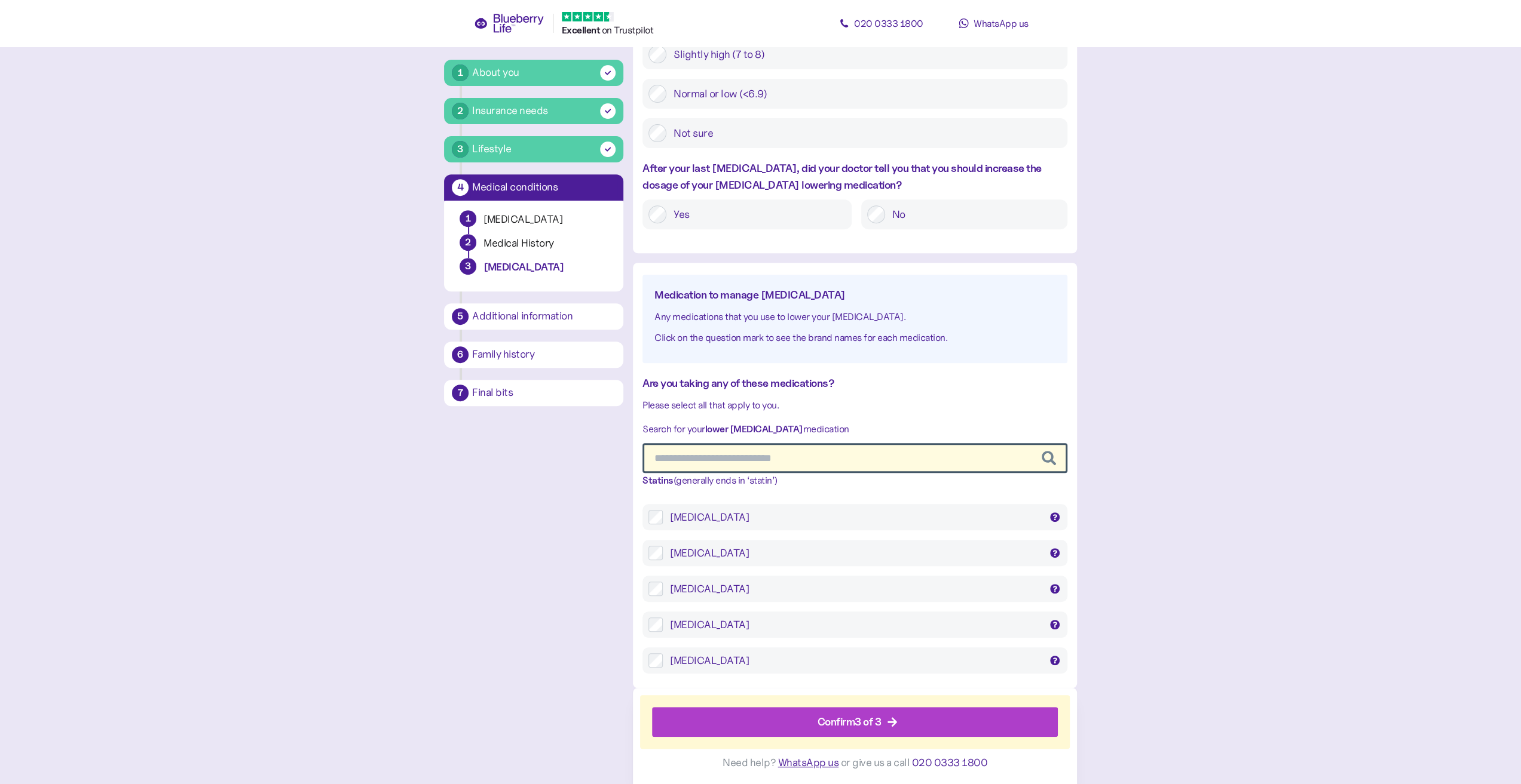
scroll to position [404, 0]
click at [869, 724] on div "Confirm 3 of 3" at bounding box center [849, 721] width 64 height 16
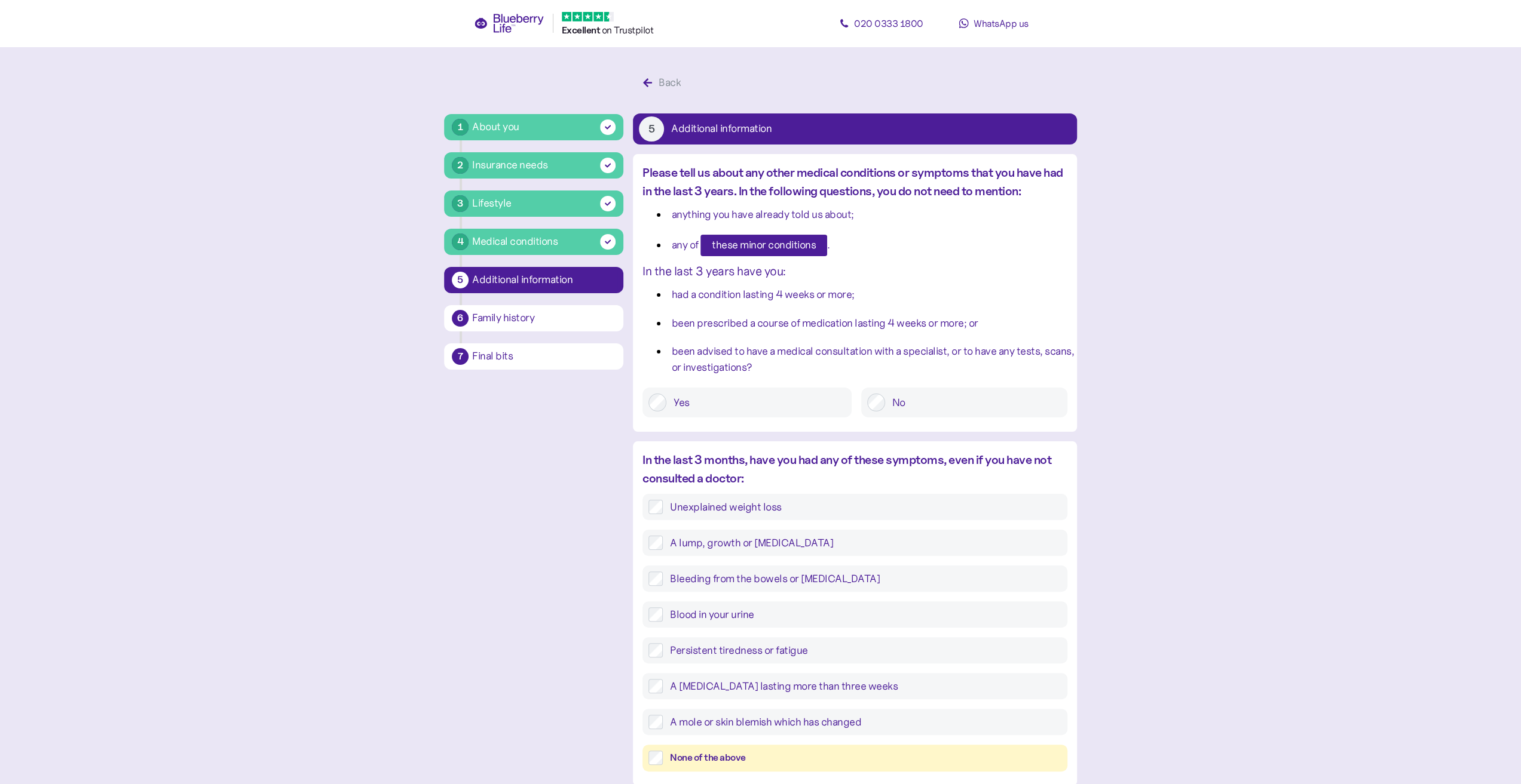
click at [762, 249] on span "these minor conditions" at bounding box center [763, 245] width 104 height 20
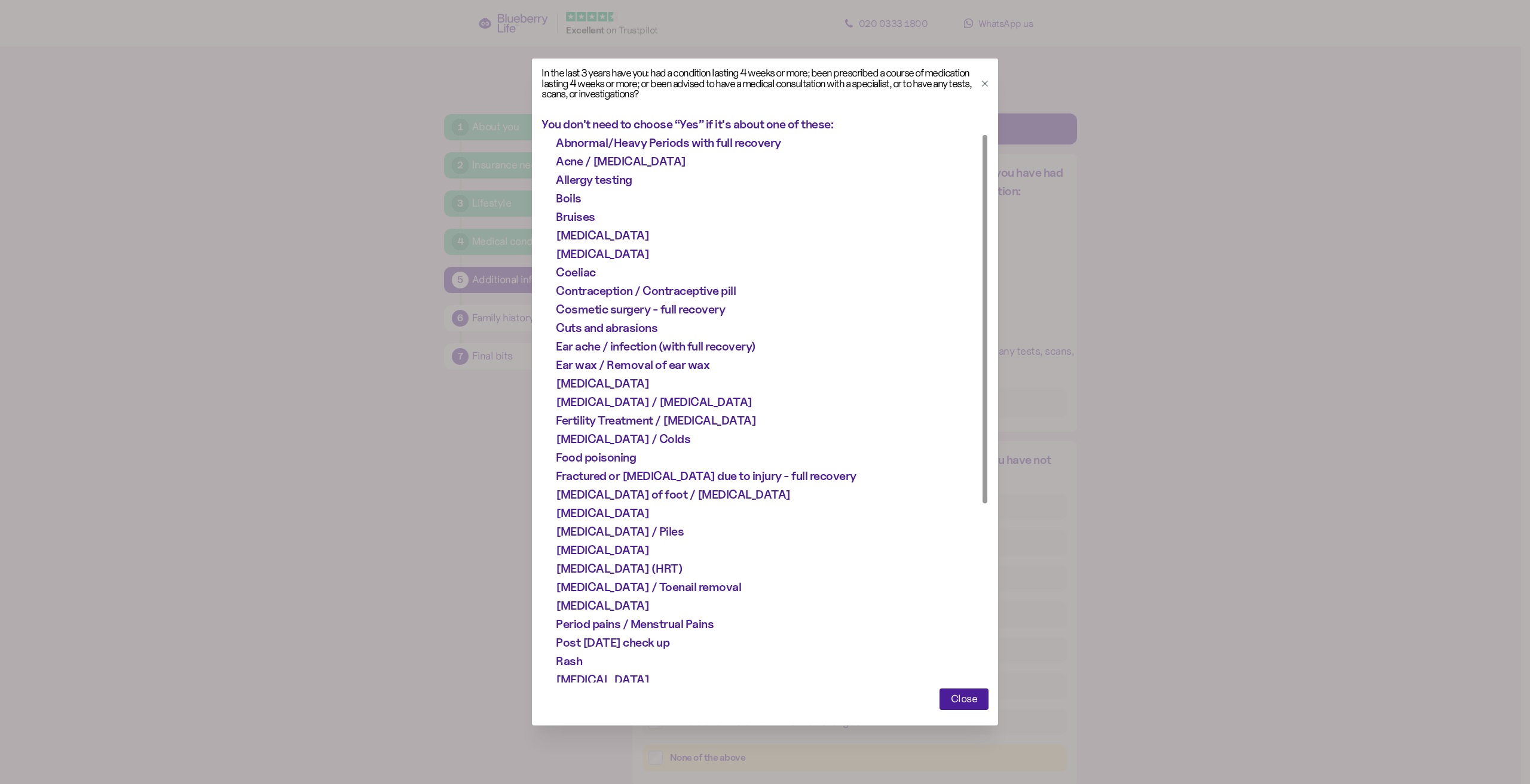
click at [947, 691] on button "Close" at bounding box center [964, 700] width 50 height 22
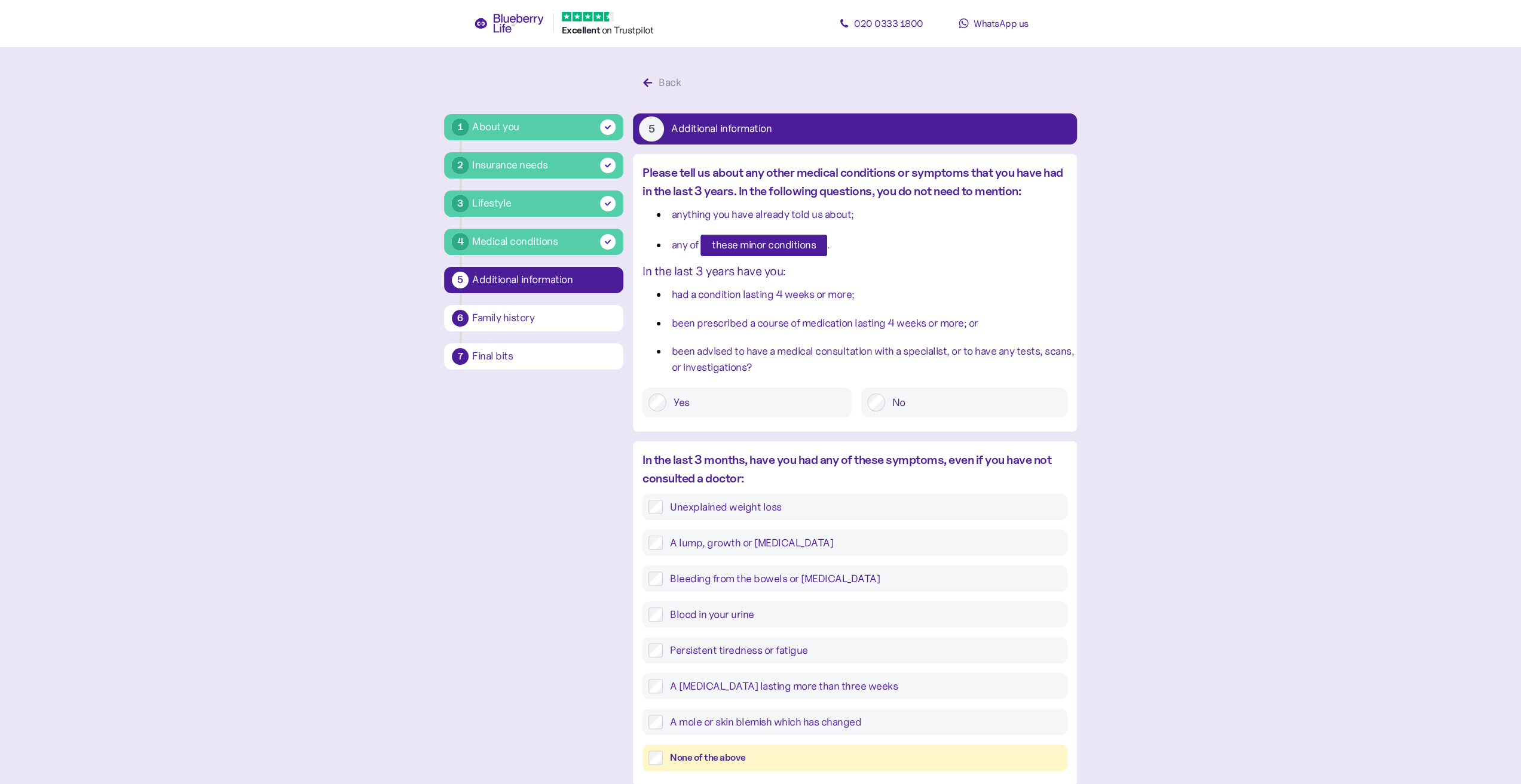
click at [907, 406] on label "No" at bounding box center [972, 402] width 176 height 18
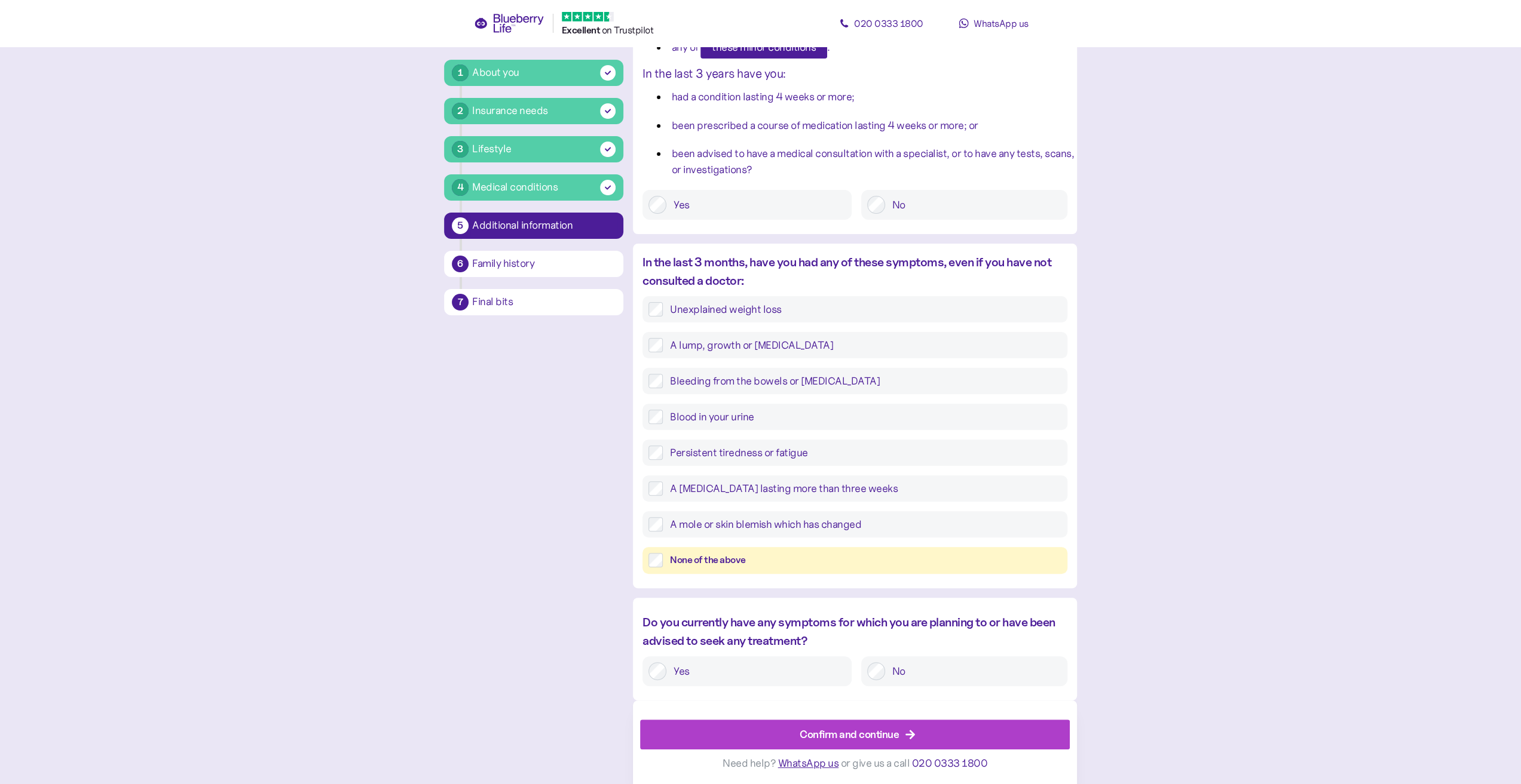
scroll to position [199, 0]
click at [742, 558] on div "None of the above" at bounding box center [866, 559] width 392 height 15
click at [903, 669] on label "No" at bounding box center [972, 671] width 176 height 18
click at [881, 731] on div "Confirm and continue" at bounding box center [849, 733] width 99 height 16
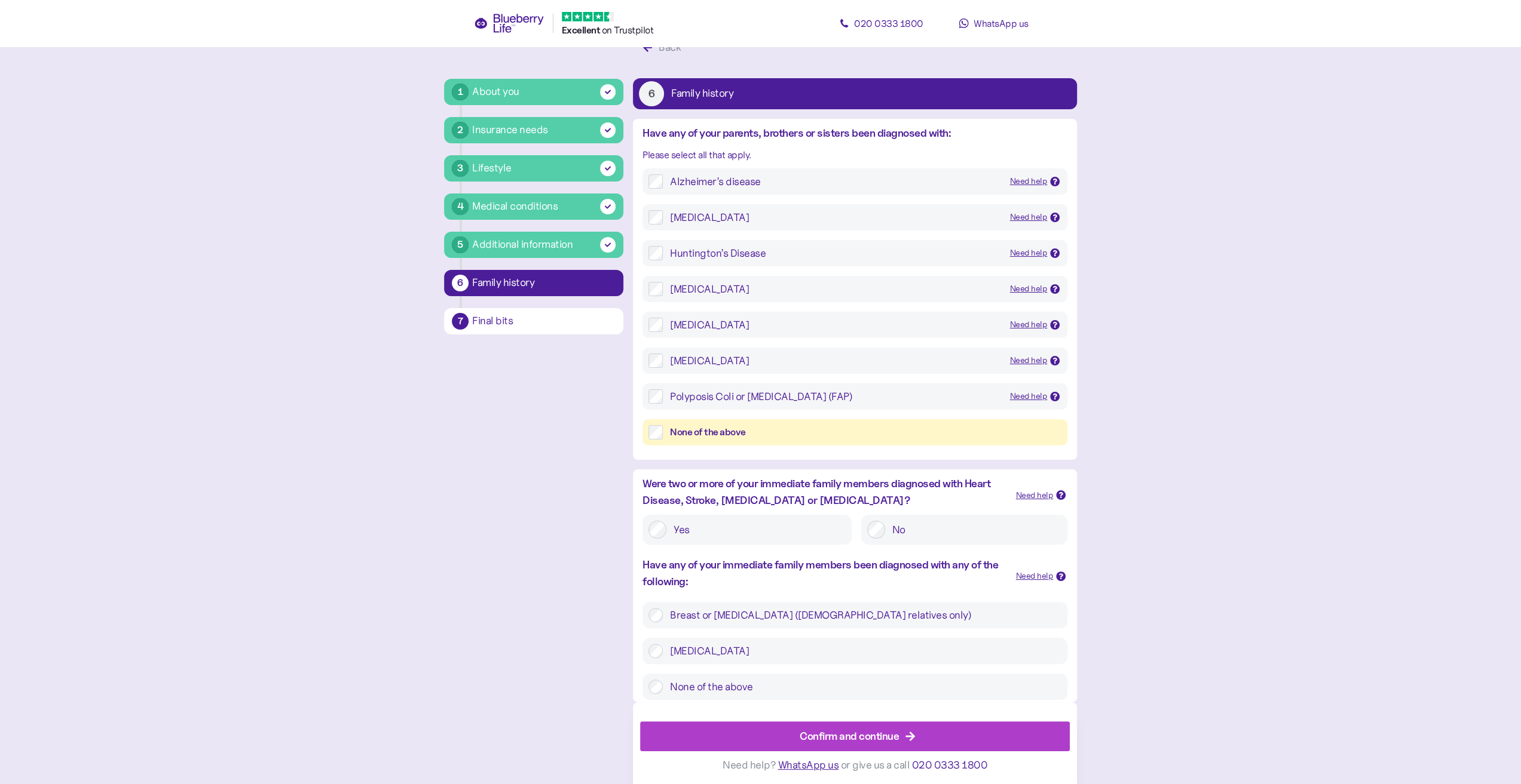
scroll to position [38, 0]
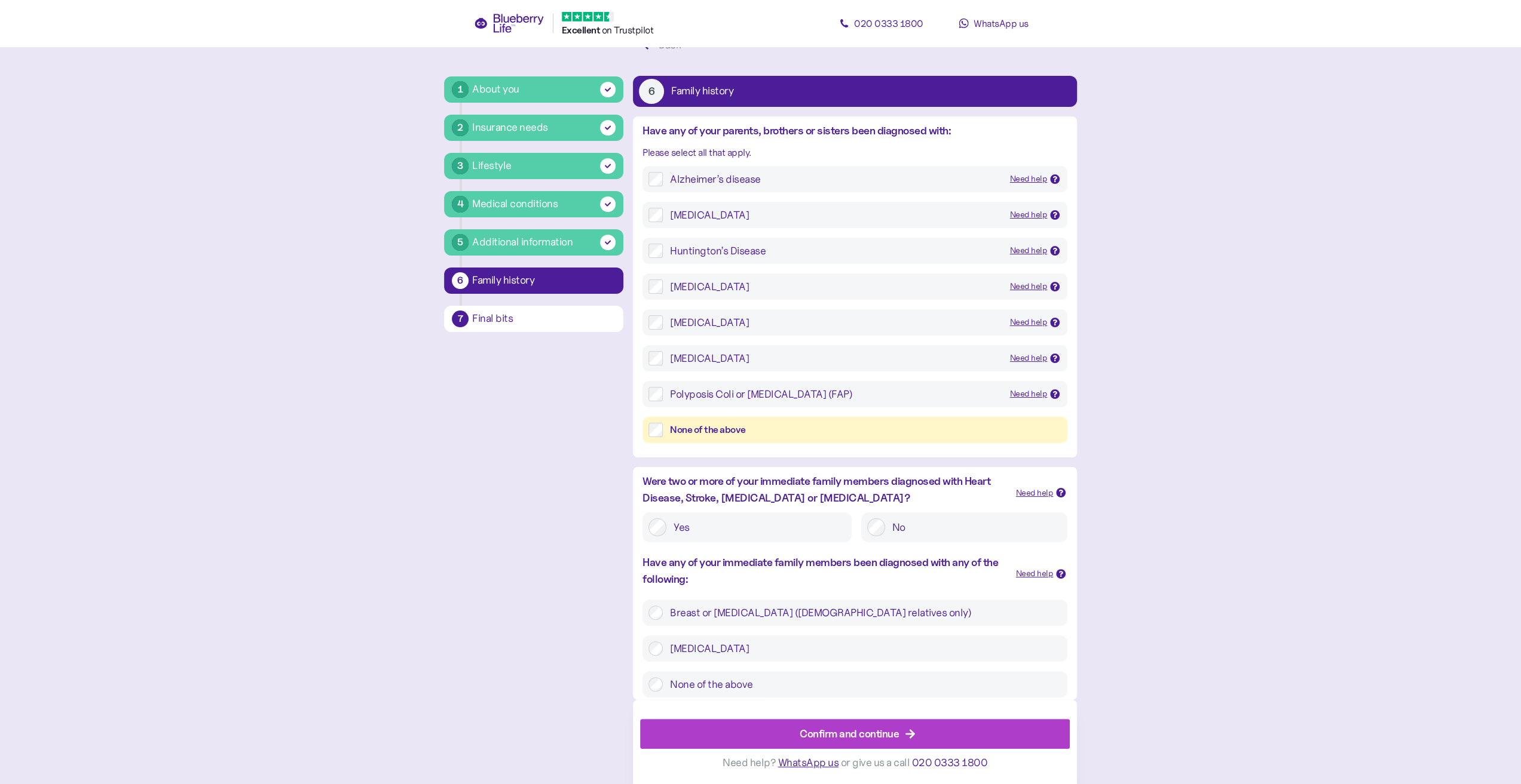
click at [848, 435] on div "None of the above" at bounding box center [866, 429] width 392 height 15
click at [888, 524] on label "No" at bounding box center [972, 528] width 176 height 18
click at [774, 678] on label "None of the above" at bounding box center [861, 685] width 399 height 14
click at [853, 720] on span "Confirm and continue" at bounding box center [849, 733] width 99 height 29
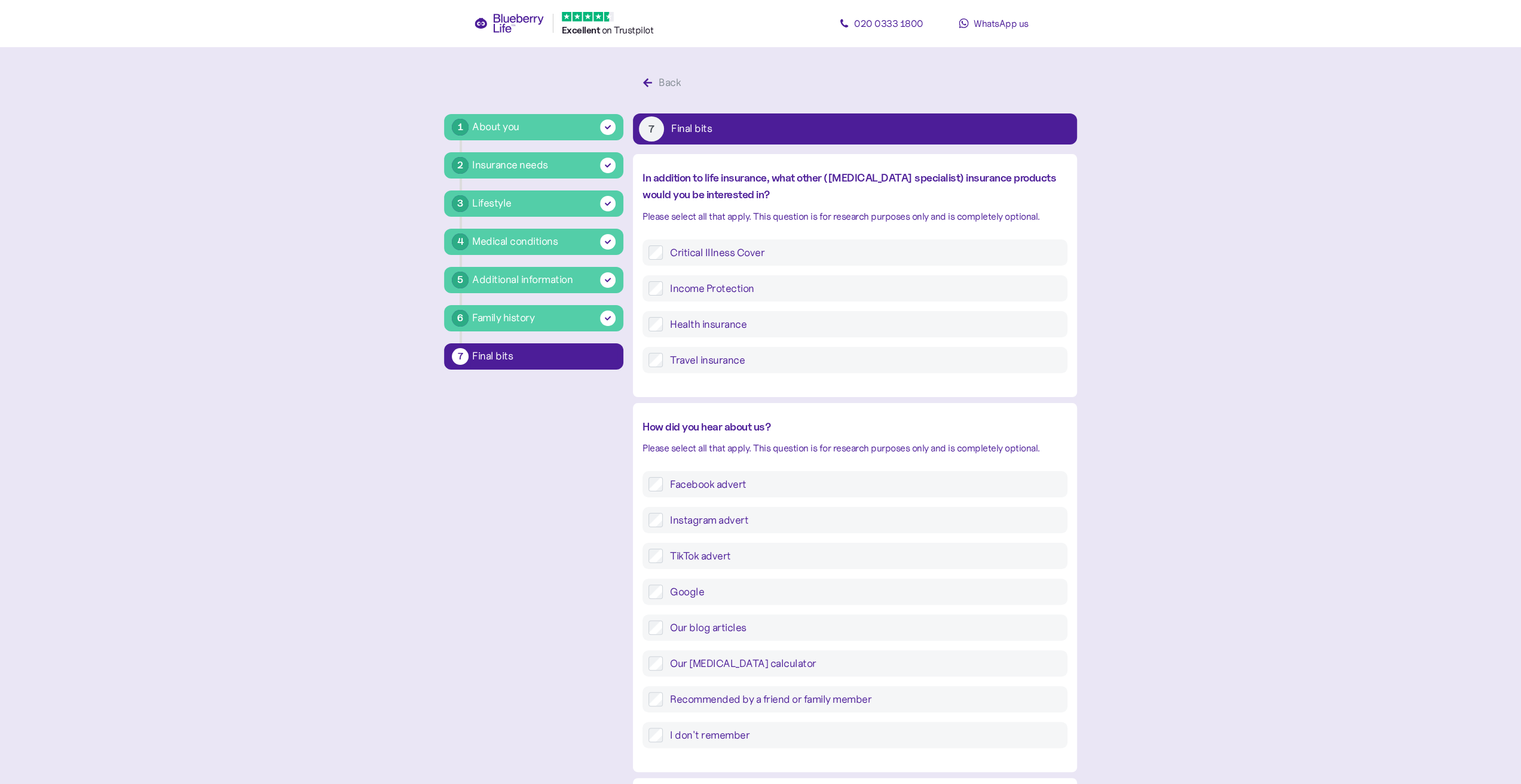
click at [838, 244] on div "Critical Illness Cover" at bounding box center [854, 252] width 424 height 26
click at [760, 250] on label "Critical Illness Cover" at bounding box center [861, 252] width 399 height 14
click at [753, 490] on label "Facebook advert" at bounding box center [861, 484] width 399 height 14
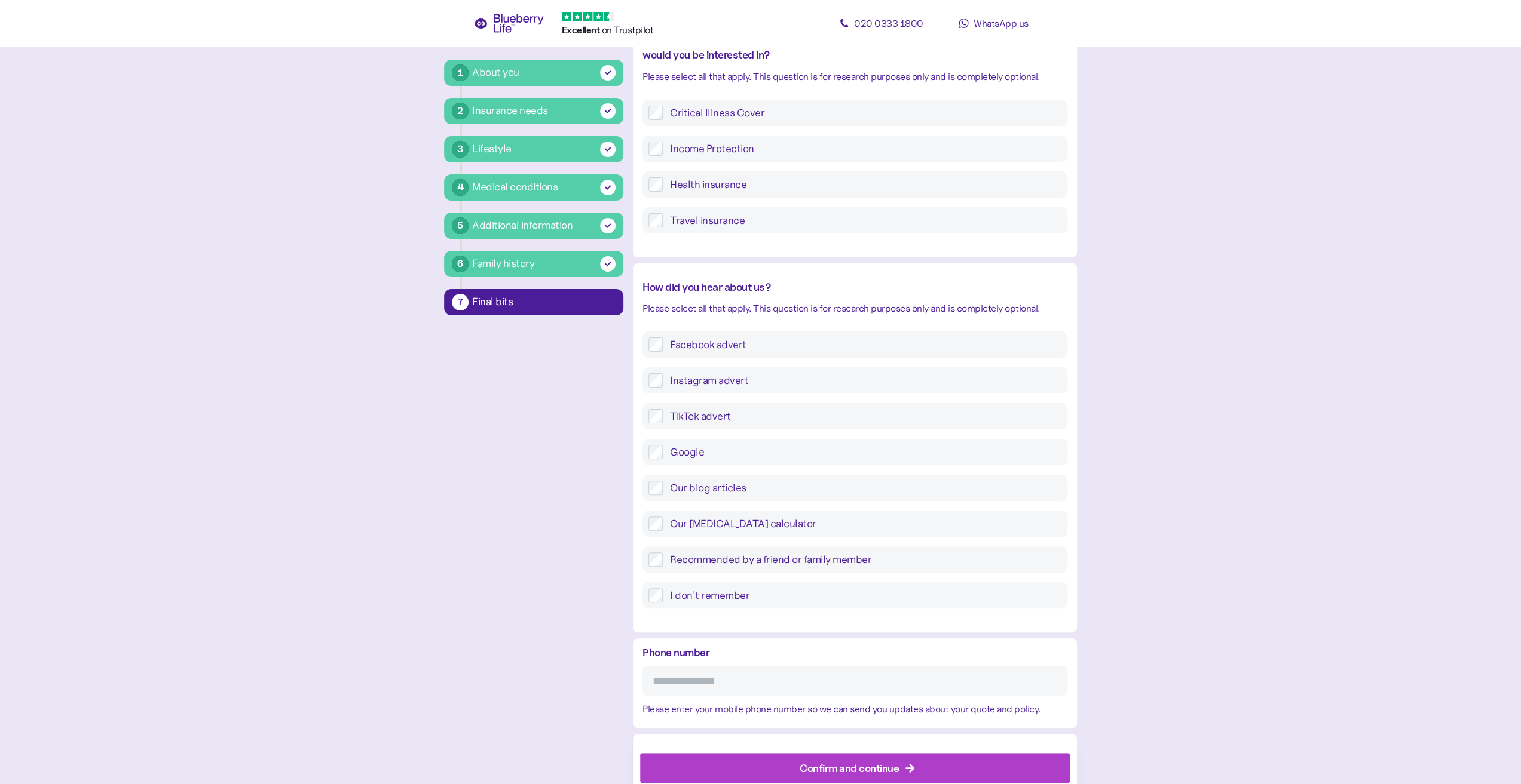
scroll to position [174, 0]
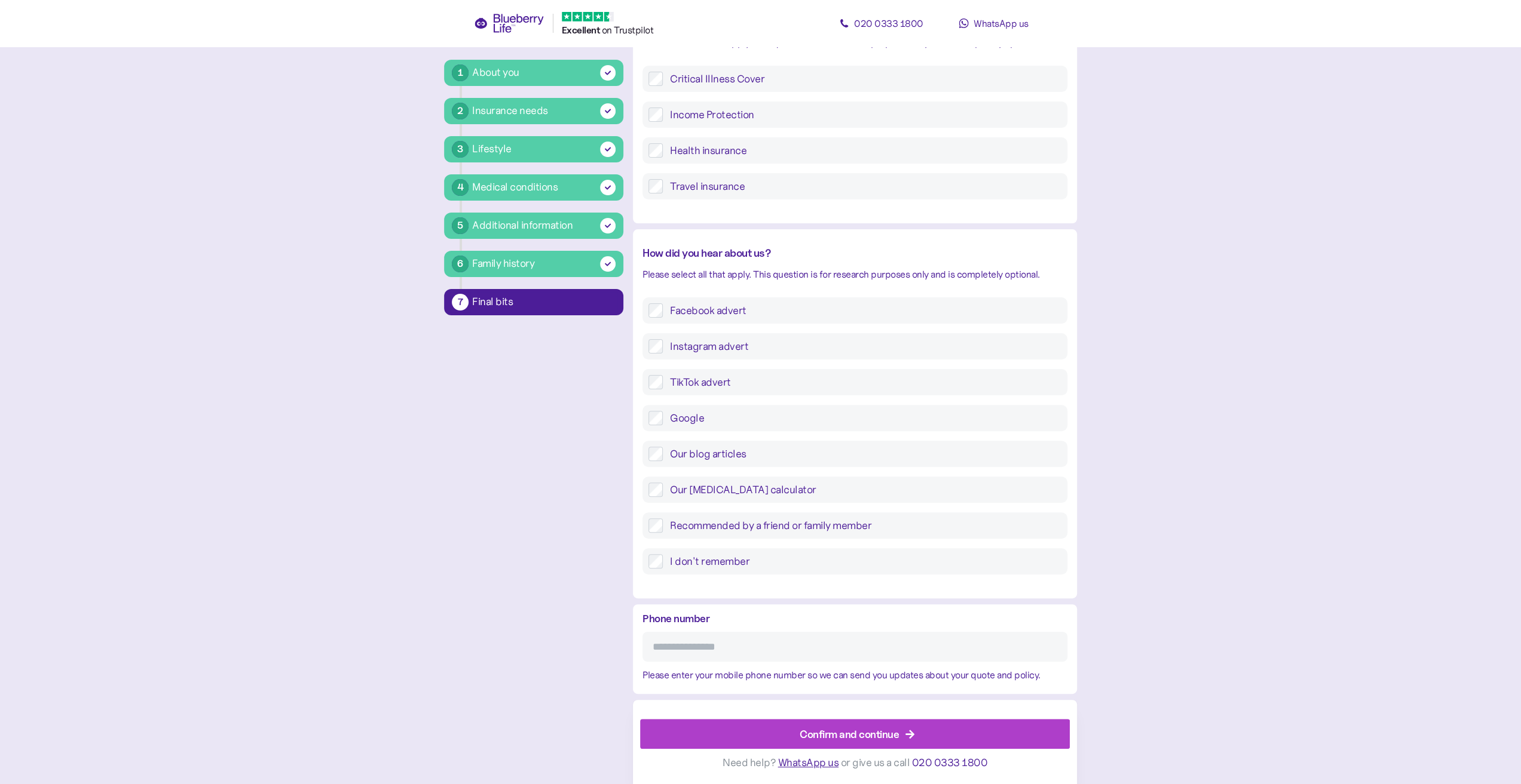
click at [769, 655] on input "Phone number" at bounding box center [854, 647] width 424 height 30
type input "**********"
click at [767, 736] on div "Confirm and continue" at bounding box center [857, 733] width 403 height 29
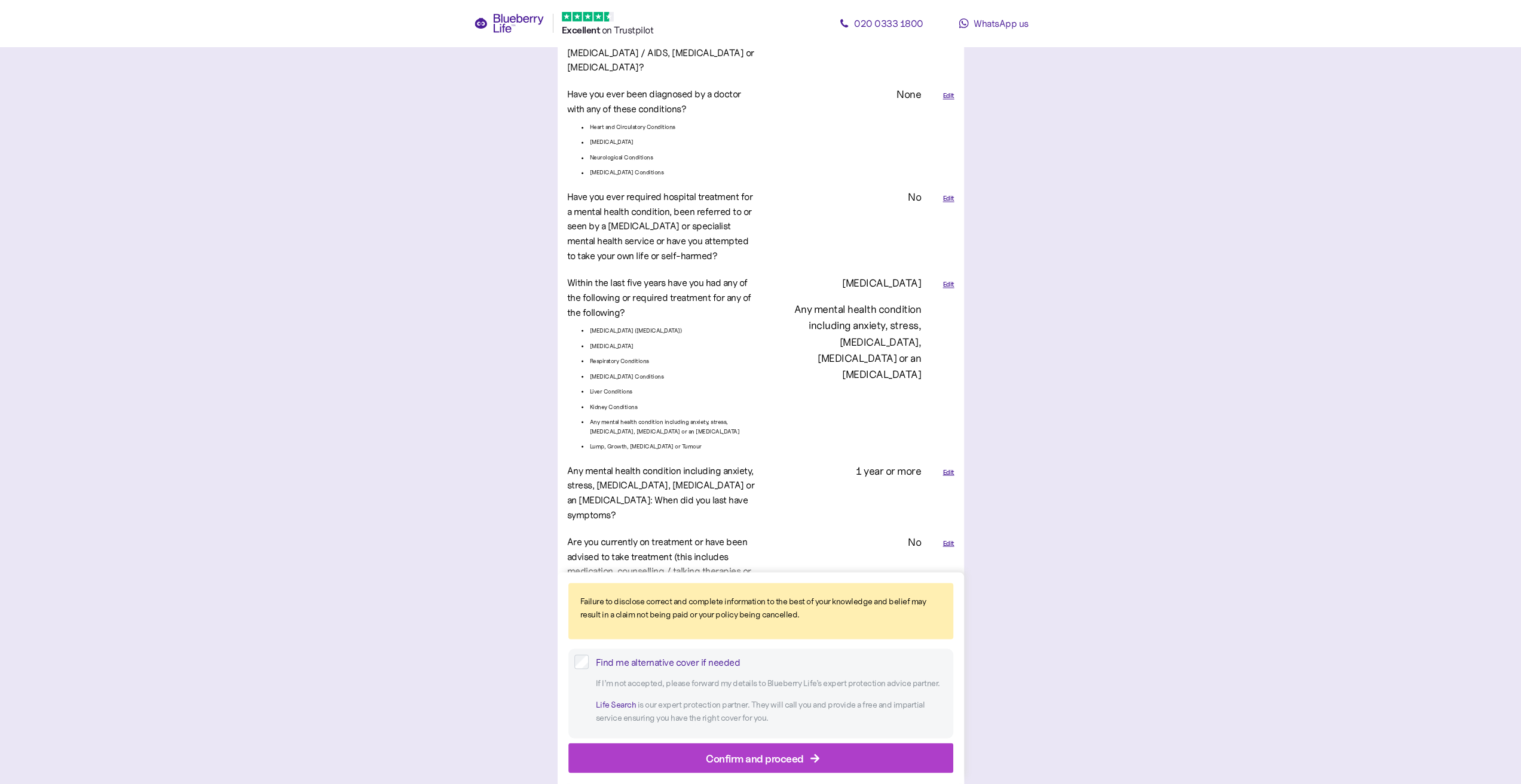
scroll to position [1970, 0]
click at [644, 660] on div "Find me alternative cover if needed" at bounding box center [770, 662] width 351 height 15
click at [742, 762] on div "Confirm and proceed" at bounding box center [755, 758] width 98 height 16
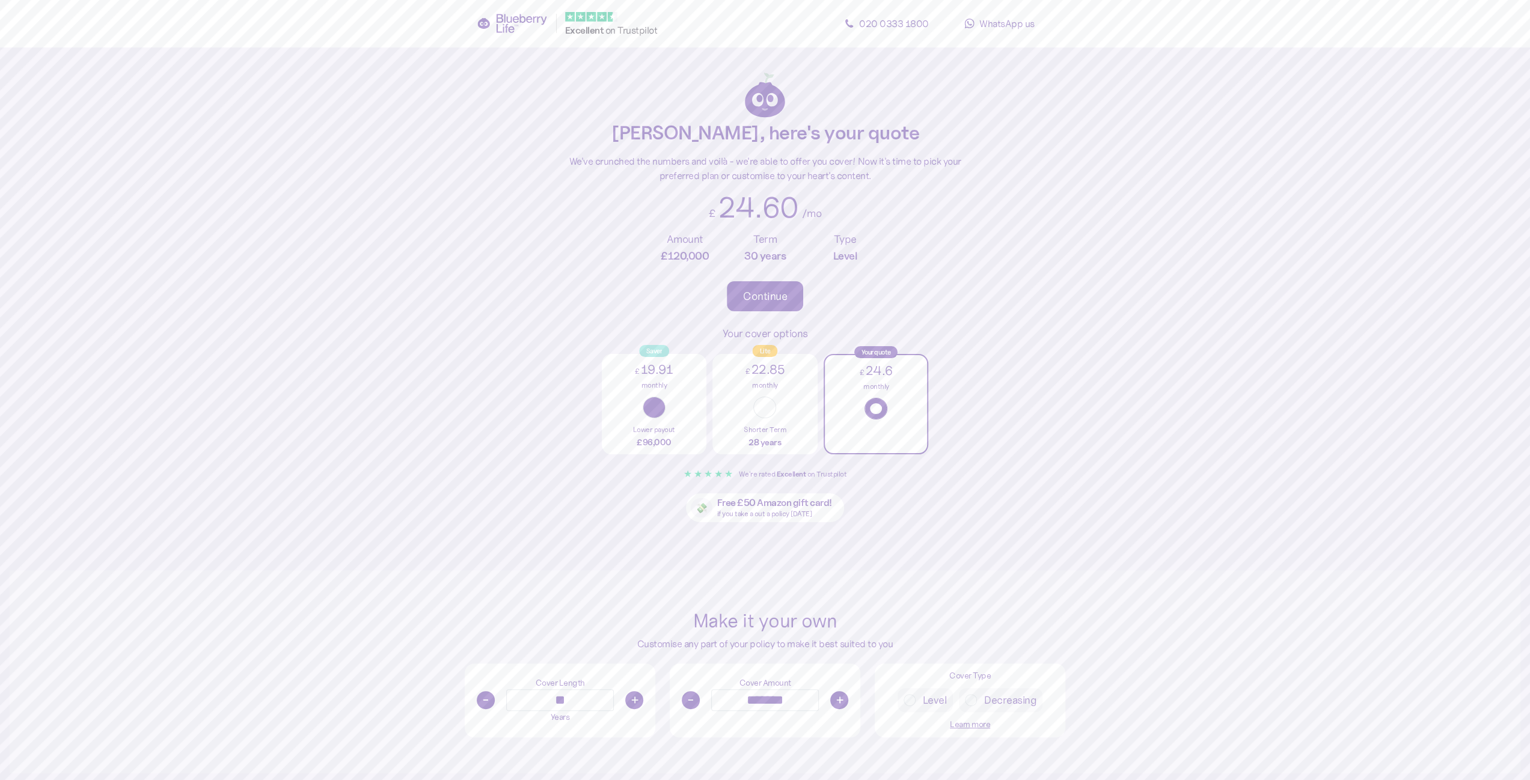
click at [653, 410] on button "button" at bounding box center [653, 408] width 23 height 22
type input "******"
